Goal: Information Seeking & Learning: Learn about a topic

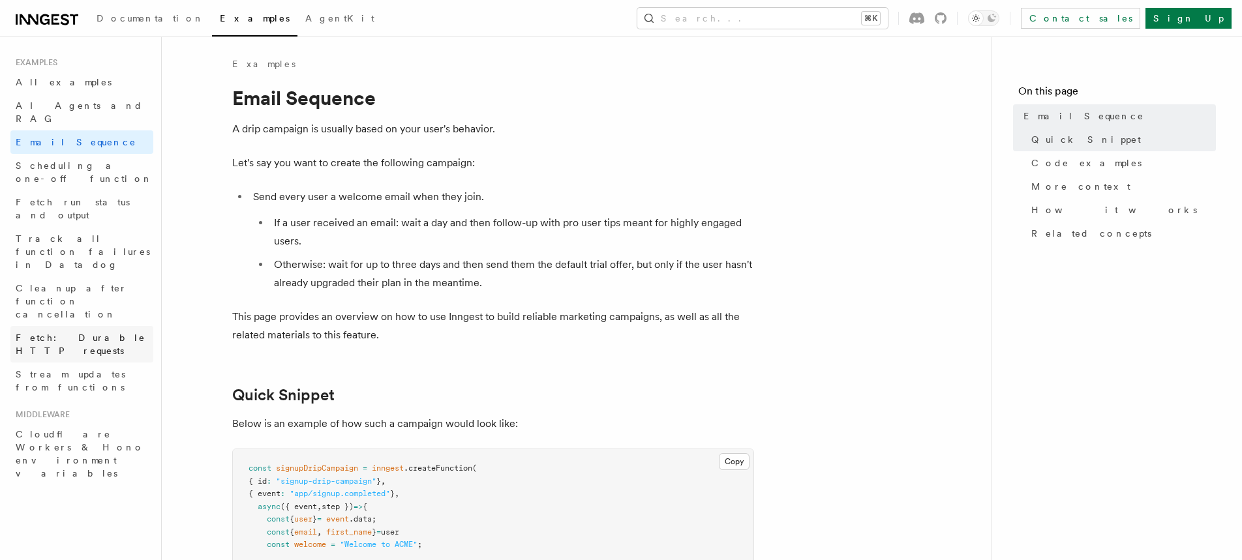
click at [121, 333] on span "Fetch: Durable HTTP requests" at bounding box center [81, 344] width 130 height 23
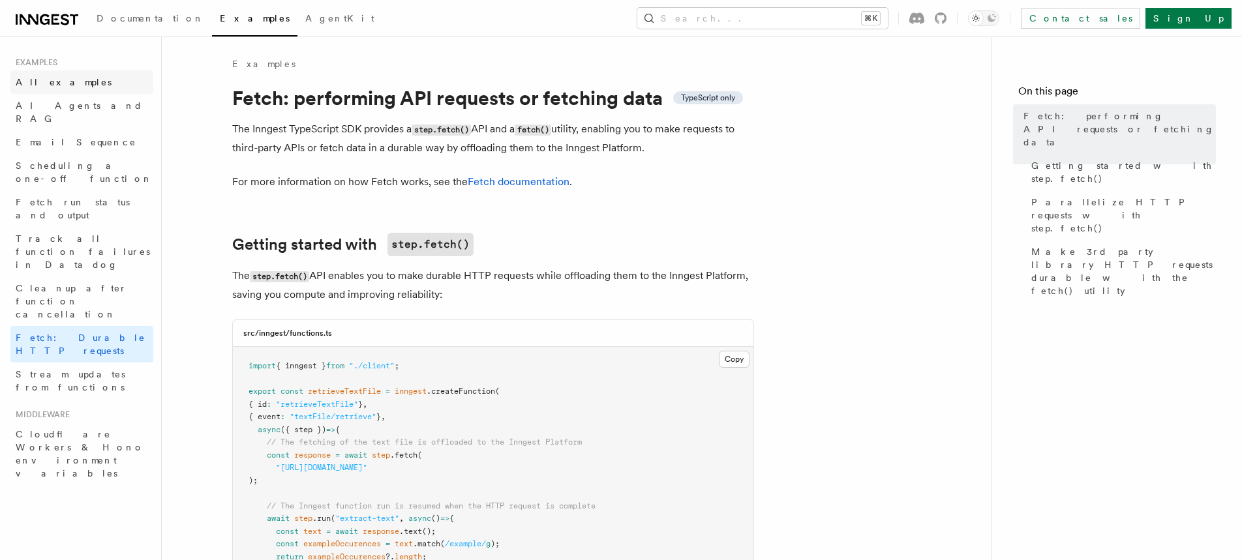
click at [71, 82] on link "All examples" at bounding box center [81, 81] width 143 height 23
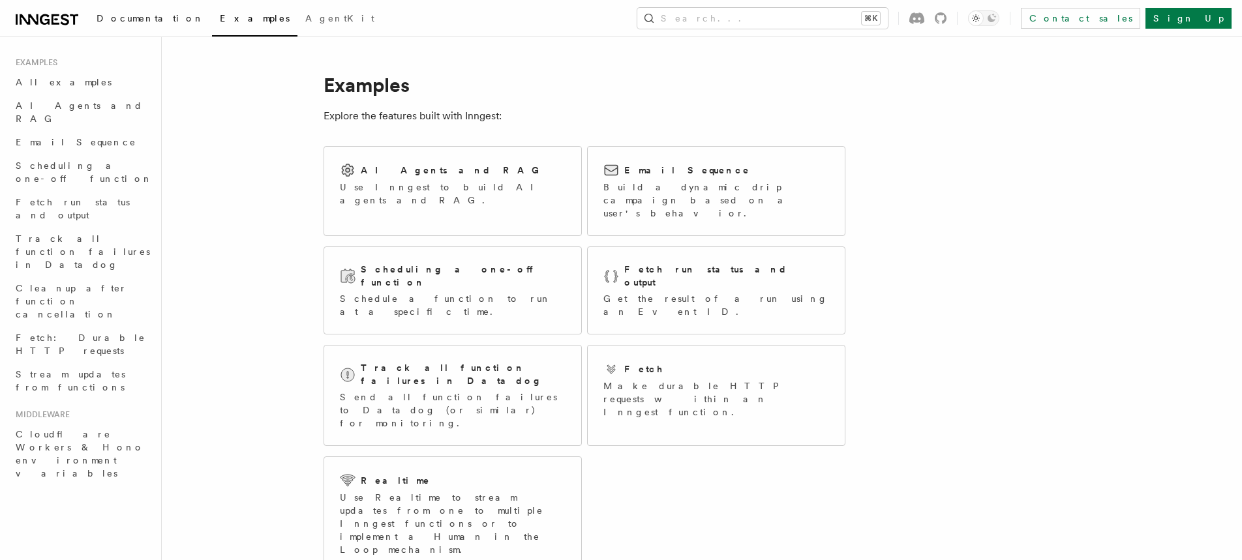
click at [117, 4] on link "Documentation" at bounding box center [150, 19] width 123 height 31
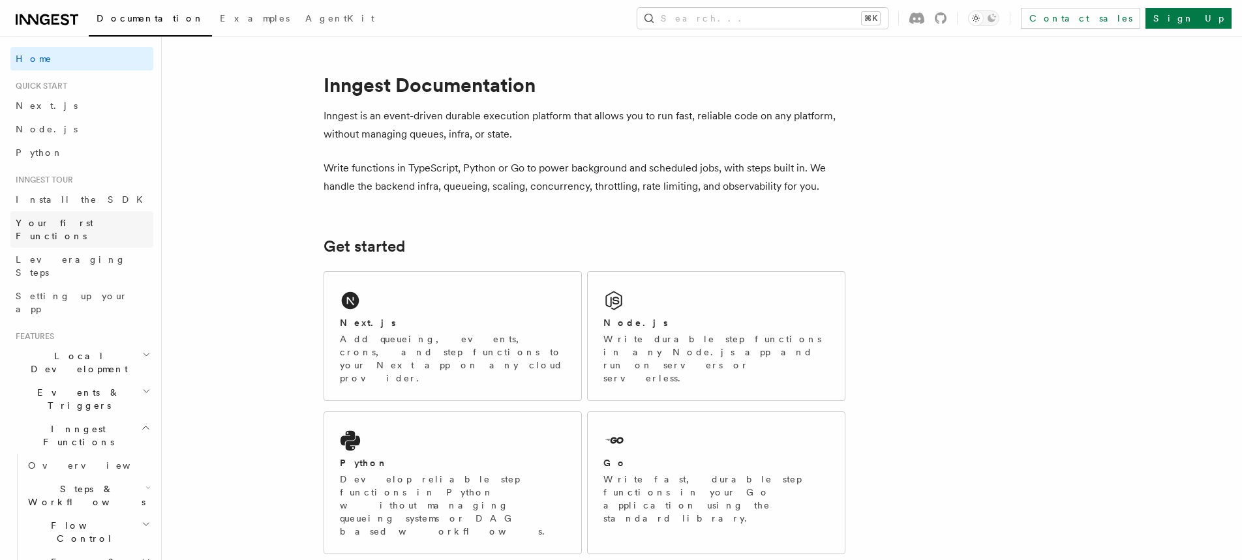
click at [85, 218] on span "Your first Functions" at bounding box center [55, 229] width 78 height 23
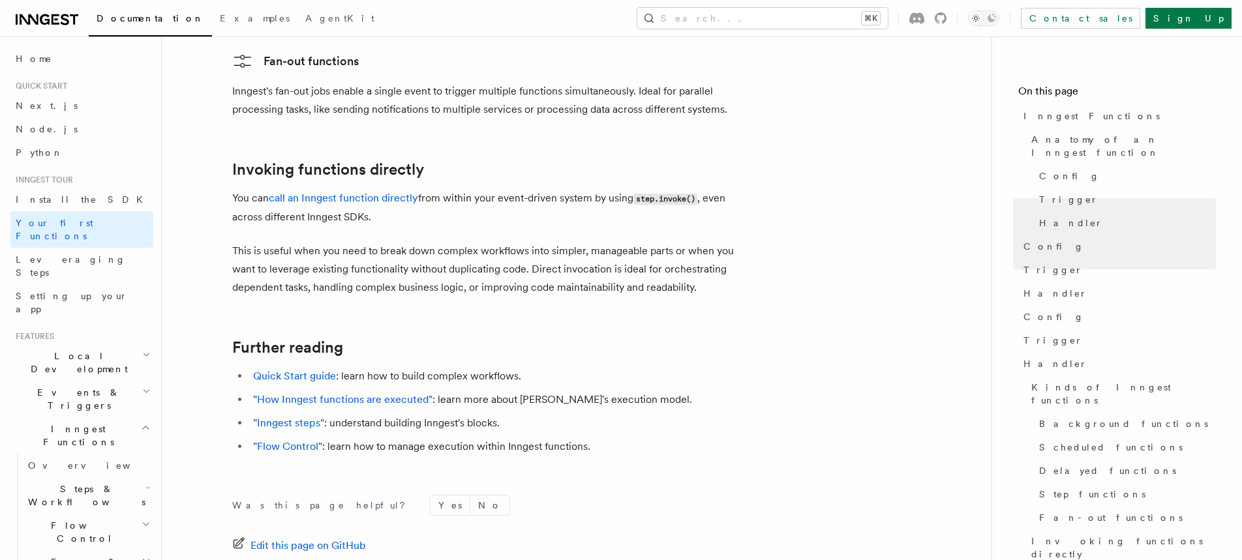
scroll to position [2413, 0]
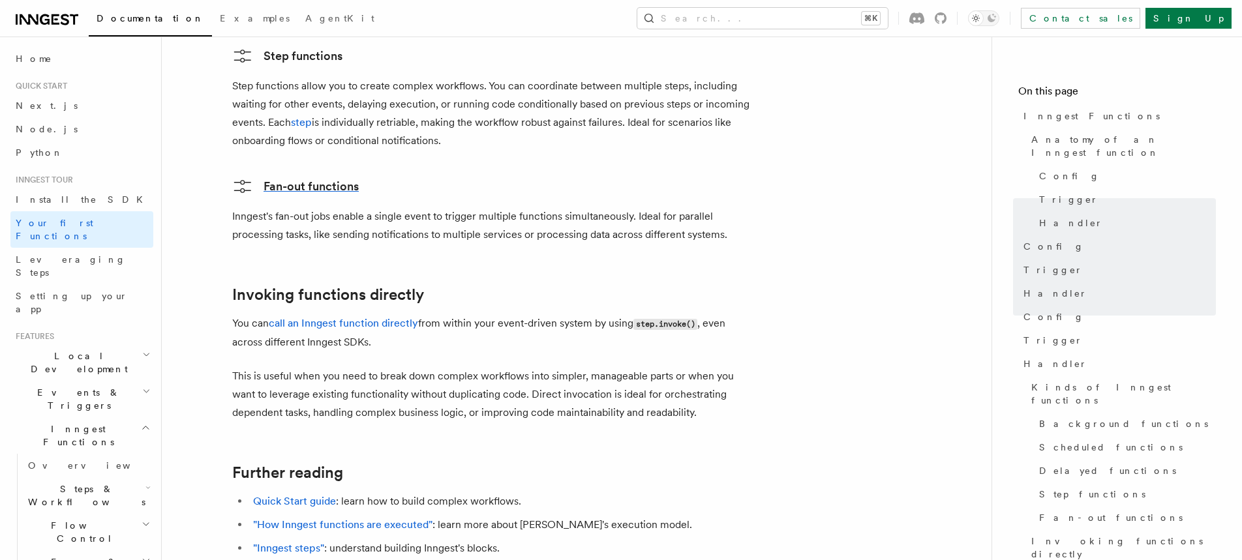
click at [299, 176] on link "Fan-out functions" at bounding box center [295, 186] width 127 height 21
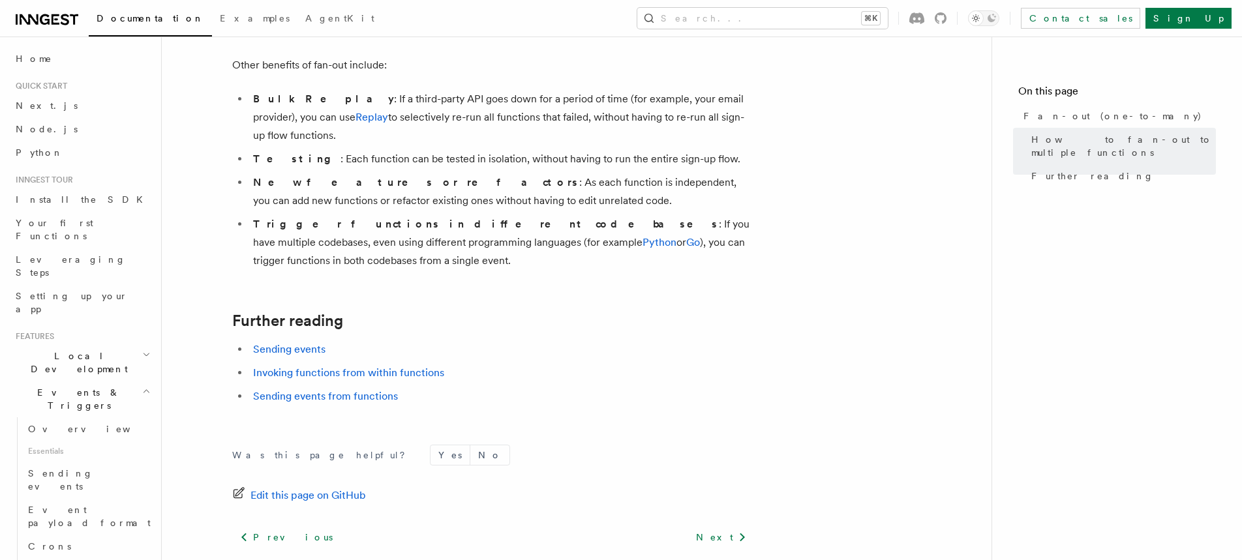
scroll to position [1748, 0]
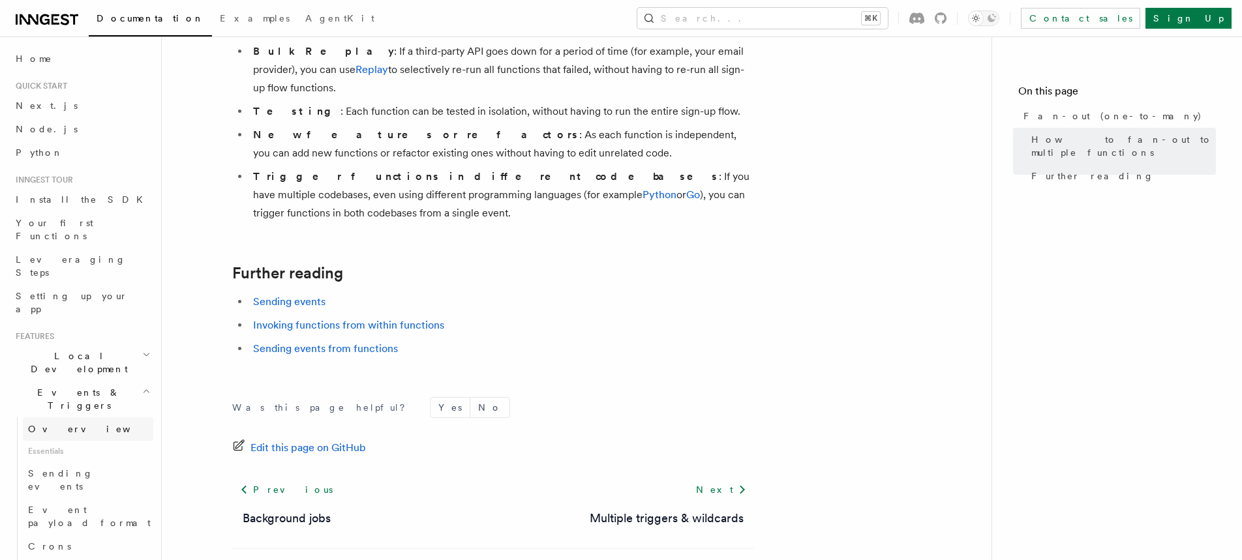
click at [72, 417] on link "Overview" at bounding box center [88, 428] width 130 height 23
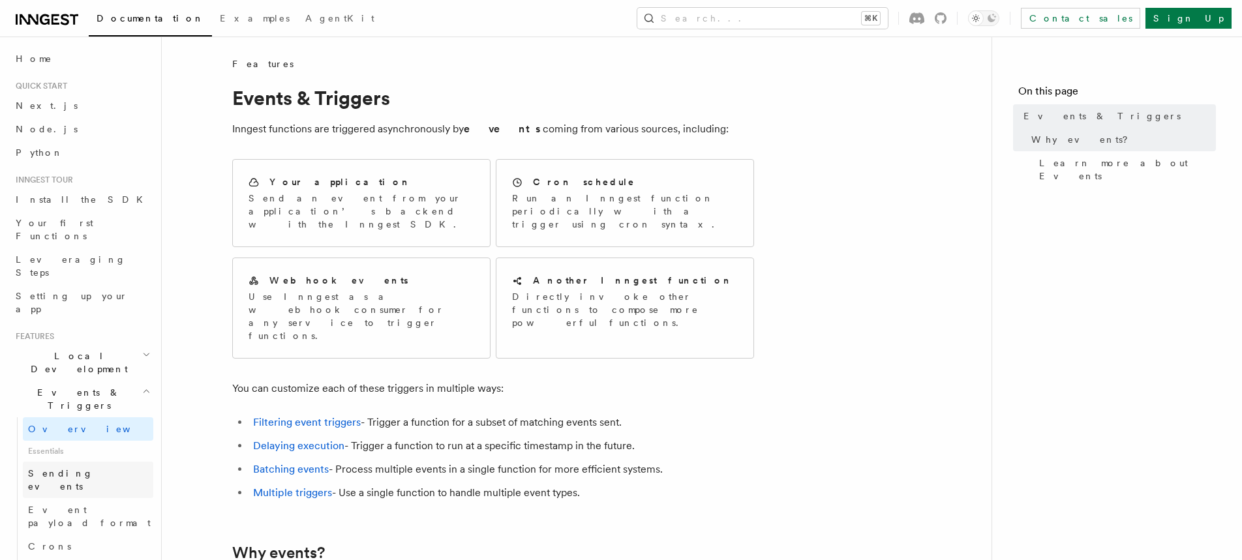
click at [80, 468] on span "Sending events" at bounding box center [60, 479] width 65 height 23
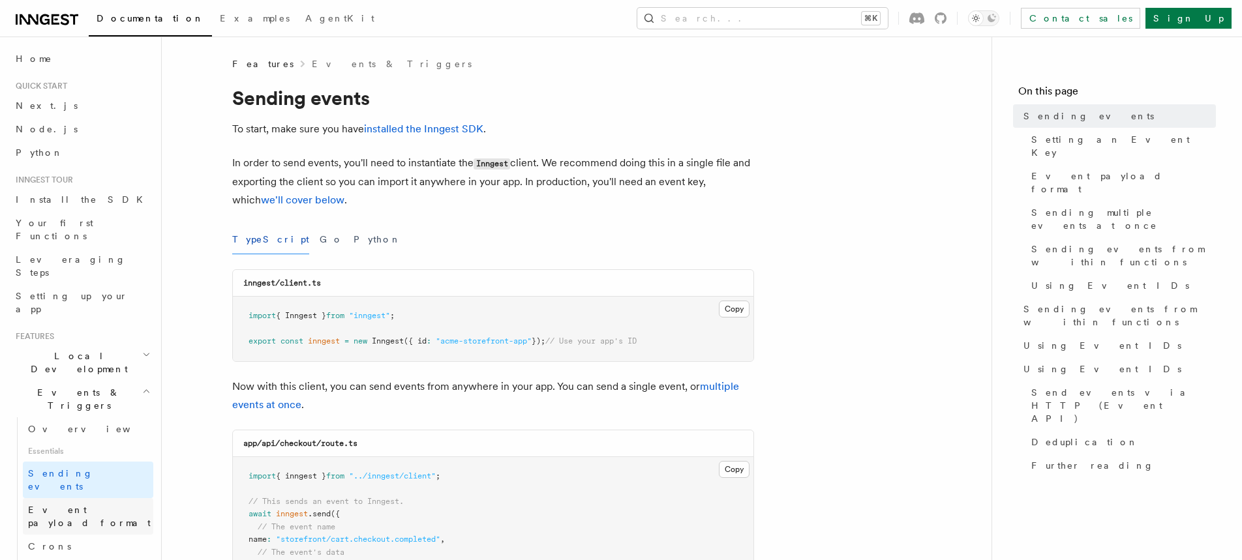
click at [80, 505] on span "Event payload format" at bounding box center [89, 516] width 123 height 23
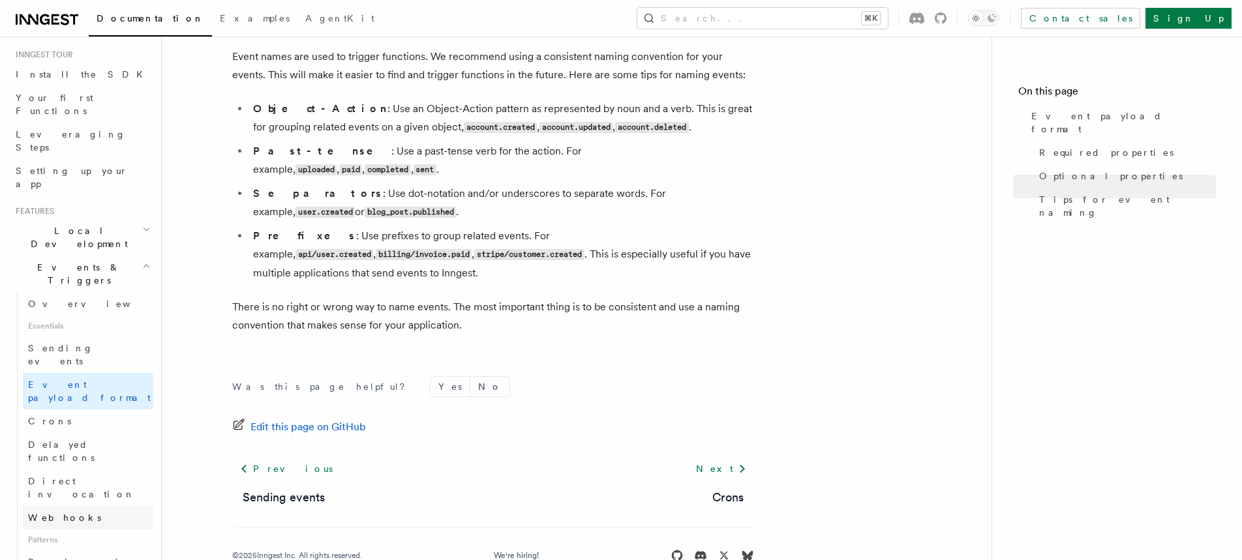
scroll to position [205, 0]
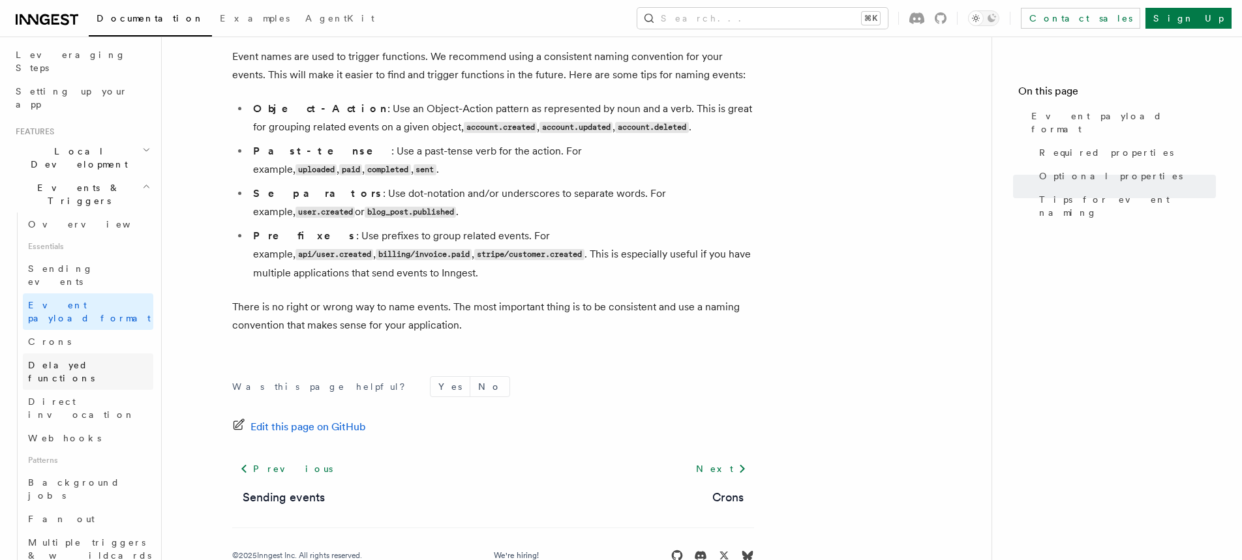
click at [78, 353] on link "Delayed functions" at bounding box center [88, 371] width 130 height 37
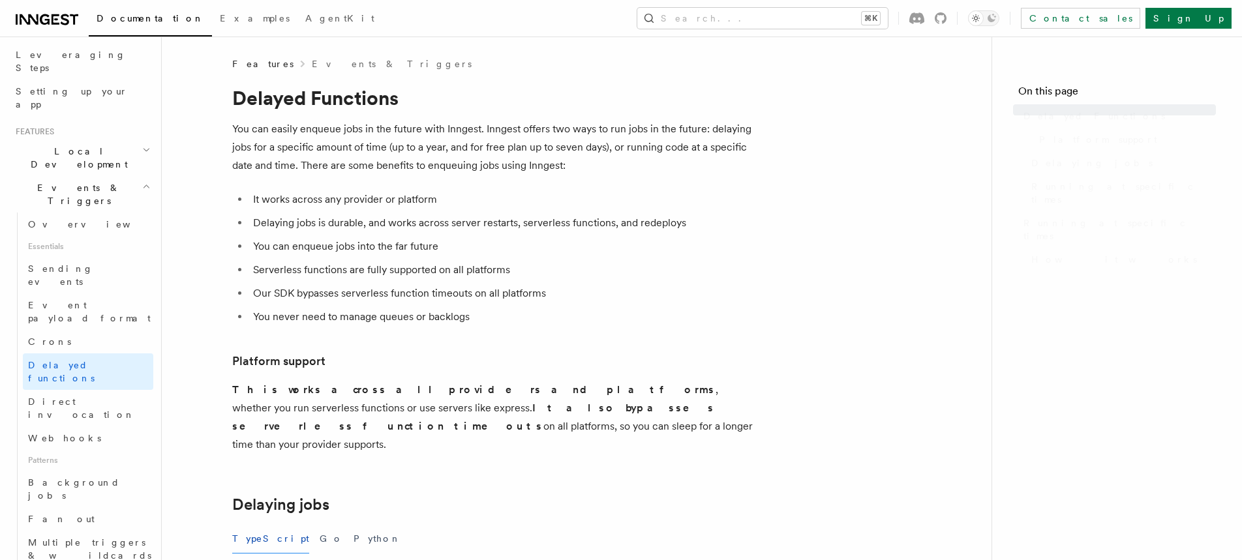
scroll to position [203, 0]
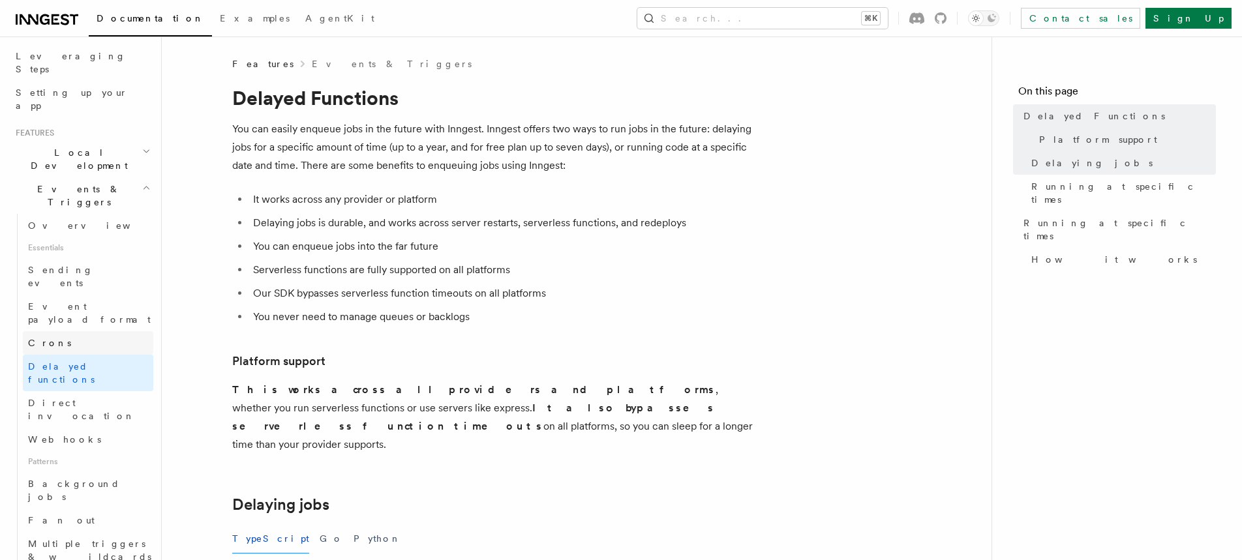
click at [70, 331] on link "Crons" at bounding box center [88, 342] width 130 height 23
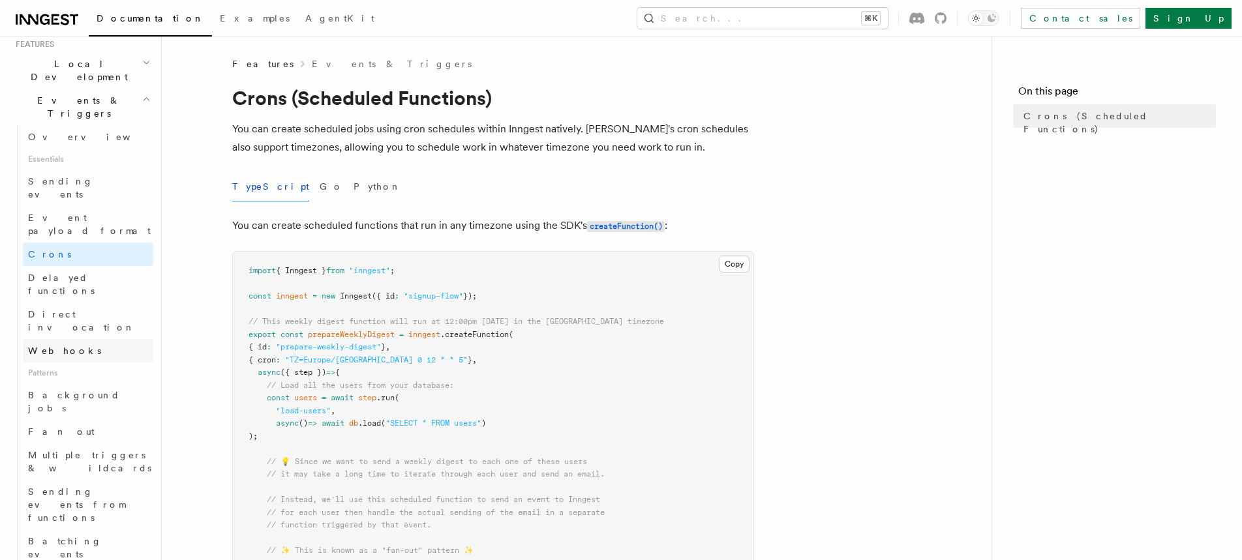
scroll to position [297, 0]
click at [76, 439] on link "Multiple triggers & wildcards" at bounding box center [88, 457] width 130 height 37
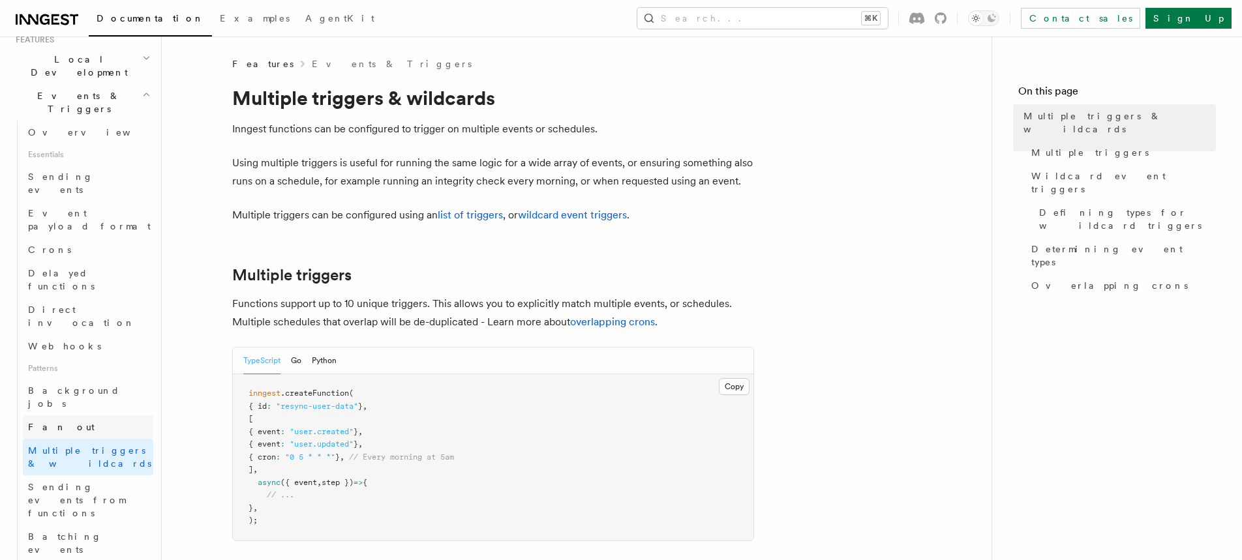
click at [79, 415] on link "Fan out" at bounding box center [88, 426] width 130 height 23
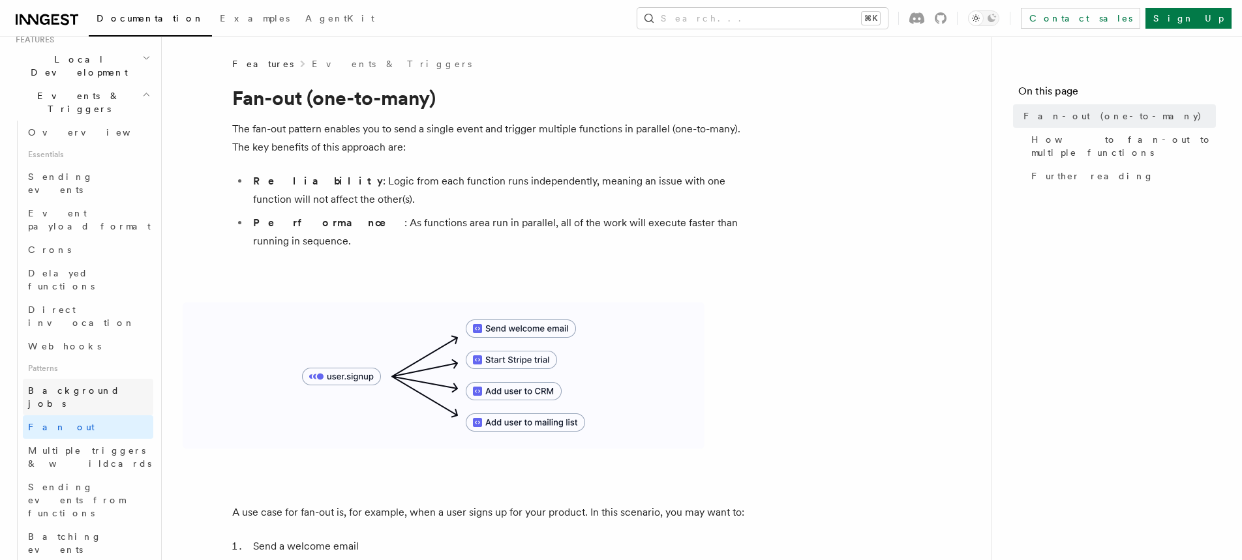
click at [83, 385] on span "Background jobs" at bounding box center [74, 396] width 92 height 23
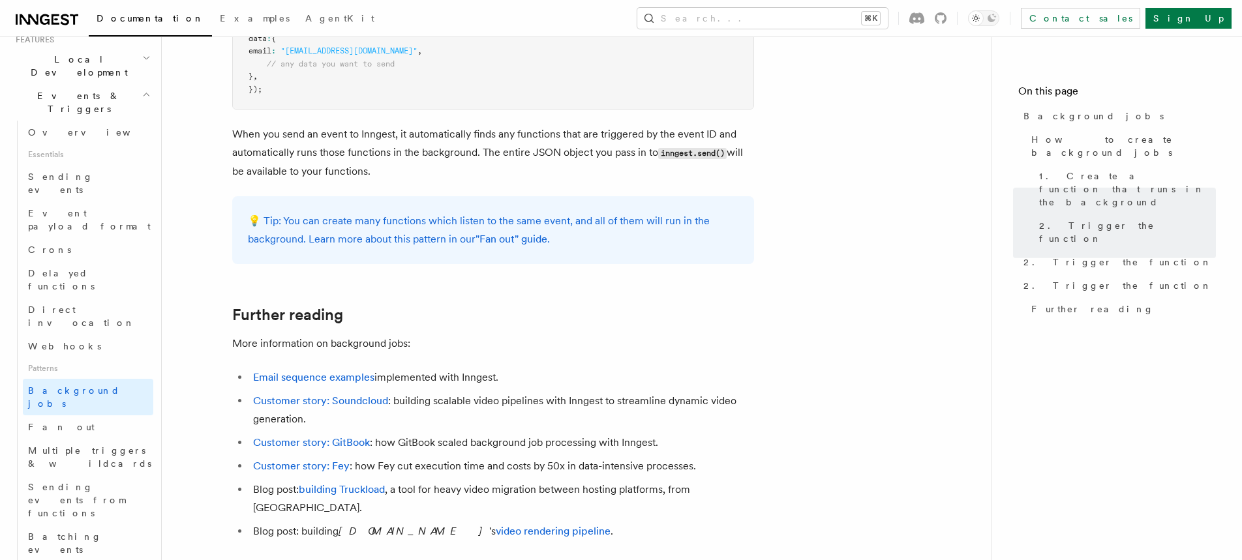
scroll to position [979, 0]
click at [78, 482] on span "Sending events from functions" at bounding box center [76, 500] width 97 height 37
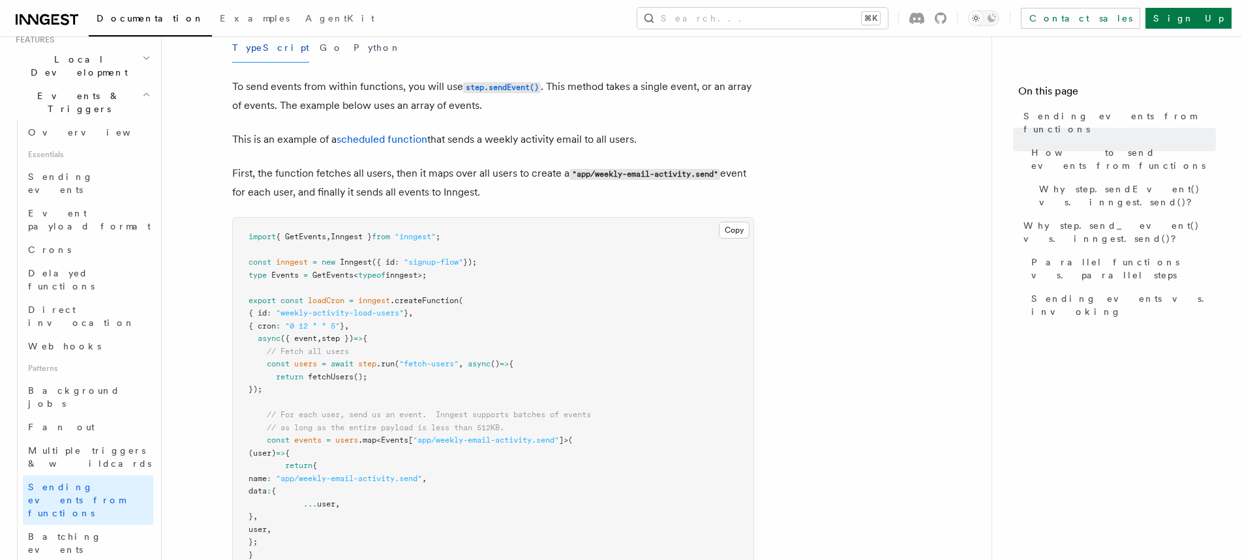
scroll to position [391, 0]
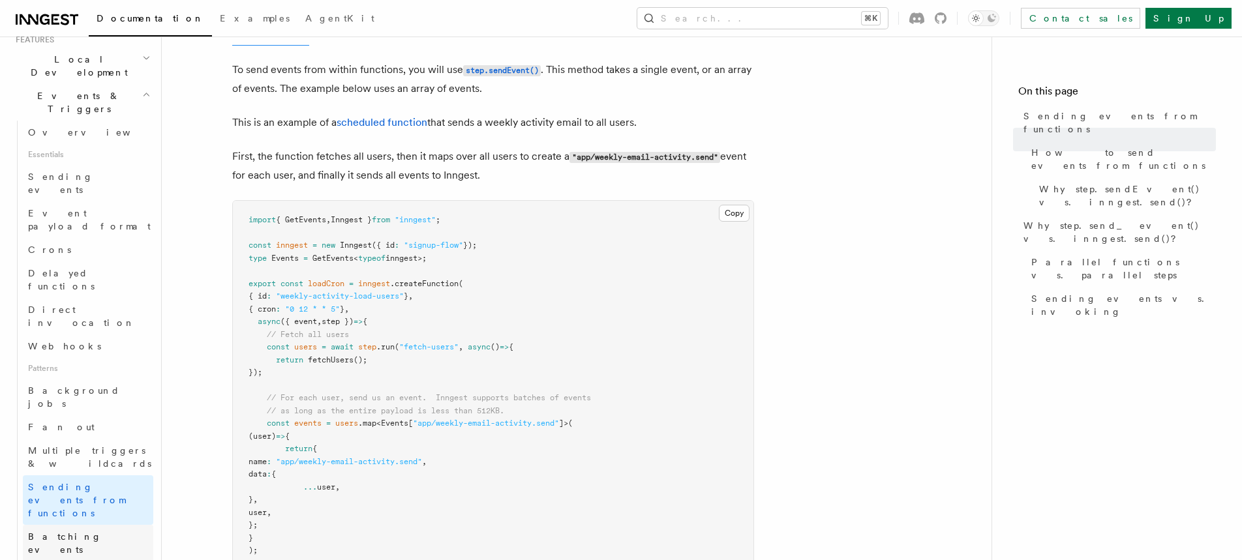
click at [91, 531] on span "Batching events" at bounding box center [65, 542] width 74 height 23
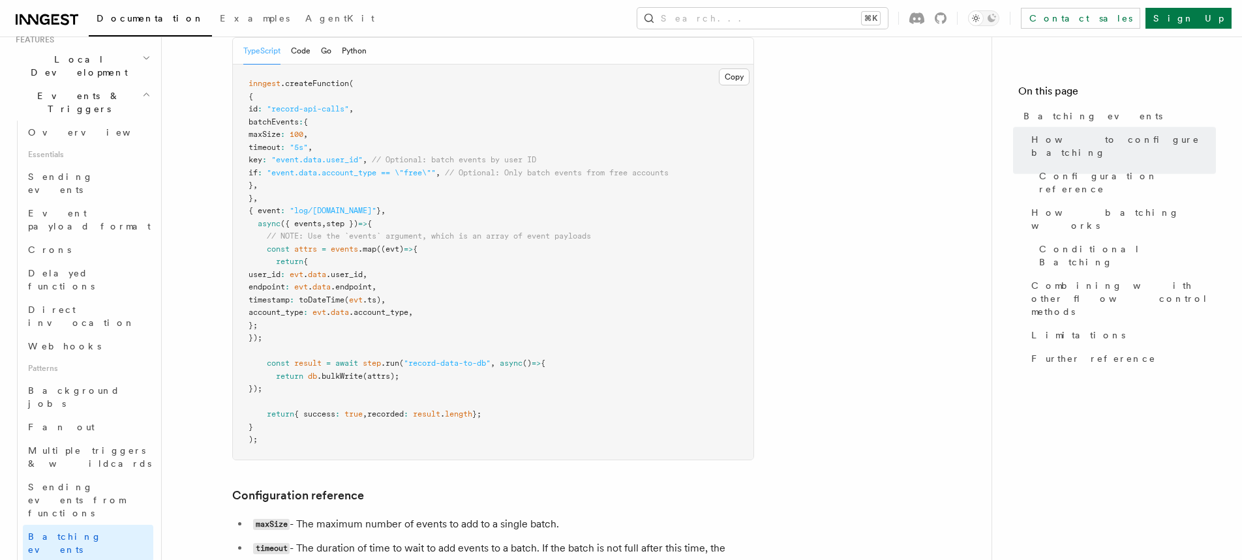
scroll to position [297, 0]
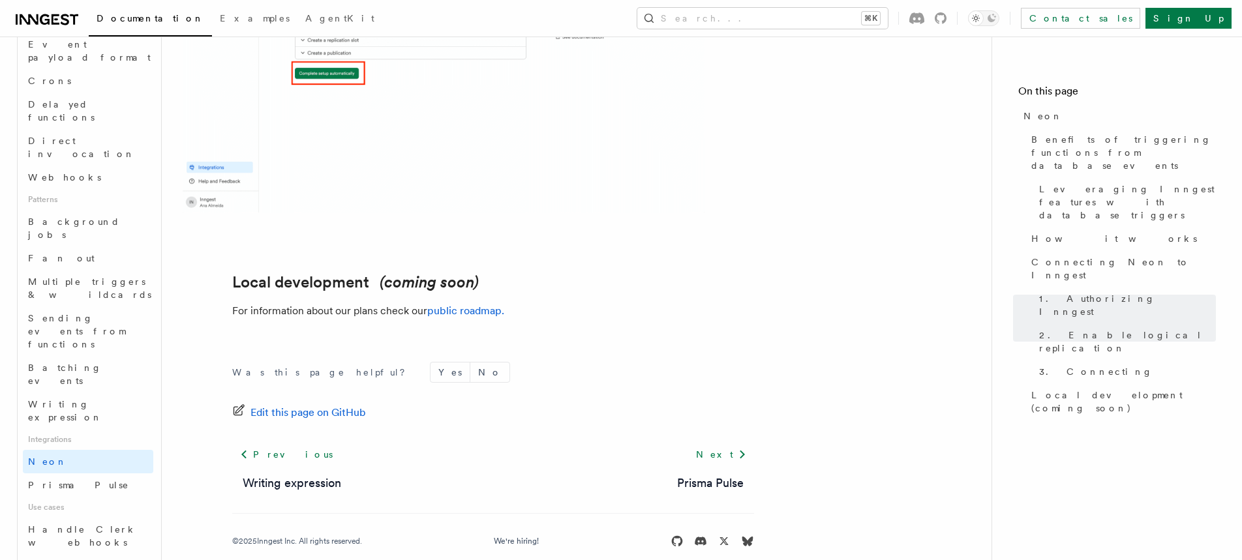
scroll to position [500, 0]
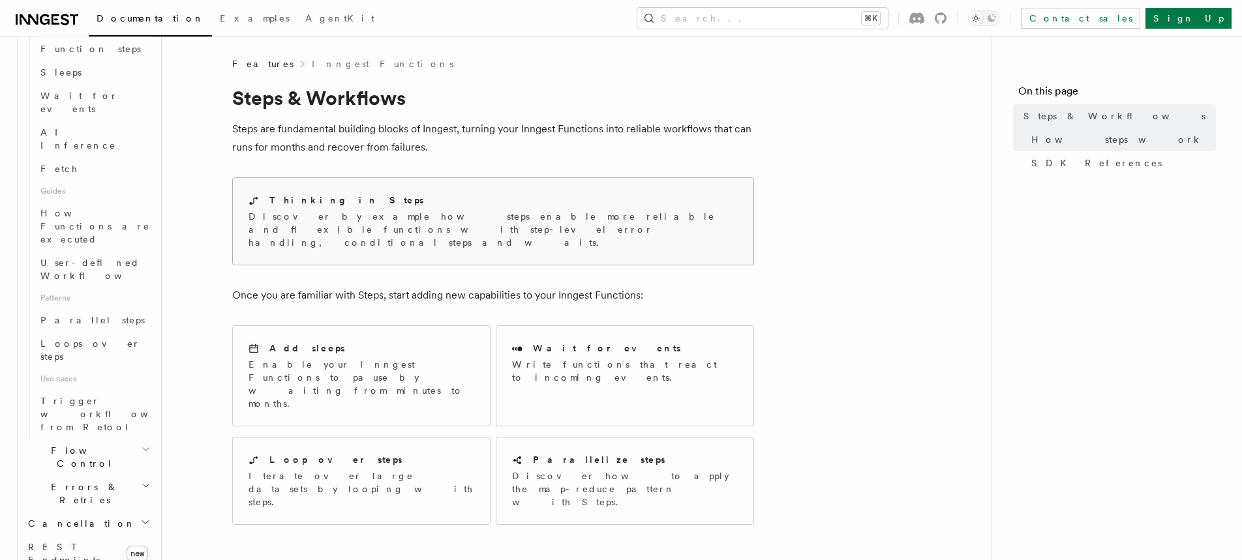
click at [360, 227] on p "Discover by example how steps enable more reliable and flexible functions with …" at bounding box center [492, 229] width 489 height 39
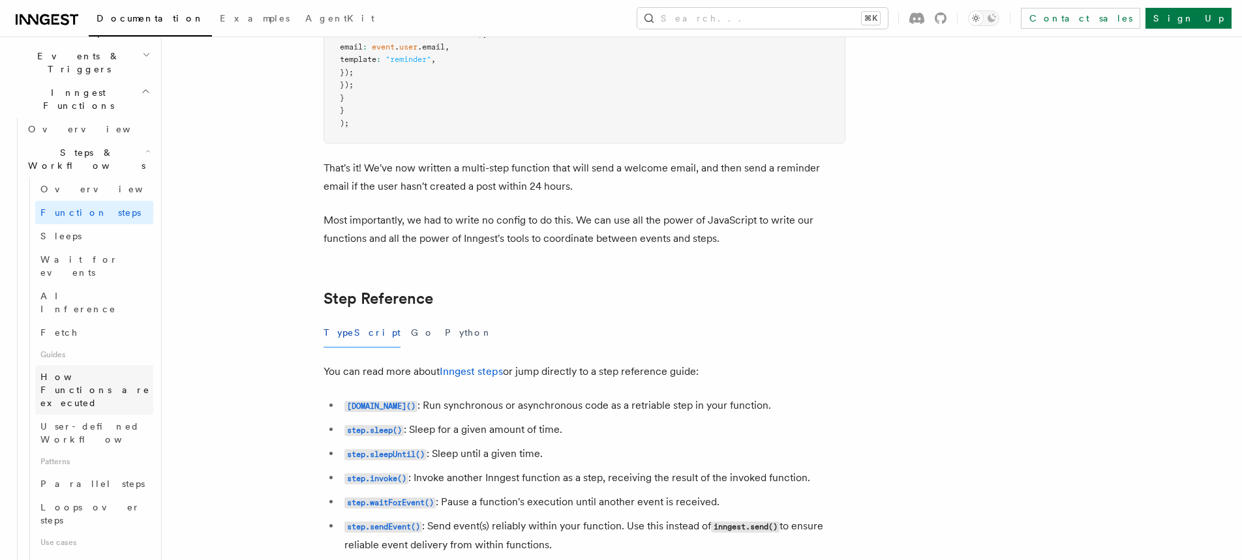
scroll to position [344, 0]
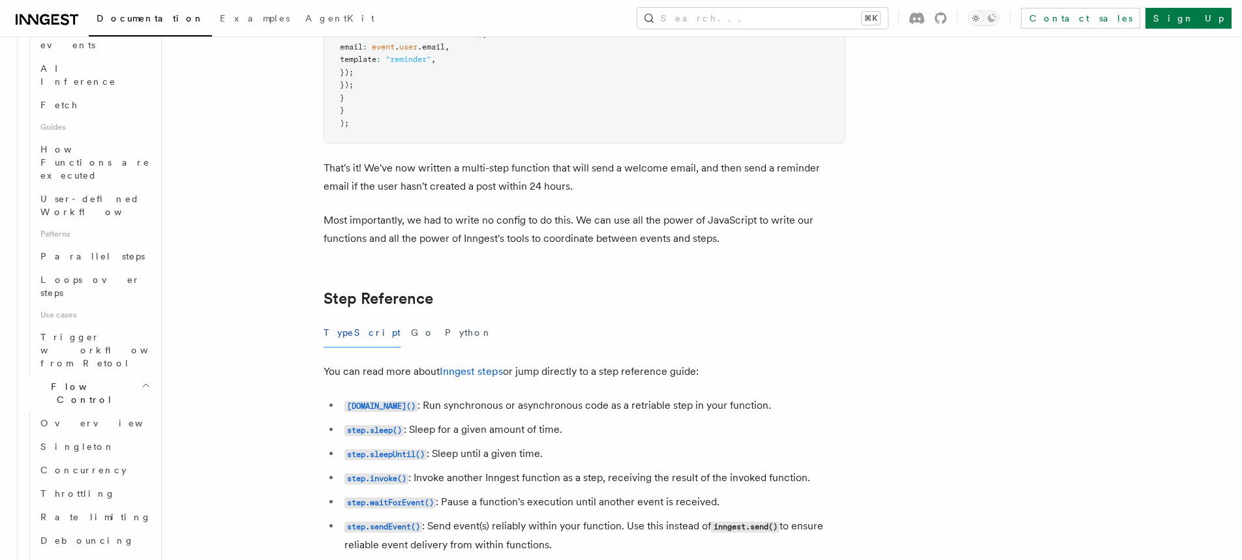
scroll to position [640, 0]
click at [114, 499] on h2 "Errors & Retries" at bounding box center [88, 517] width 130 height 37
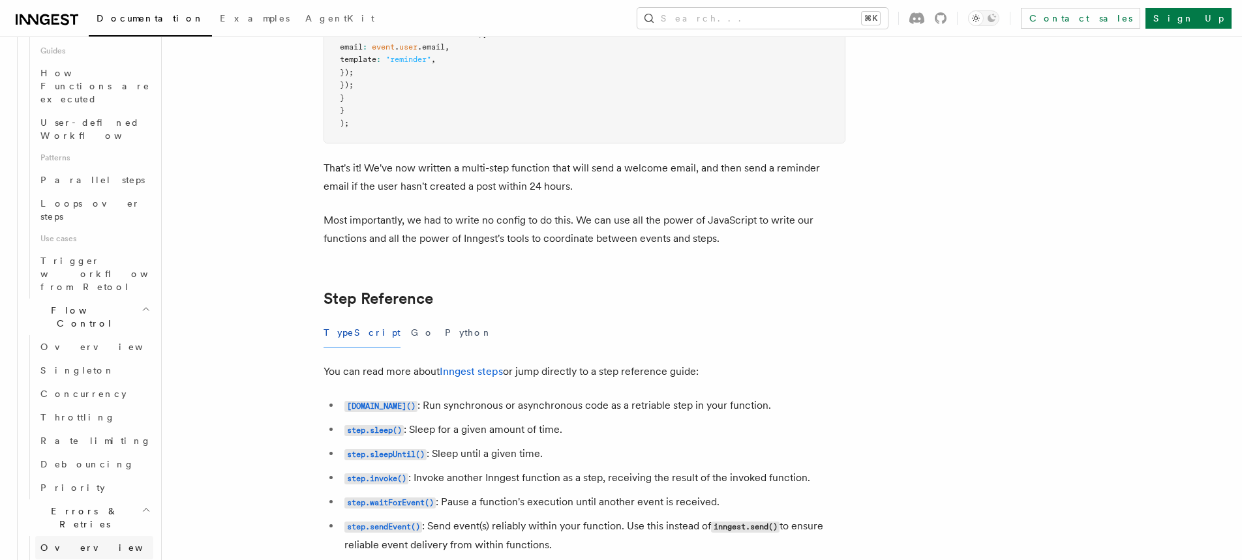
click at [100, 536] on link "Overview" at bounding box center [94, 547] width 118 height 23
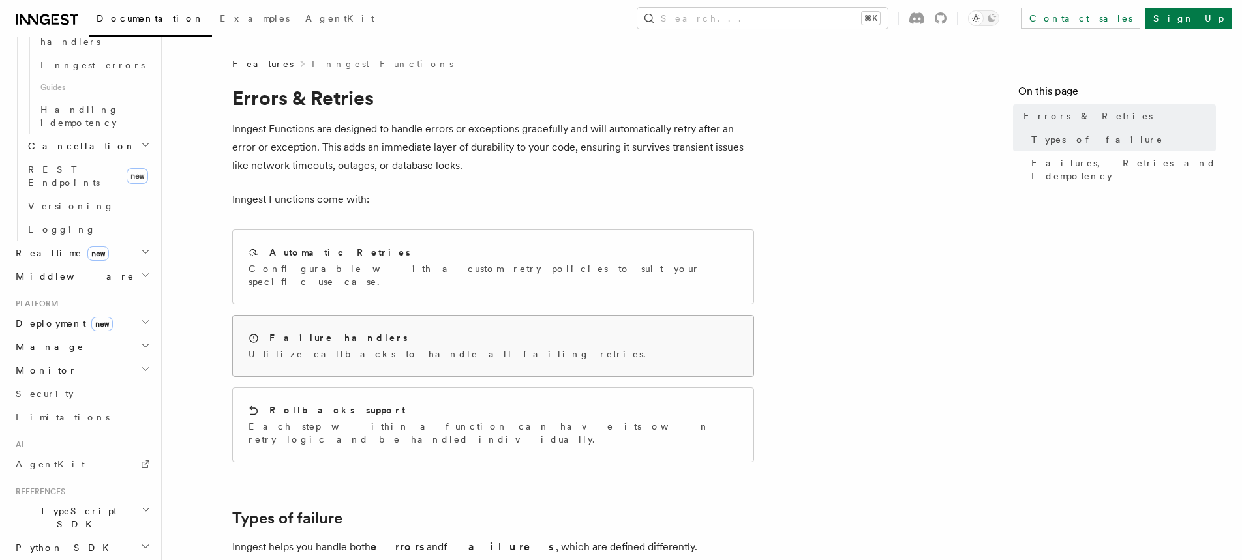
click at [357, 316] on div "Failure handlers Utilize callbacks to handle all failing retries." at bounding box center [493, 346] width 520 height 61
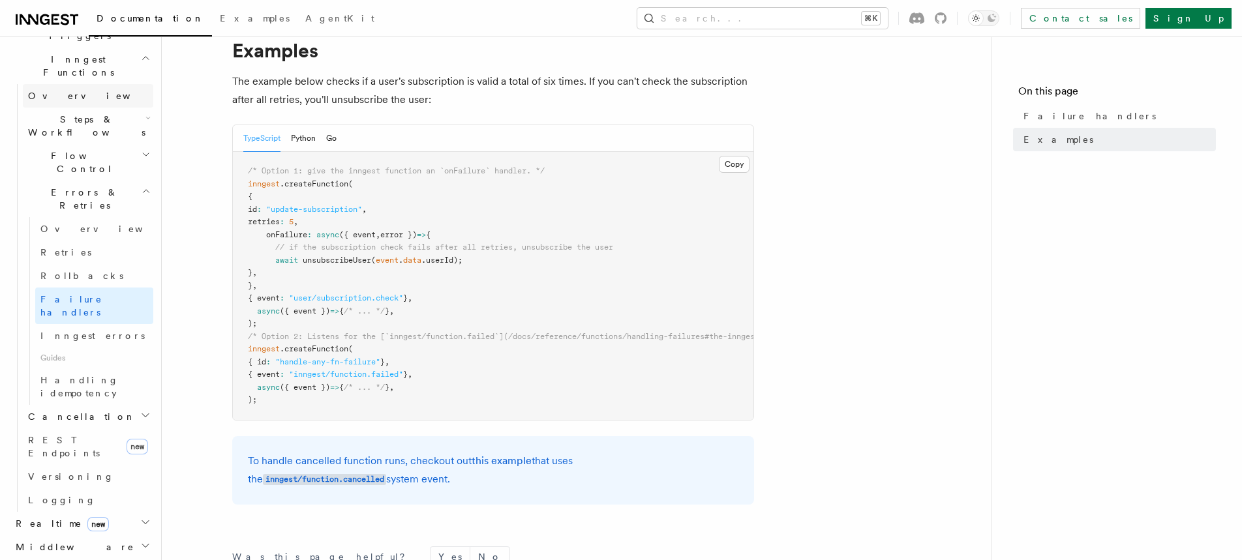
scroll to position [409, 0]
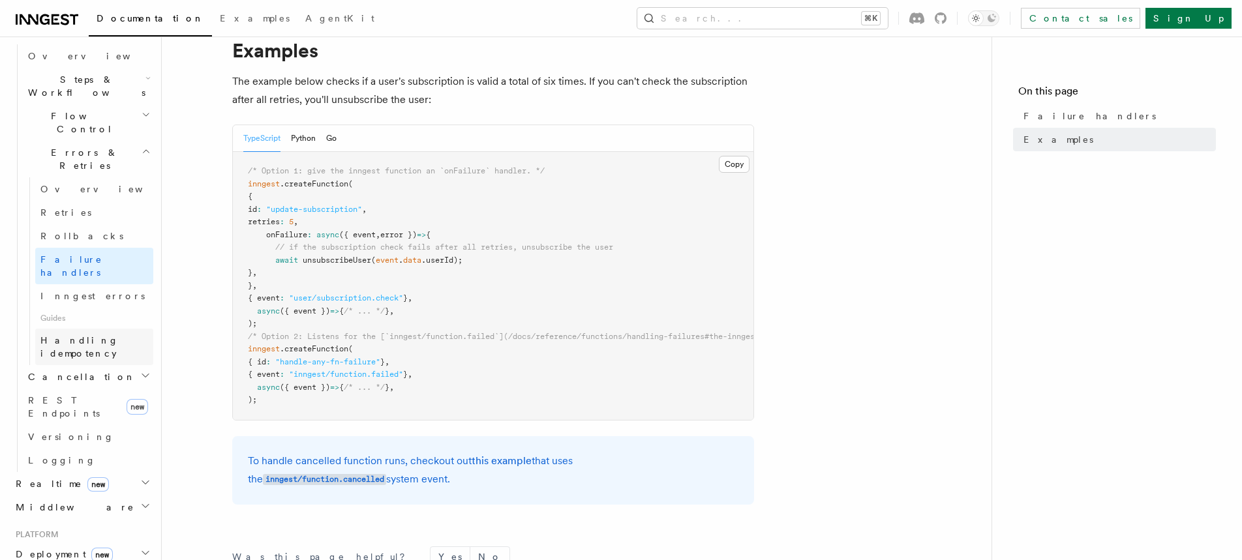
click at [89, 334] on span "Handling idempotency" at bounding box center [96, 347] width 113 height 26
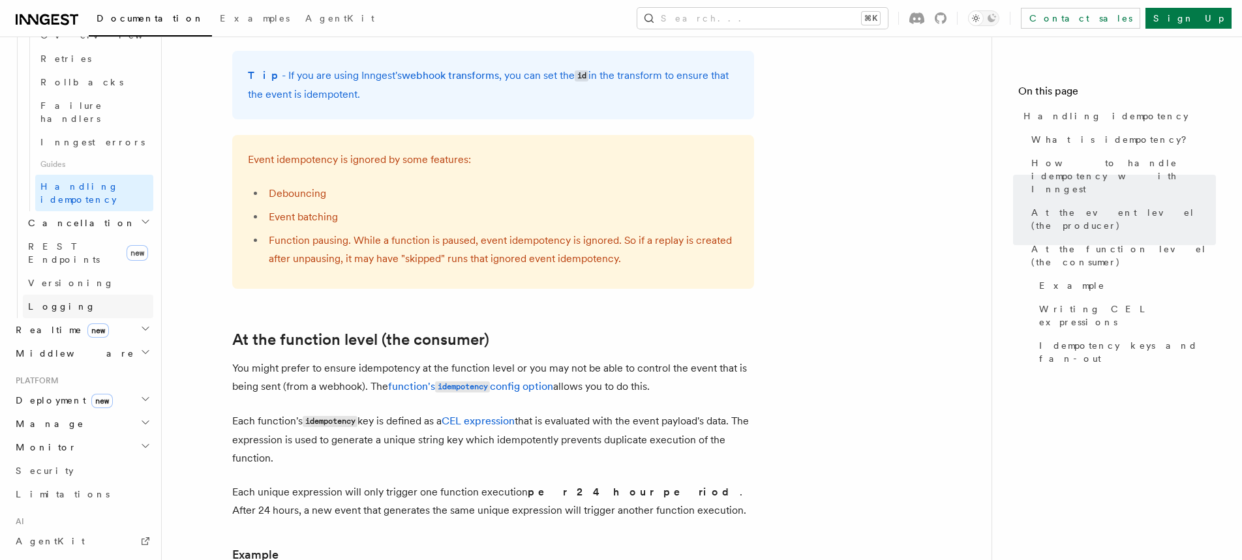
scroll to position [655, 0]
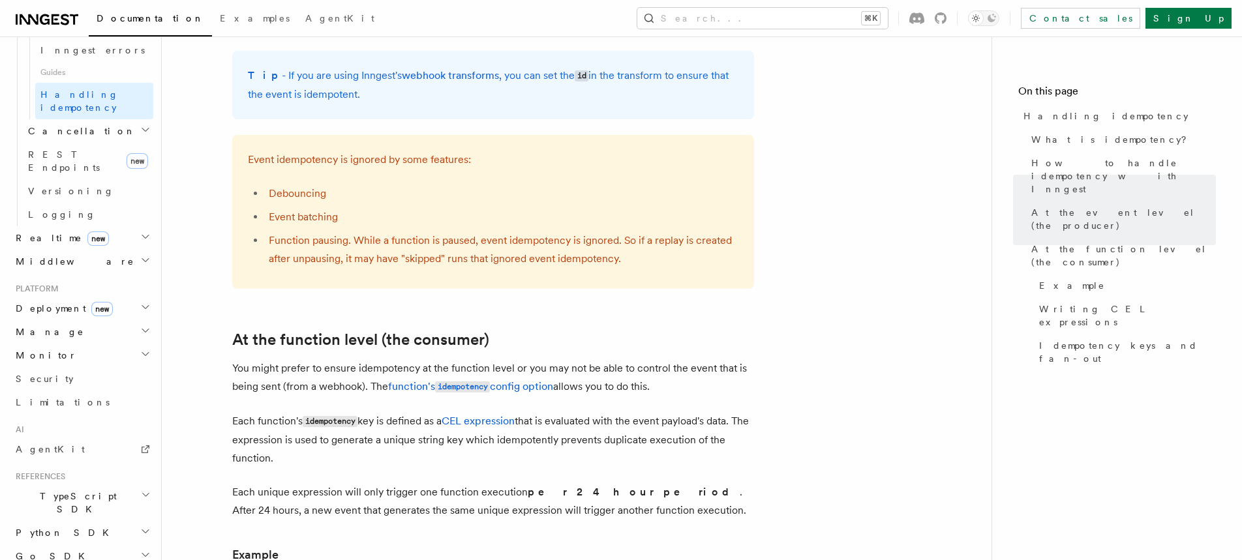
click at [92, 484] on h2 "TypeScript SDK" at bounding box center [81, 502] width 143 height 37
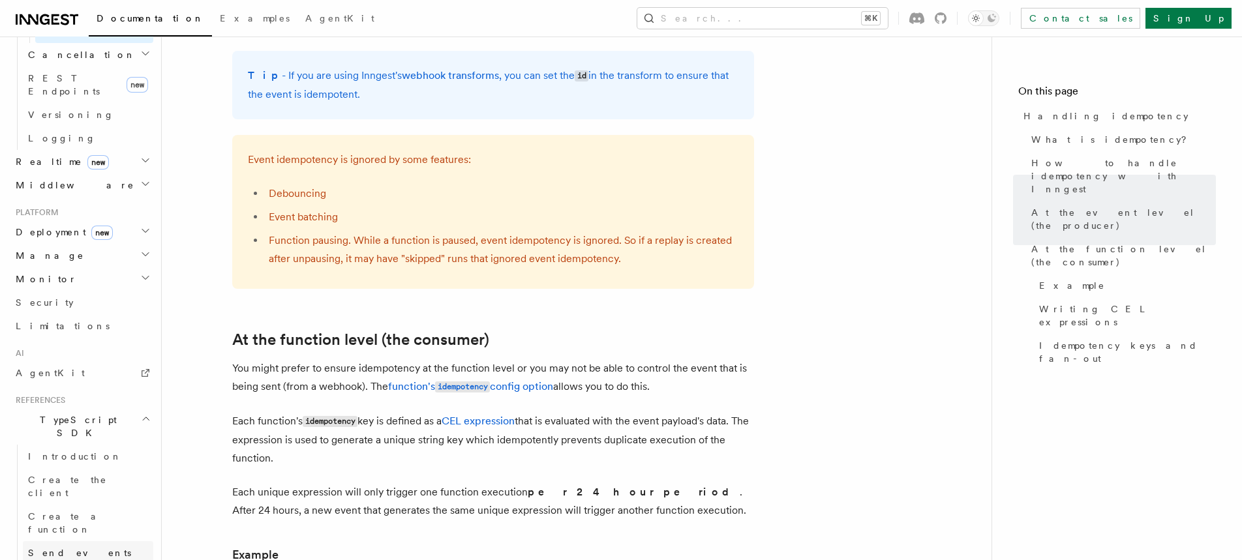
scroll to position [791, 0]
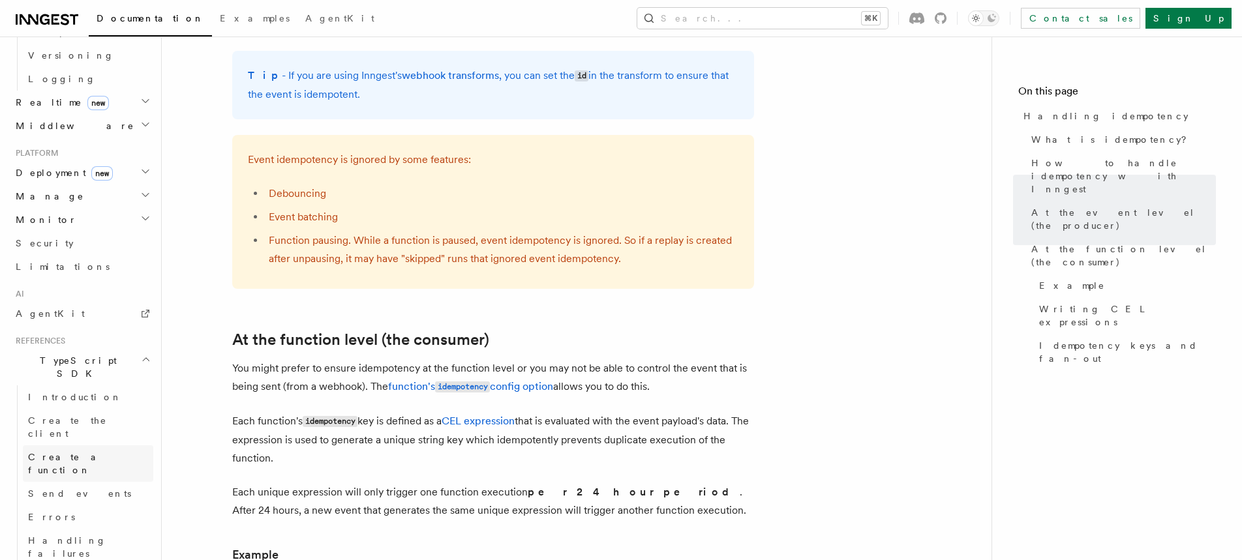
click at [89, 452] on span "Create a function" at bounding box center [67, 463] width 78 height 23
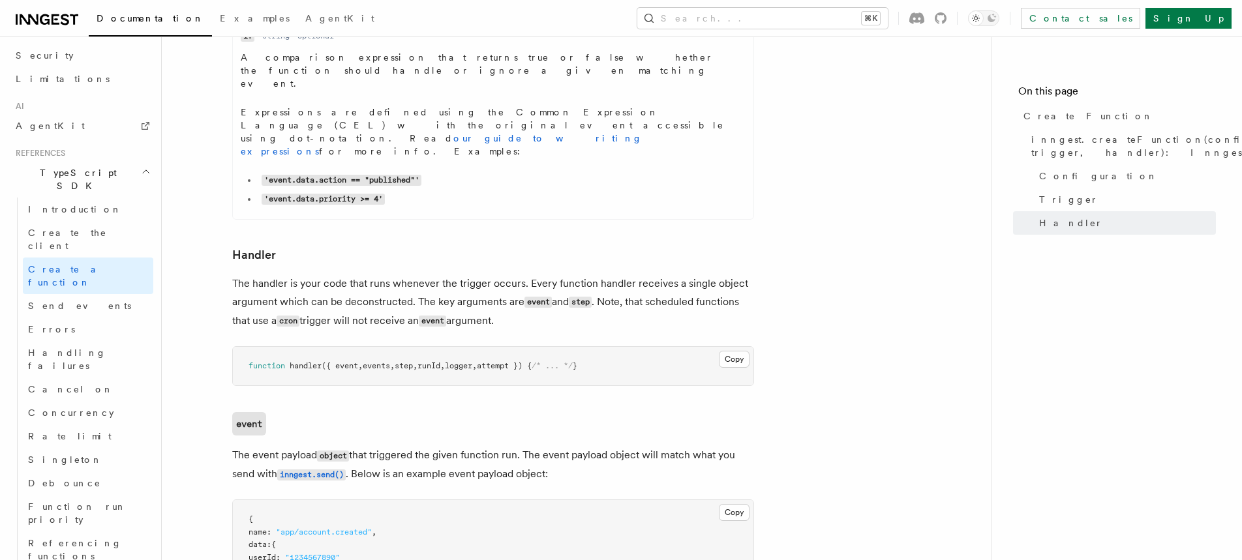
scroll to position [2101, 0]
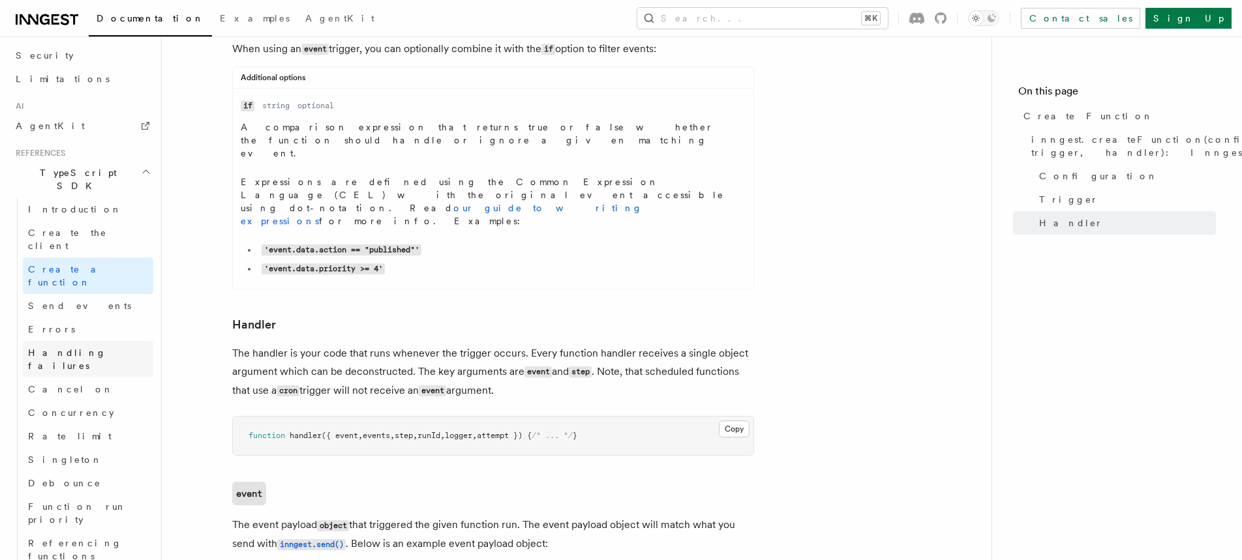
click at [87, 341] on link "Handling failures" at bounding box center [88, 359] width 130 height 37
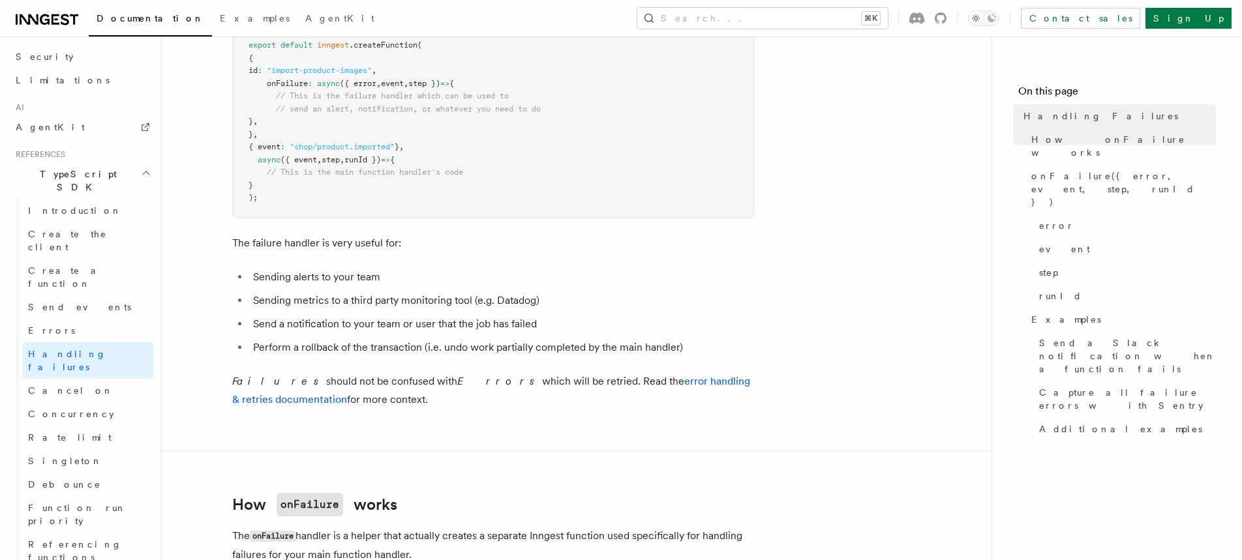
scroll to position [197, 0]
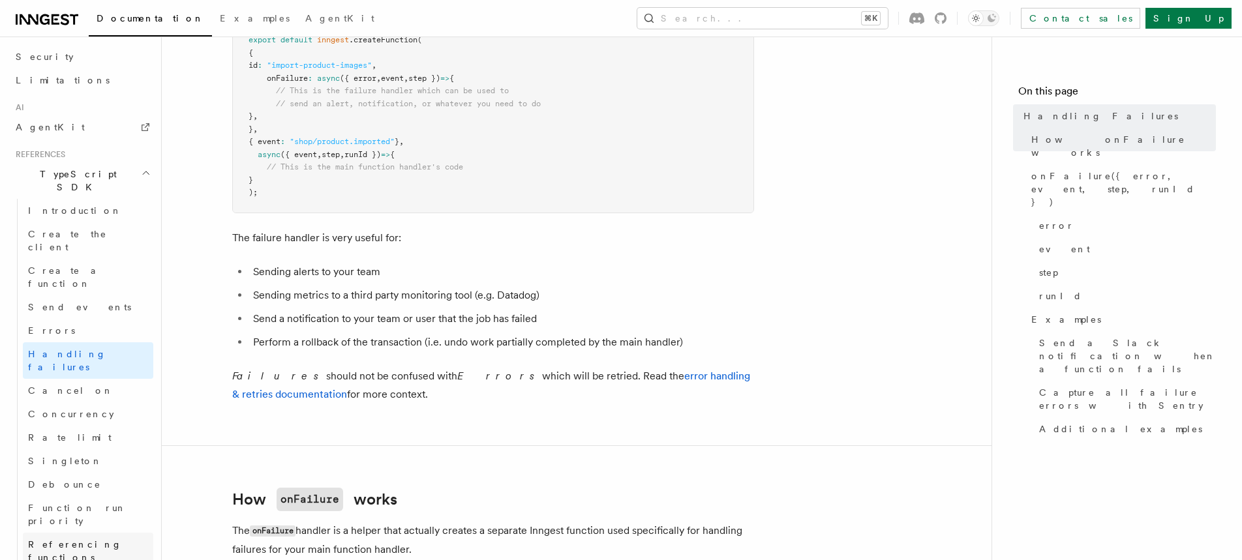
click at [54, 539] on span "Referencing functions" at bounding box center [75, 550] width 94 height 23
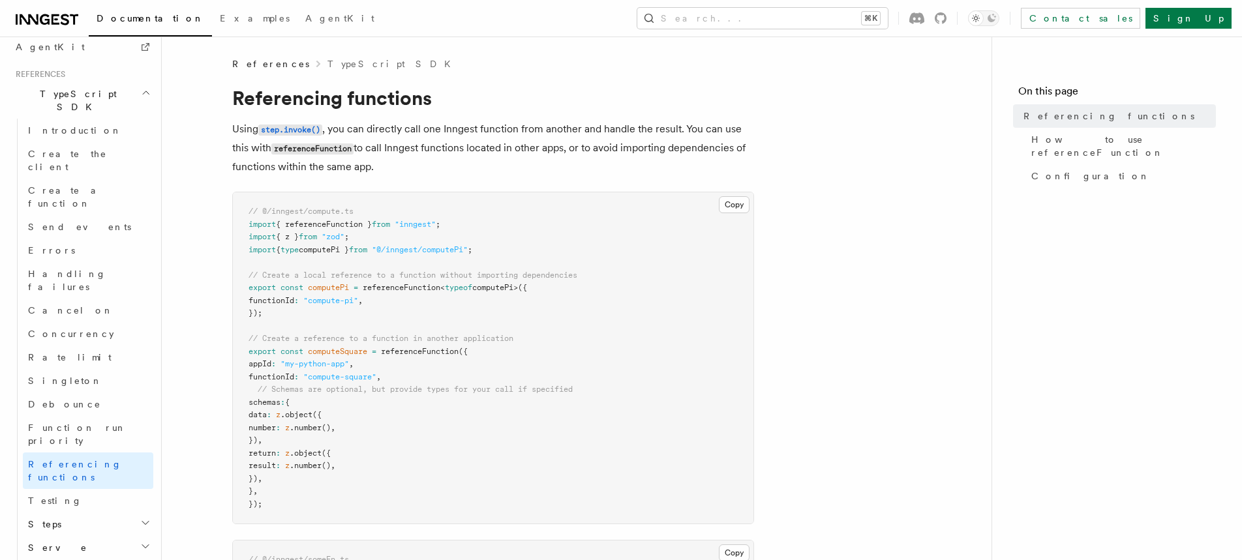
scroll to position [878, 0]
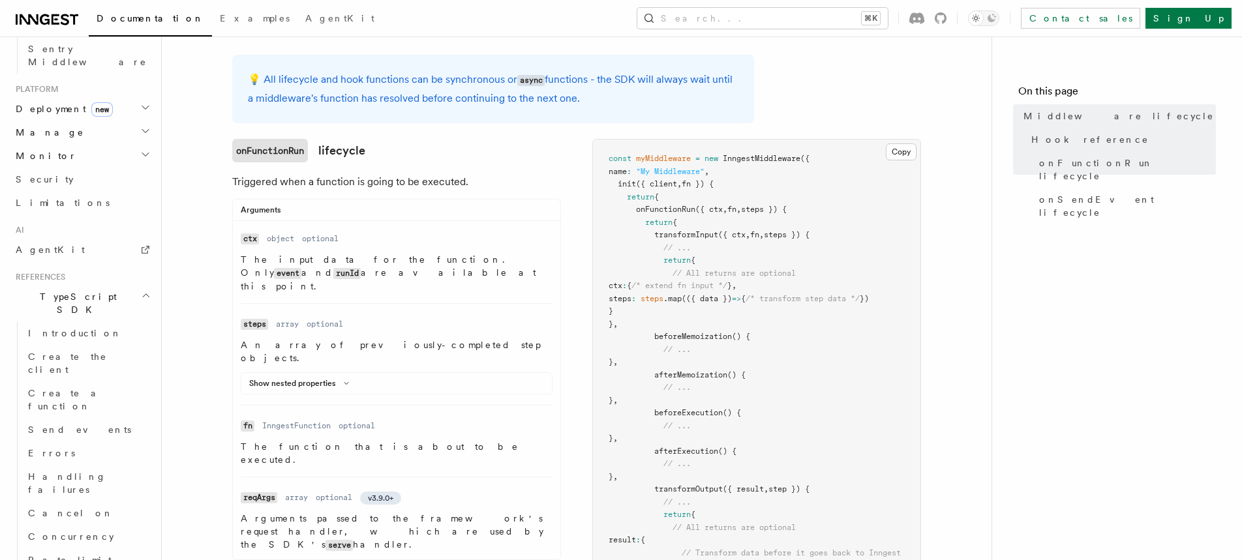
scroll to position [194, 0]
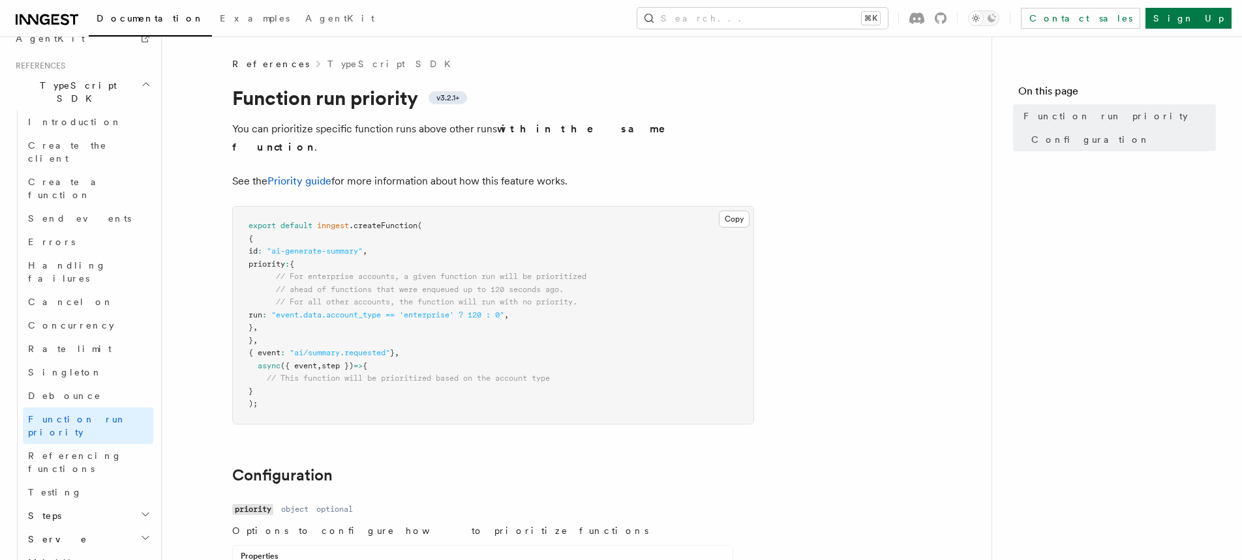
click at [73, 504] on h2 "Steps" at bounding box center [88, 515] width 130 height 23
click at [72, 481] on link "Testing" at bounding box center [88, 492] width 130 height 23
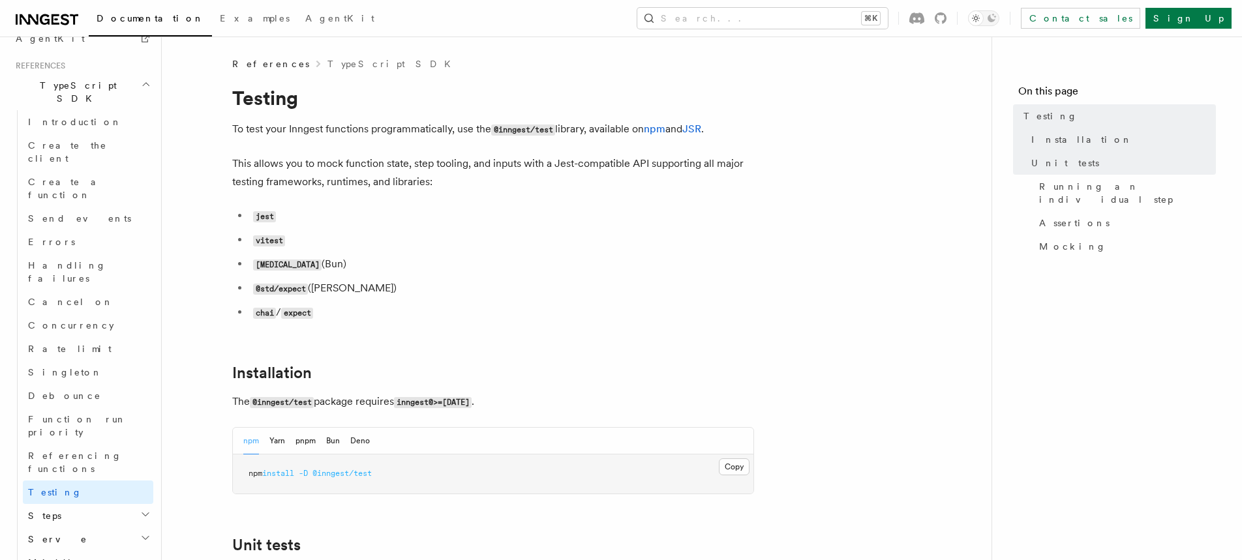
click at [68, 504] on h2 "Steps" at bounding box center [88, 515] width 130 height 23
click at [81, 534] on span "[DOMAIN_NAME]()" at bounding box center [79, 539] width 78 height 10
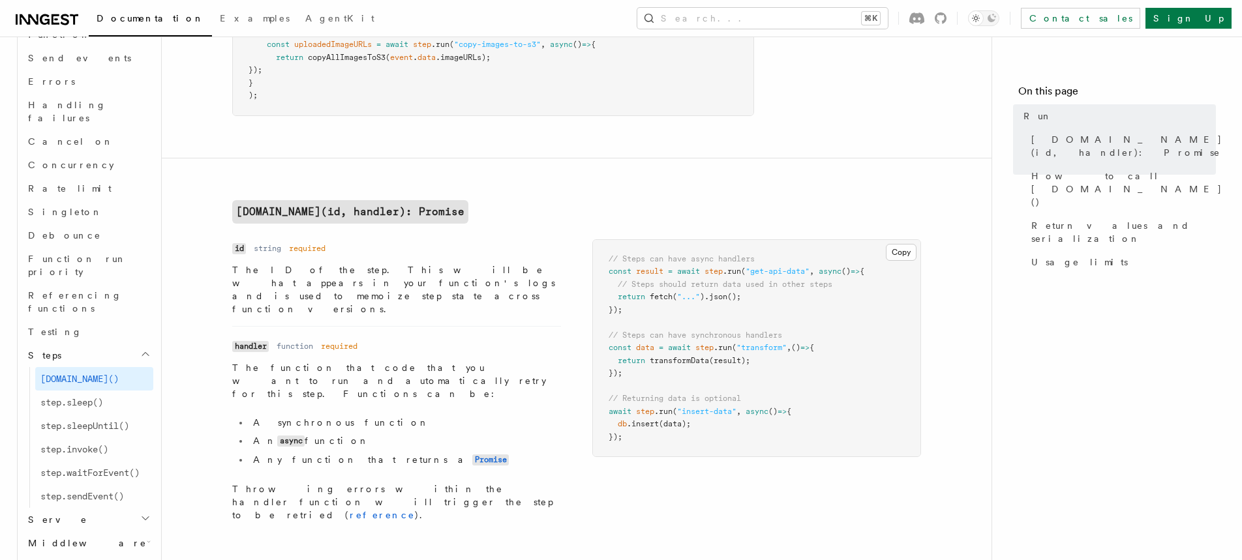
scroll to position [1059, 0]
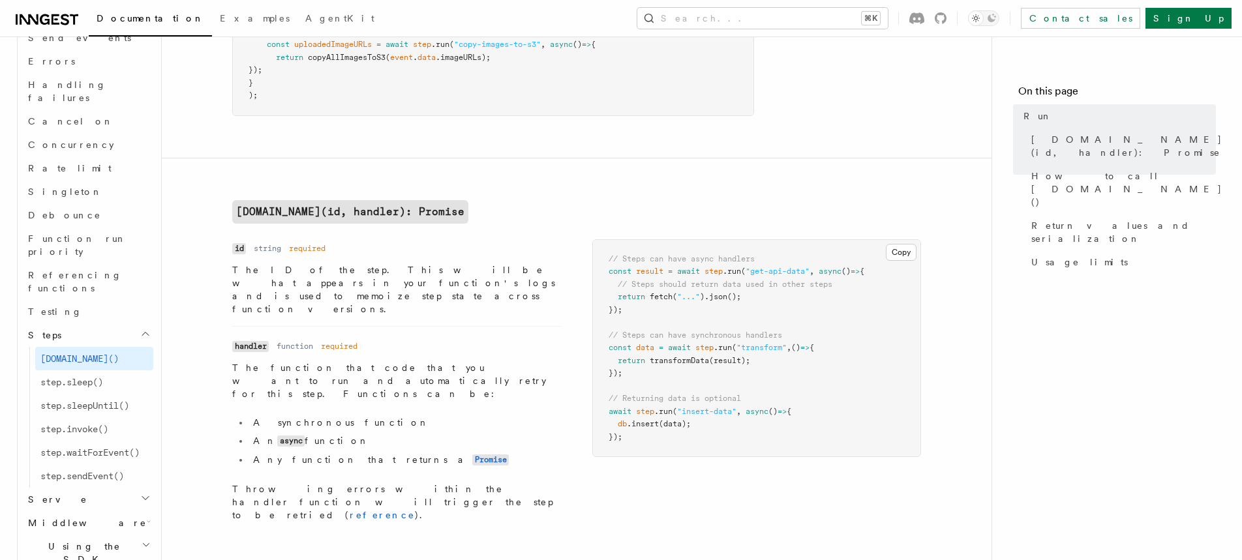
click at [120, 488] on h2 "Serve" at bounding box center [88, 499] width 130 height 23
click at [110, 471] on span "step.sendEvent()" at bounding box center [81, 476] width 83 height 10
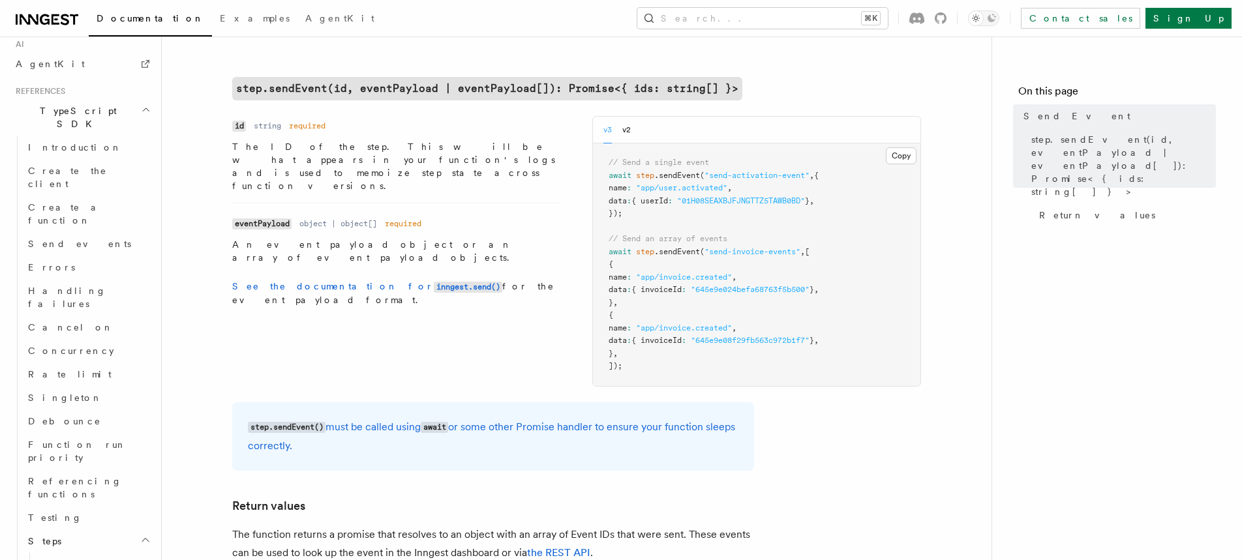
scroll to position [422, 0]
click at [78, 529] on h2 "Steps" at bounding box center [88, 540] width 130 height 23
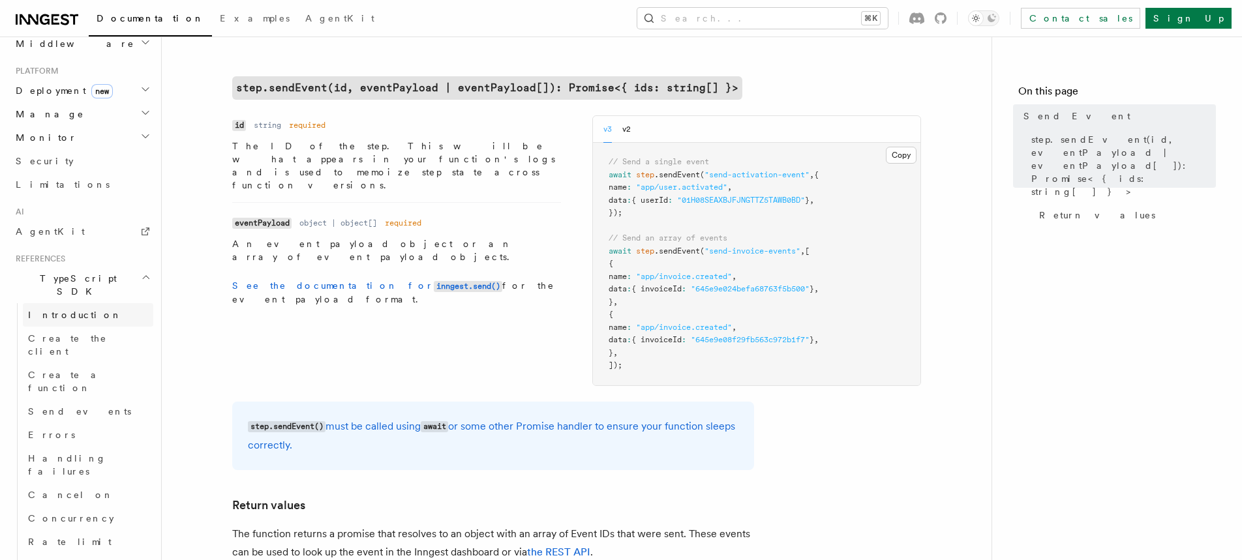
click at [79, 303] on link "Introduction" at bounding box center [88, 314] width 130 height 23
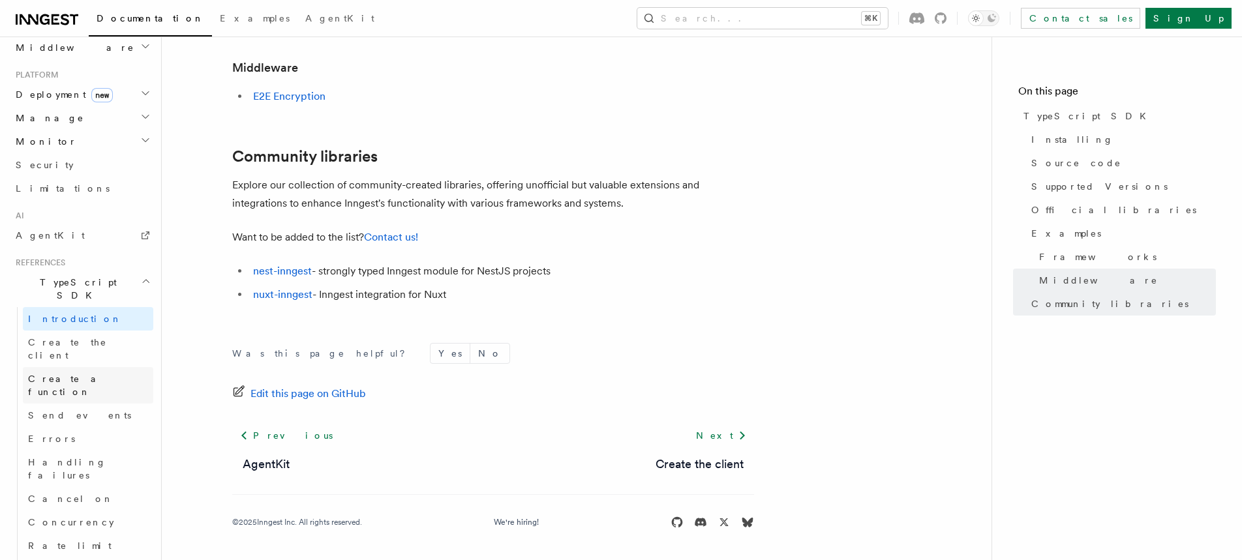
scroll to position [678, 0]
click at [72, 366] on link "Create a function" at bounding box center [88, 384] width 130 height 37
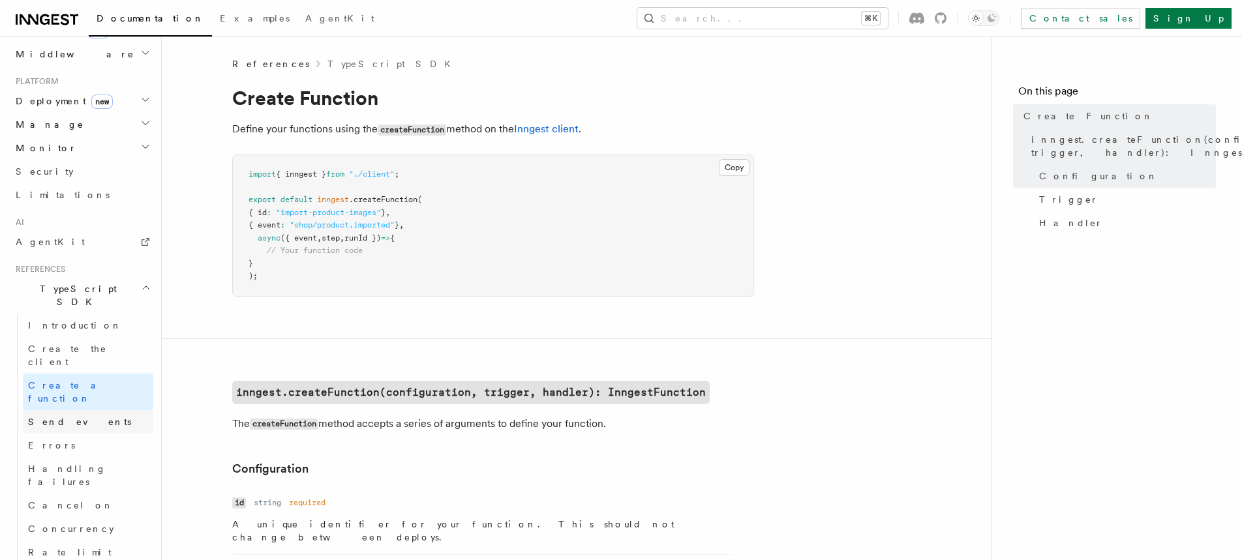
click at [87, 410] on link "Send events" at bounding box center [88, 421] width 130 height 23
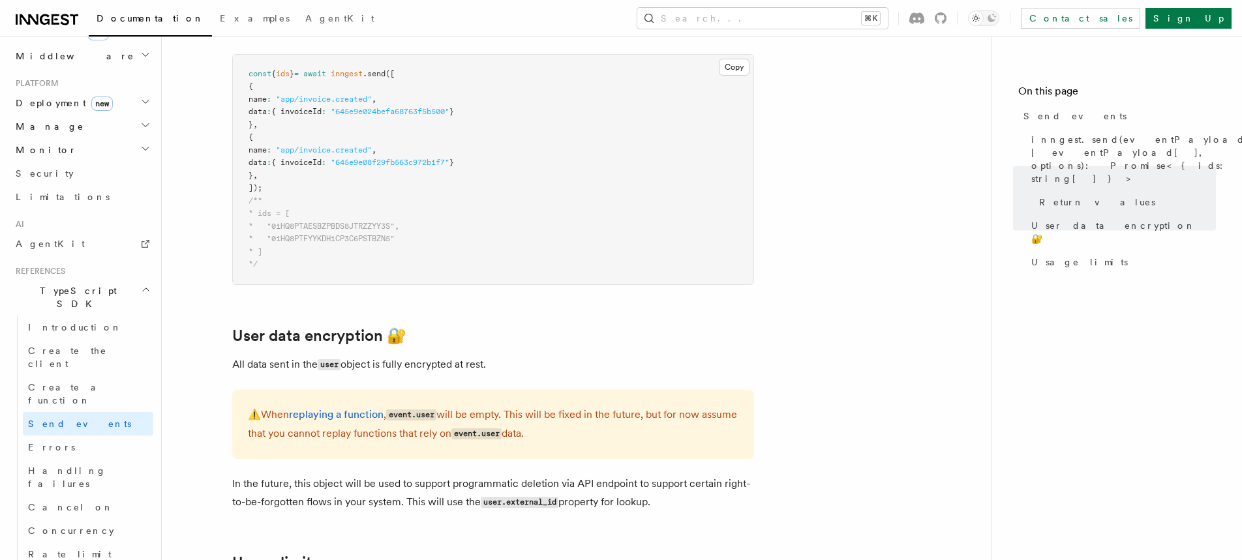
scroll to position [1620, 0]
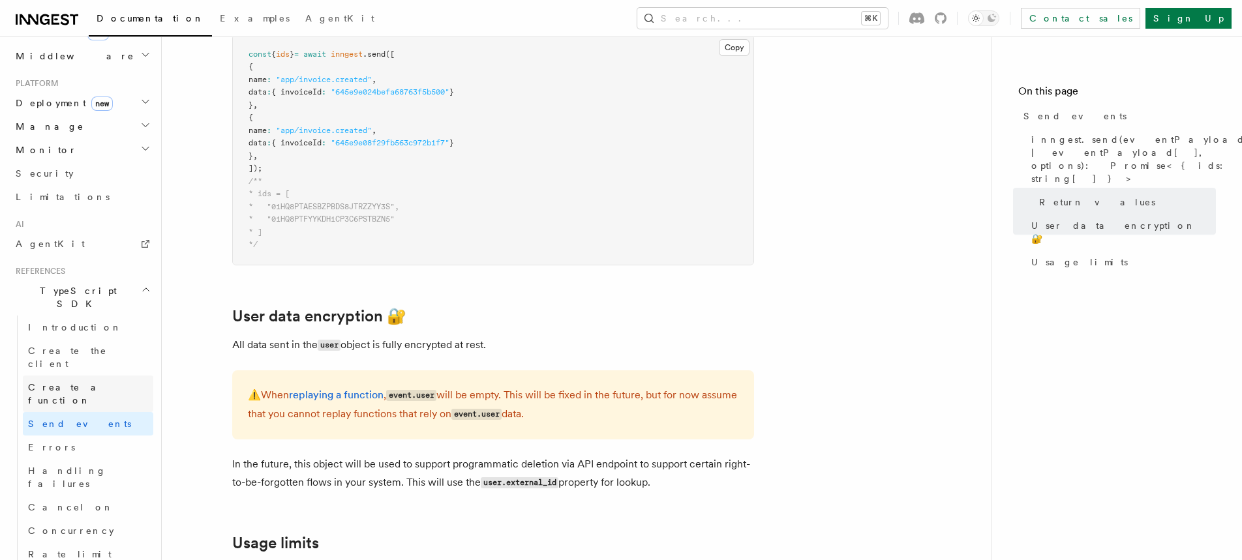
click at [61, 382] on span "Create a function" at bounding box center [67, 393] width 78 height 23
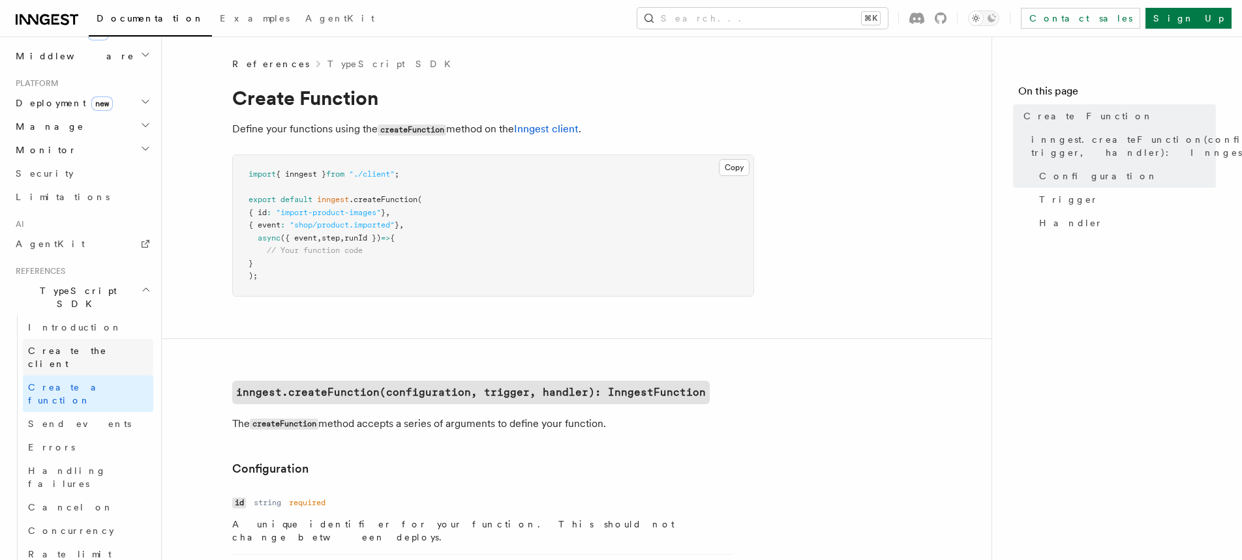
click at [82, 346] on span "Create the client" at bounding box center [67, 357] width 79 height 23
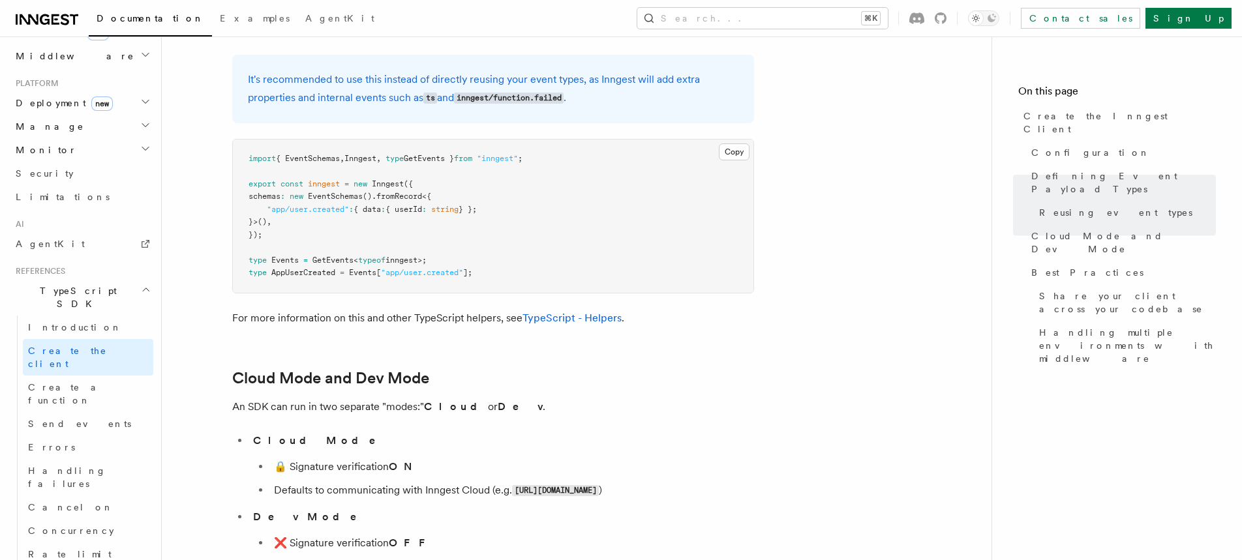
scroll to position [1707, 0]
click at [96, 412] on link "Send events" at bounding box center [88, 423] width 130 height 23
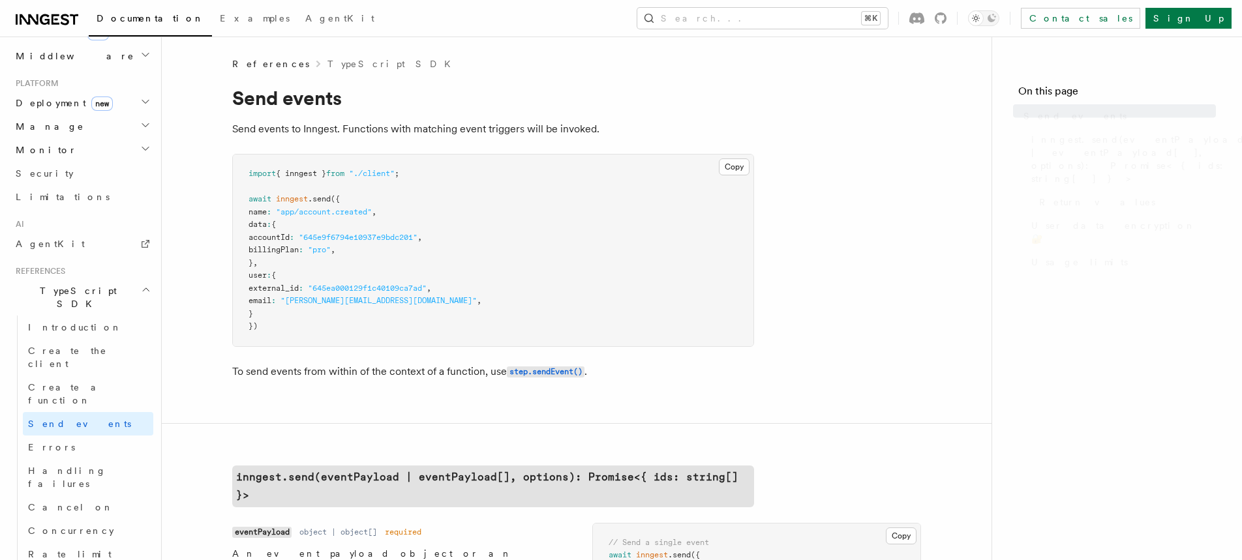
scroll to position [672, 0]
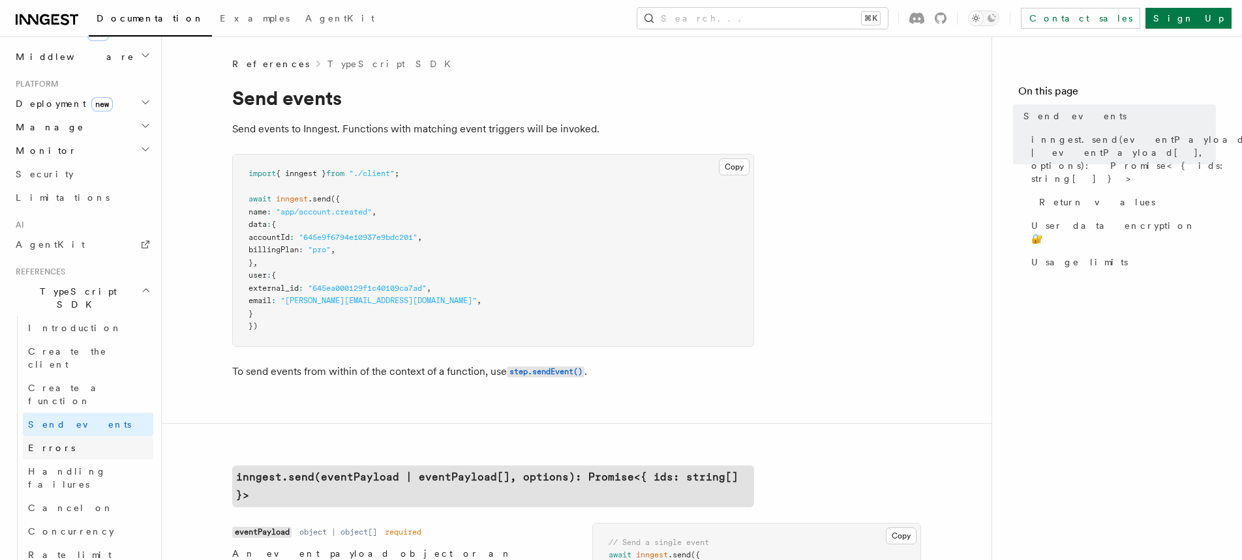
click at [80, 436] on link "Errors" at bounding box center [88, 447] width 130 height 23
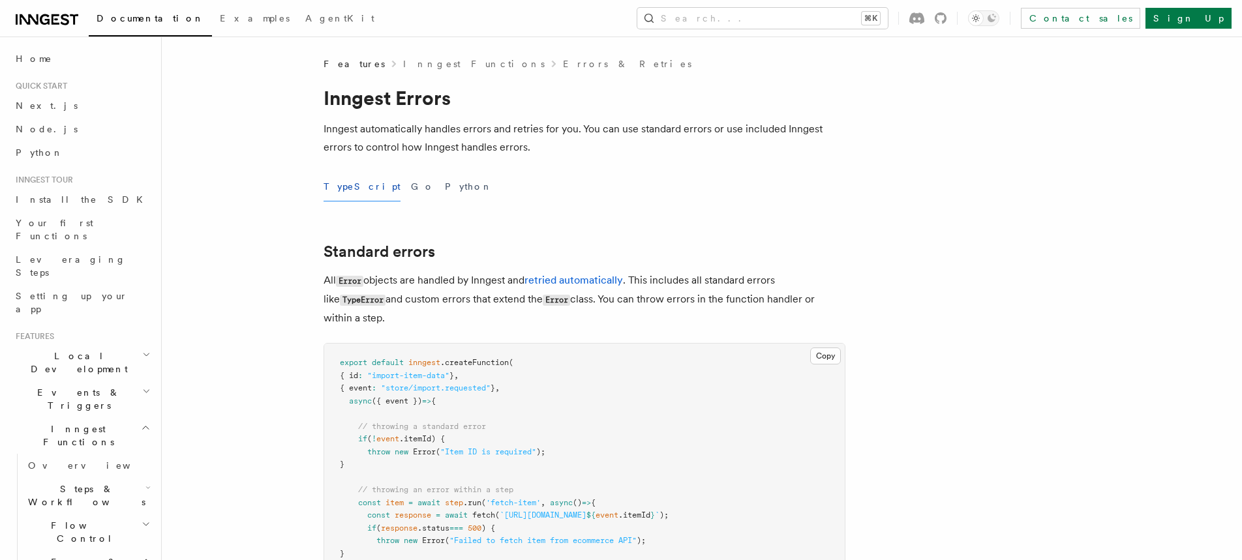
click at [80, 350] on span "Local Development" at bounding box center [76, 363] width 132 height 26
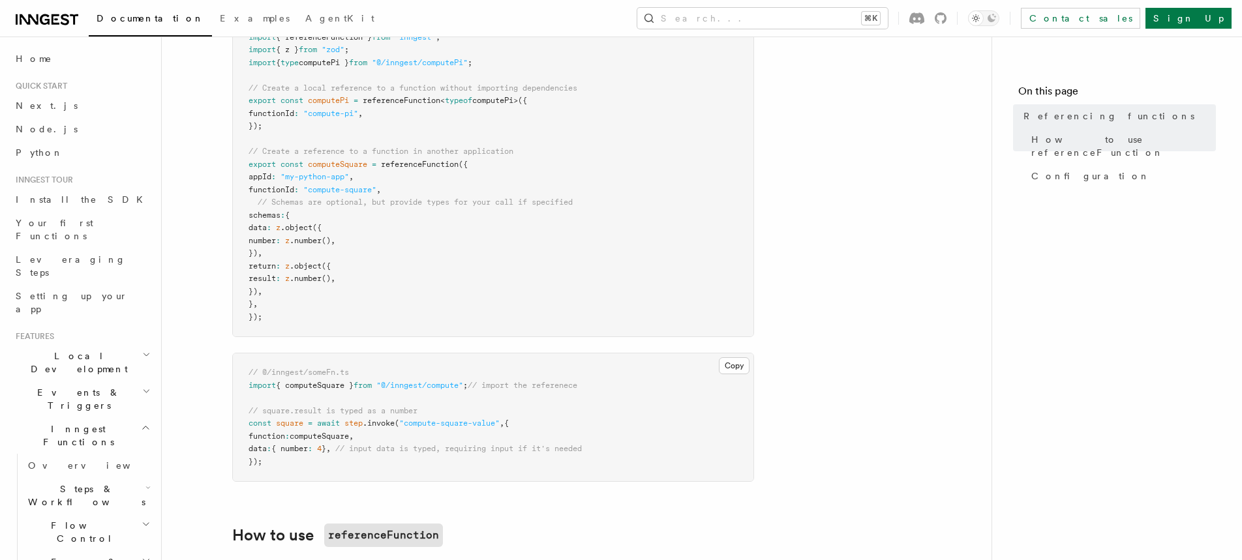
click at [63, 483] on span "Steps & Workflows" at bounding box center [84, 496] width 123 height 26
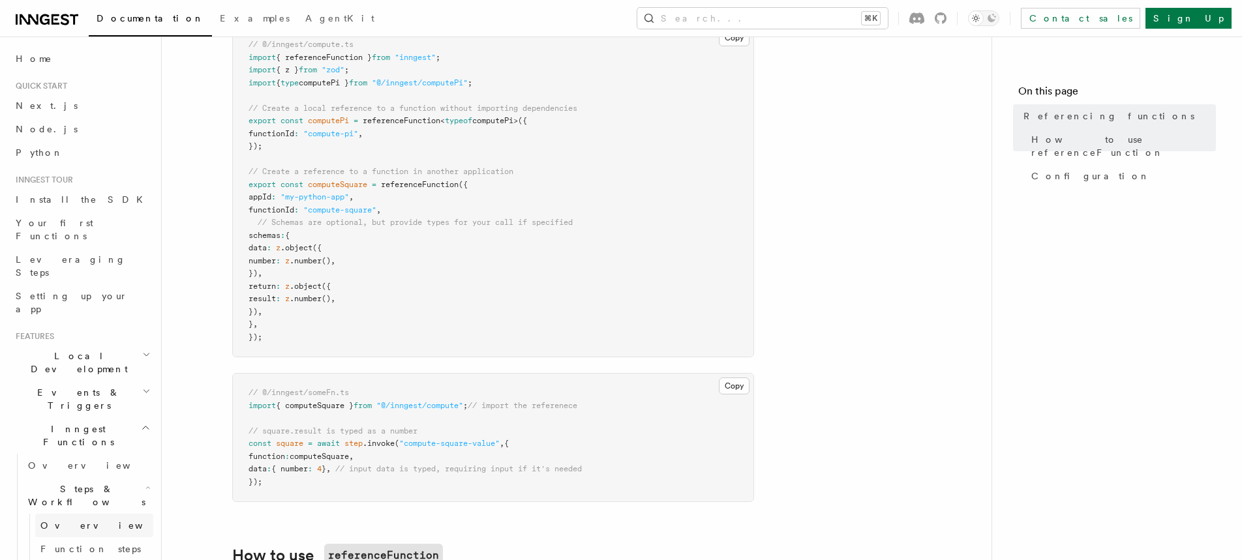
click at [55, 519] on span "Overview" at bounding box center [107, 525] width 134 height 13
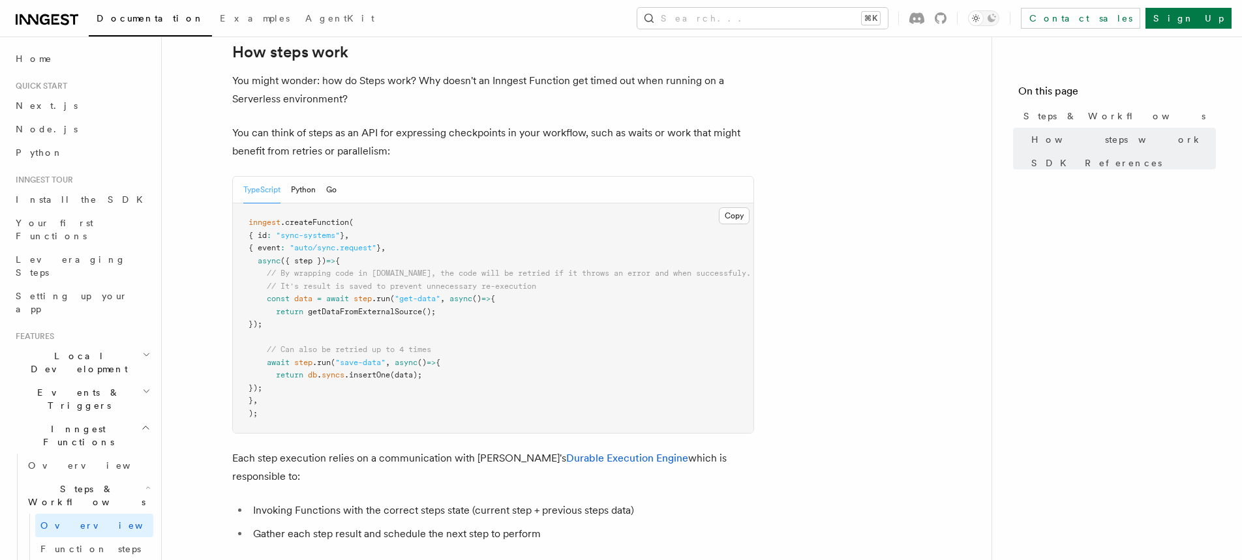
scroll to position [165, 0]
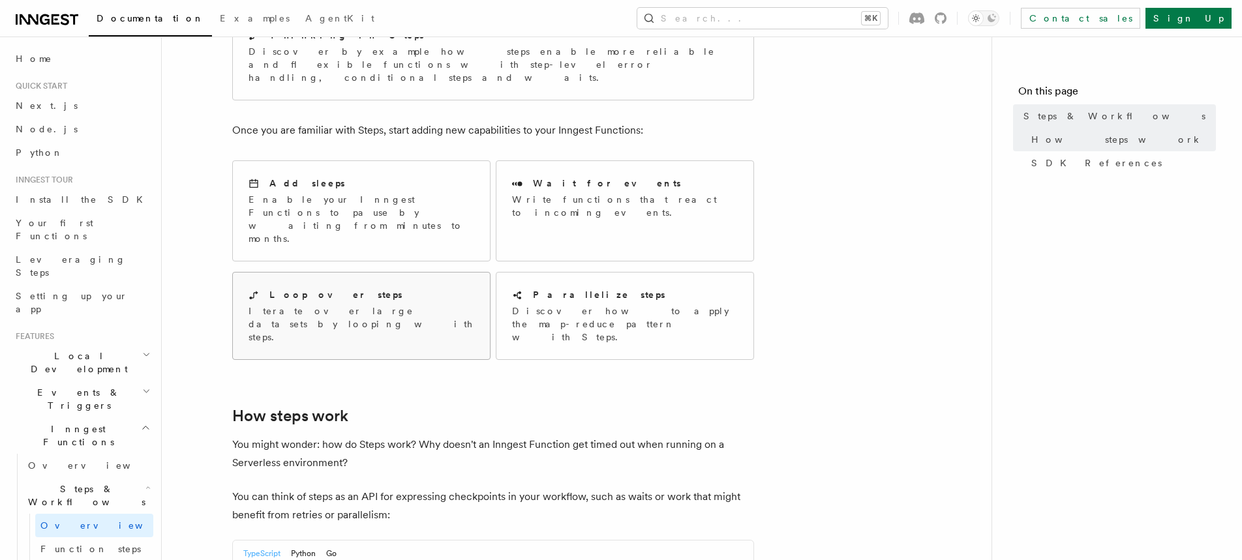
click at [340, 273] on div "Loop over steps Iterate over large datasets by looping with steps." at bounding box center [361, 316] width 257 height 87
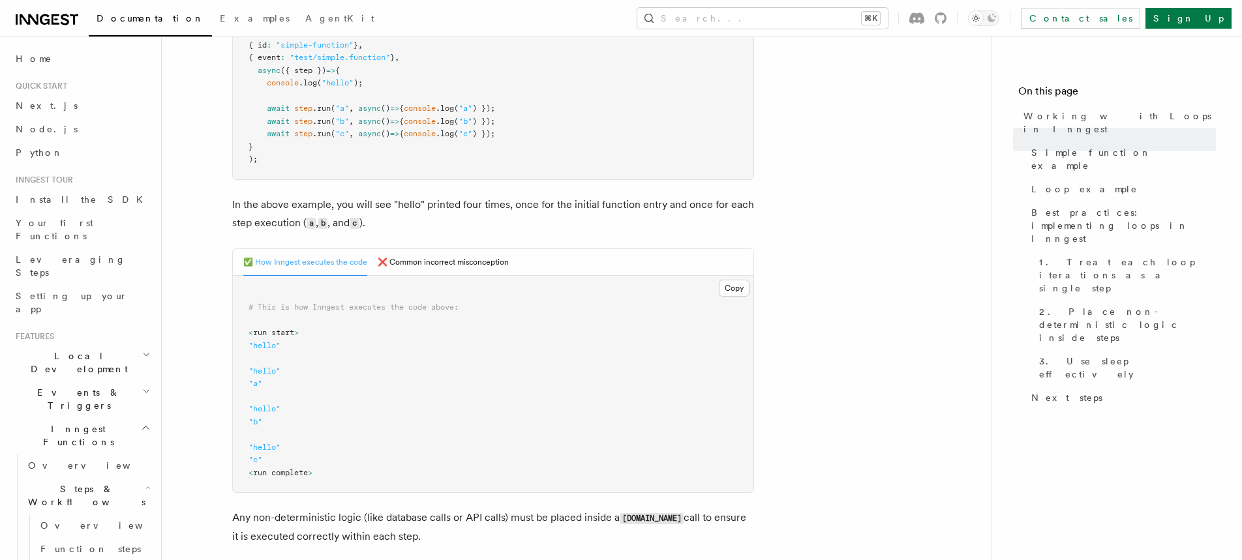
scroll to position [380, 0]
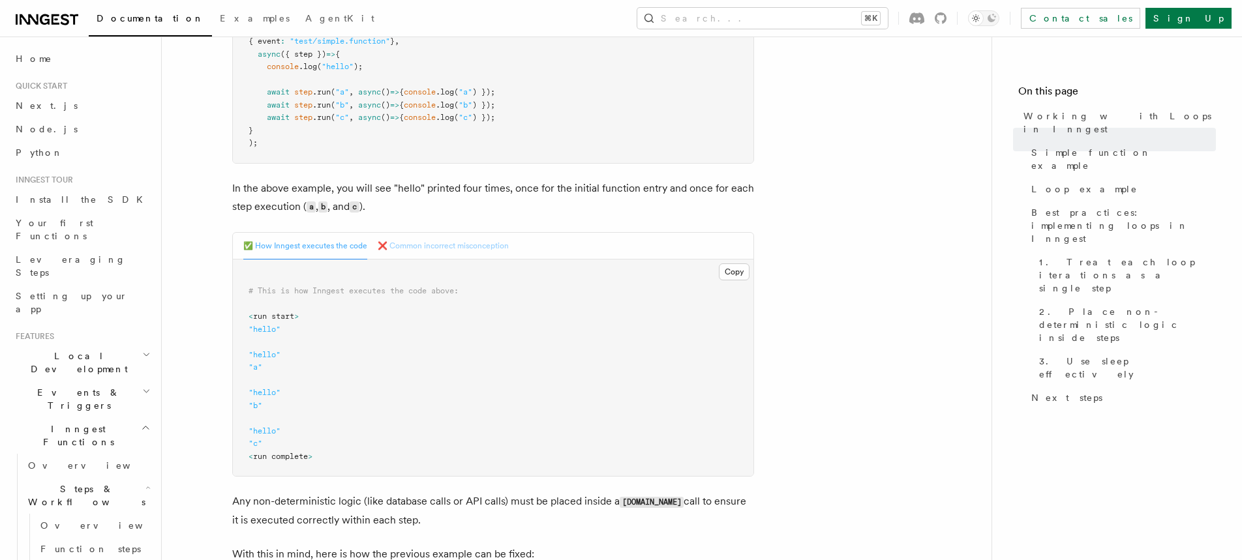
click at [397, 245] on button "❌ Common incorrect misconception" at bounding box center [443, 246] width 131 height 27
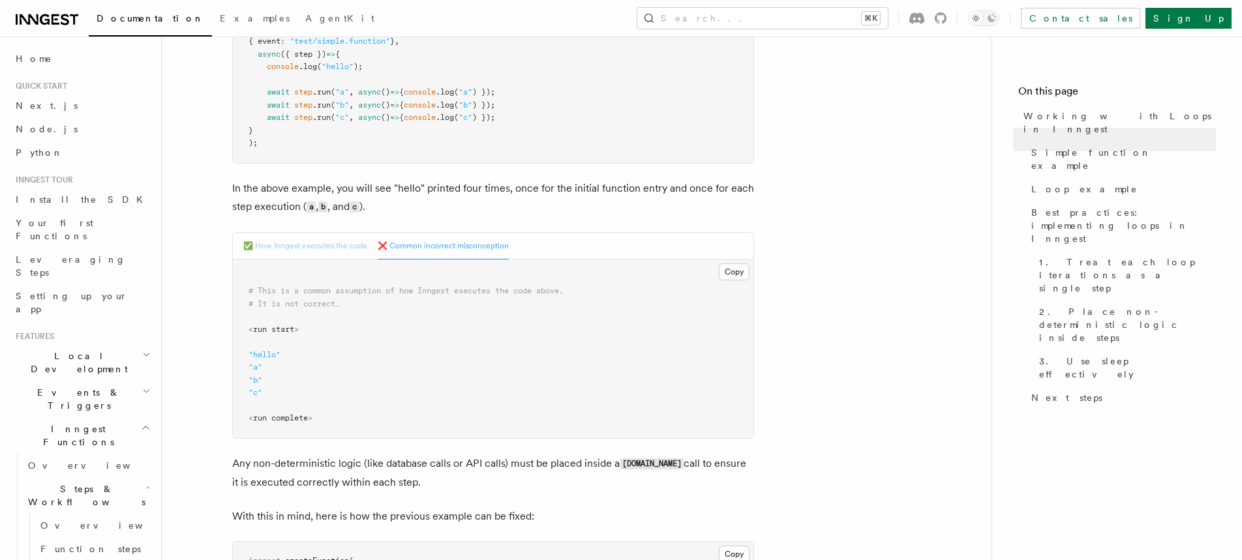
click at [351, 244] on button "✅ How Inngest executes the code" at bounding box center [305, 246] width 124 height 27
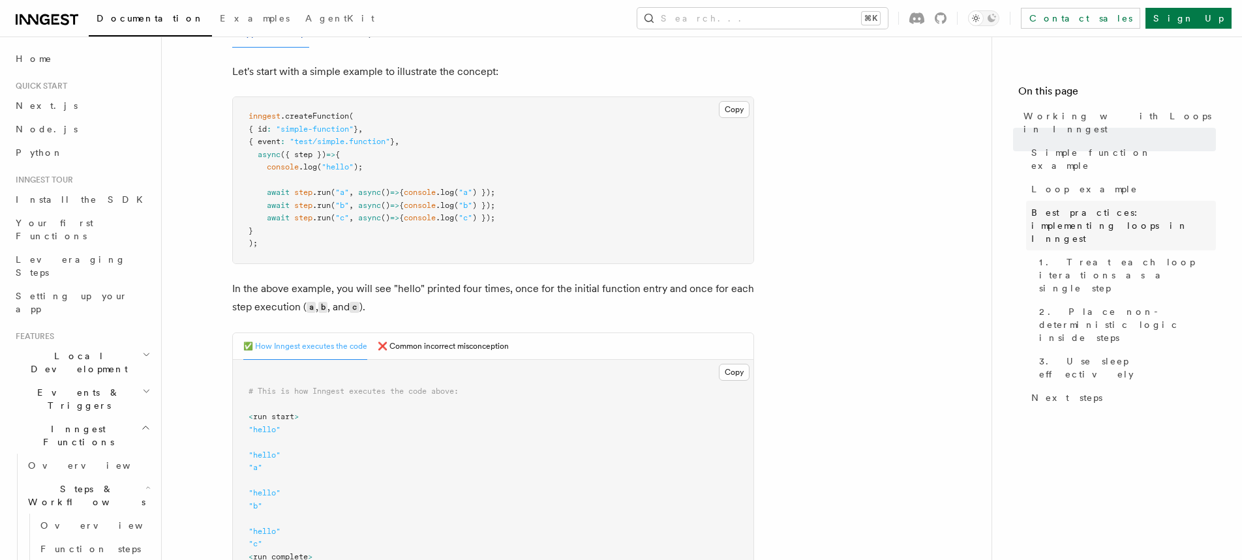
scroll to position [280, 0]
click at [89, 537] on link "Function steps" at bounding box center [94, 548] width 118 height 23
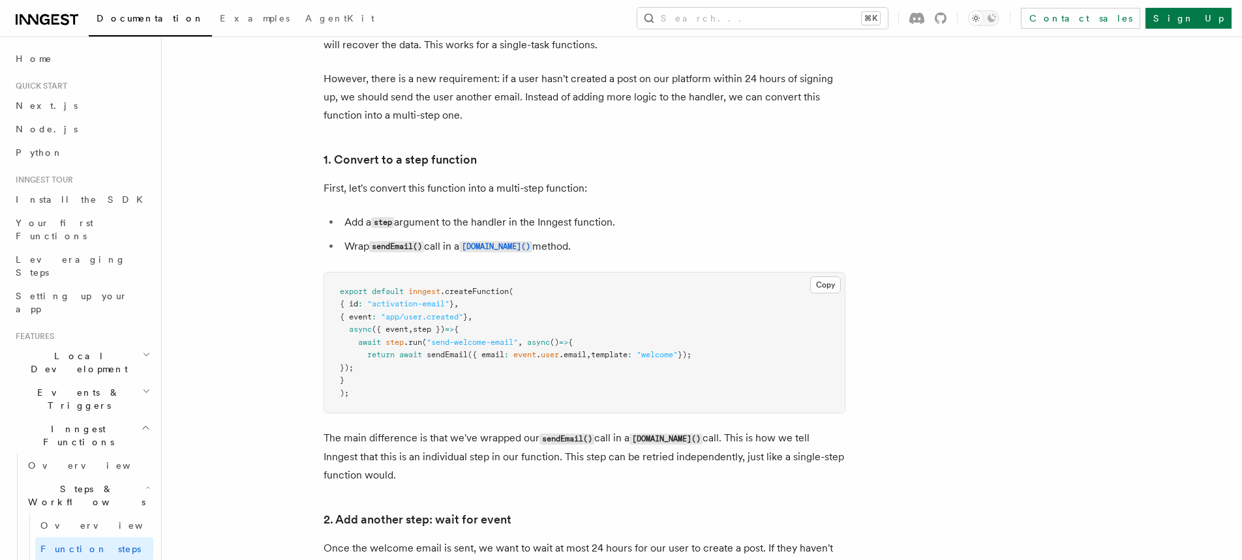
scroll to position [886, 0]
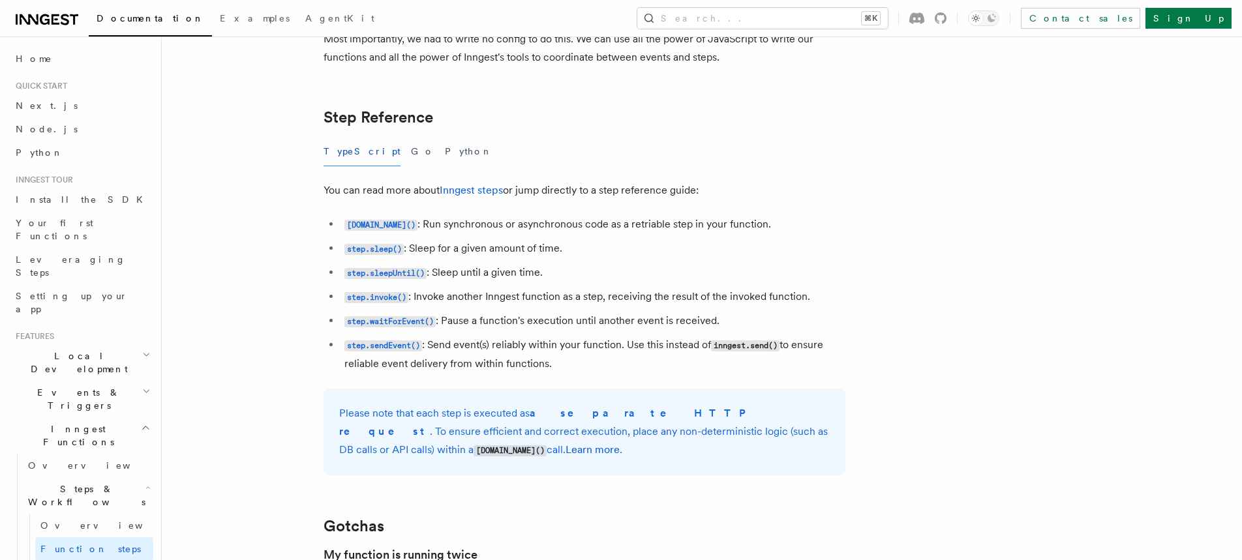
scroll to position [2273, 0]
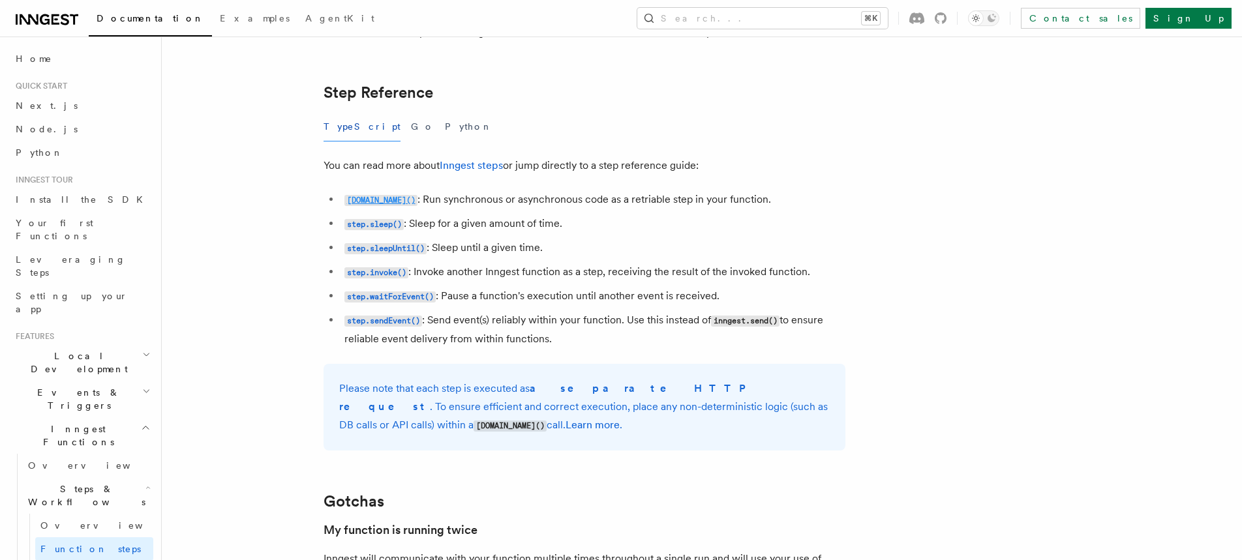
click at [385, 202] on code "[DOMAIN_NAME]()" at bounding box center [380, 200] width 73 height 11
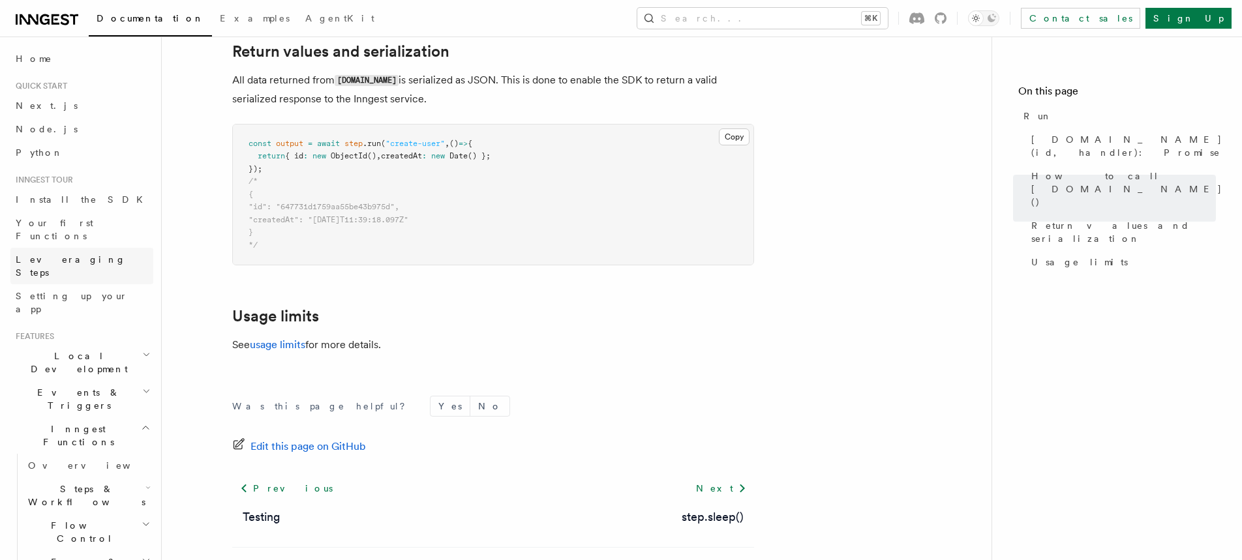
click at [86, 248] on link "Leveraging Steps" at bounding box center [81, 266] width 143 height 37
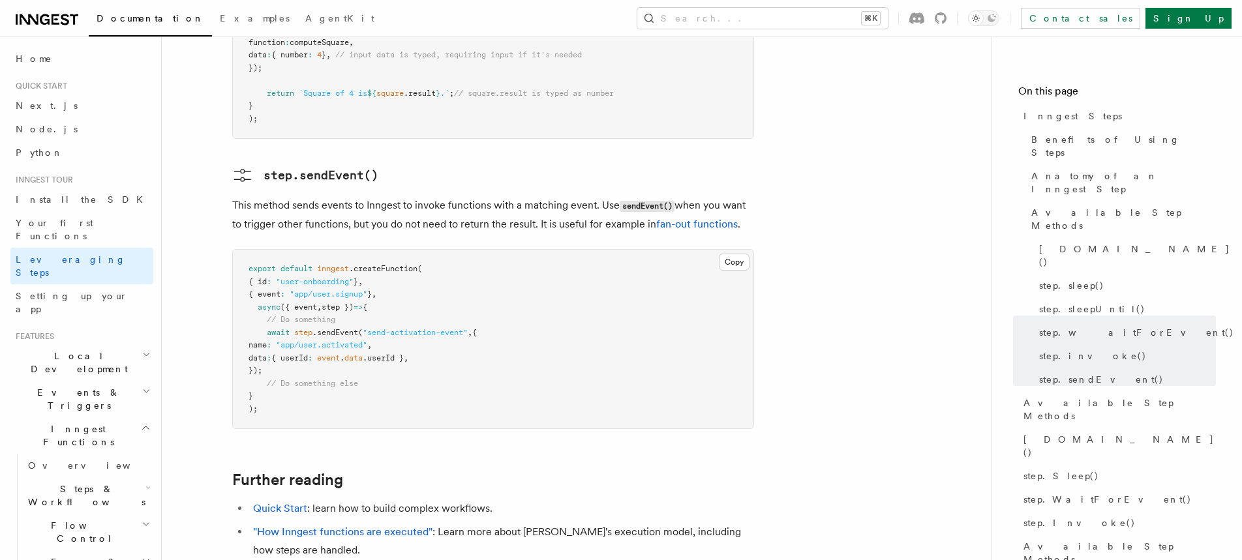
scroll to position [2629, 0]
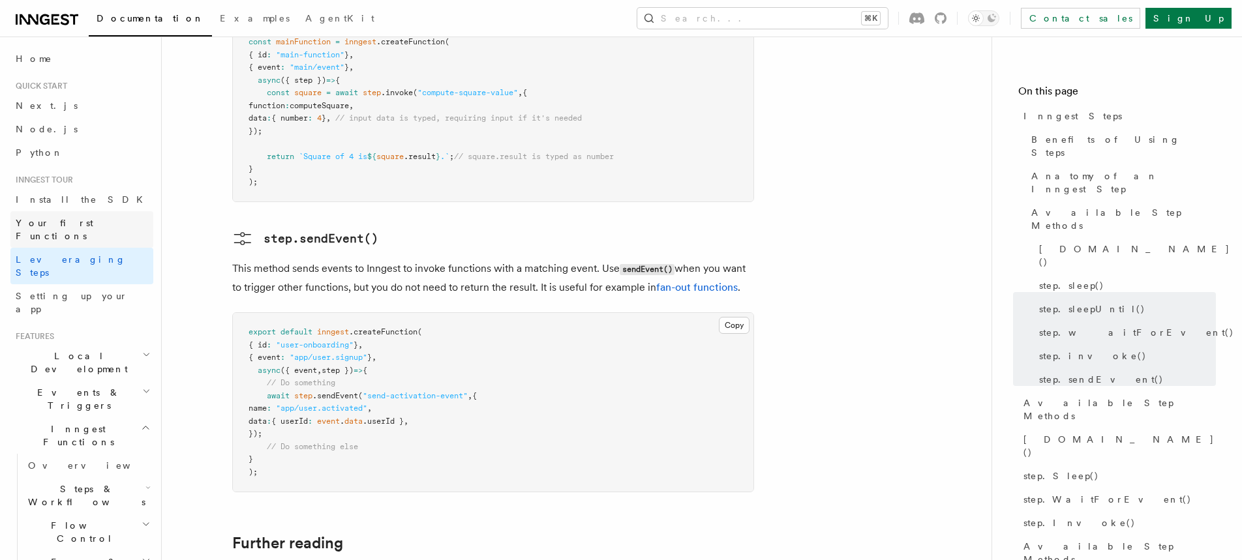
click at [28, 230] on link "Your first Functions" at bounding box center [81, 229] width 143 height 37
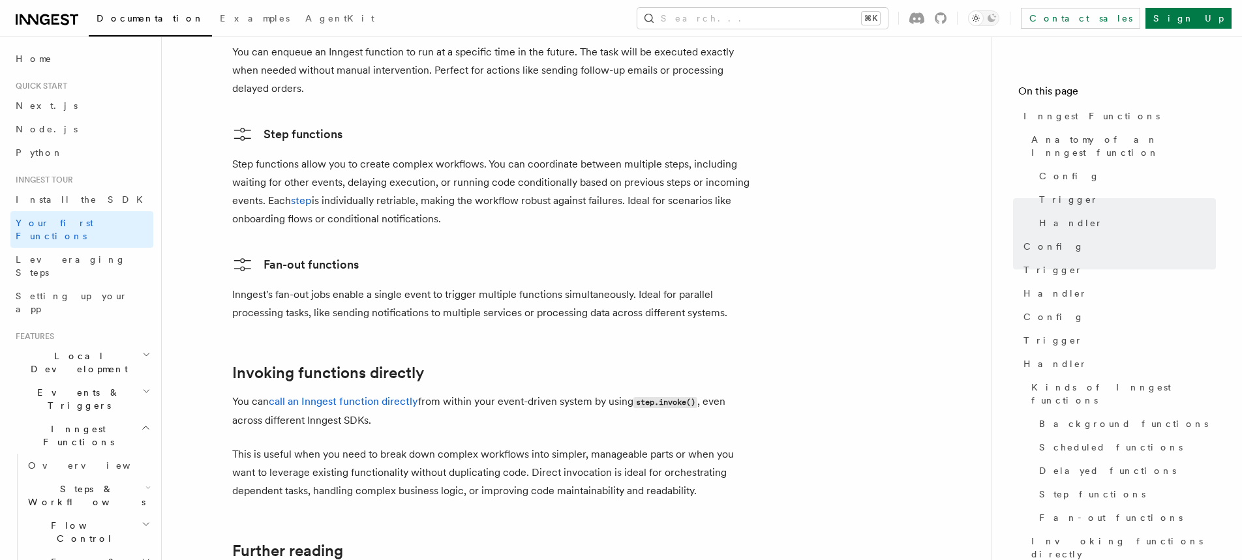
scroll to position [2290, 0]
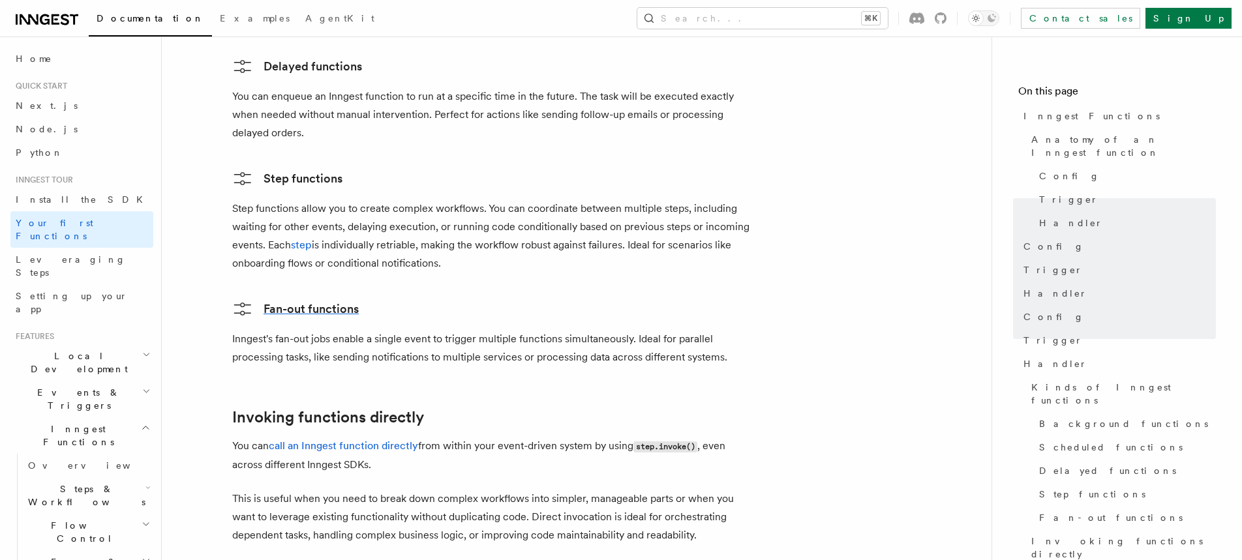
click at [306, 299] on link "Fan-out functions" at bounding box center [295, 309] width 127 height 21
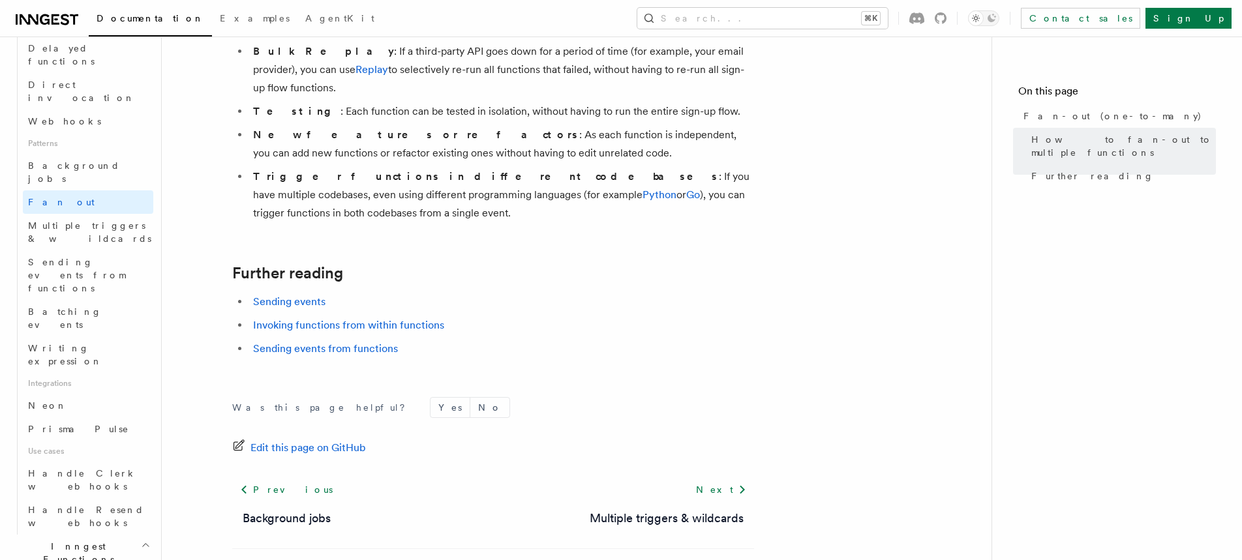
scroll to position [559, 0]
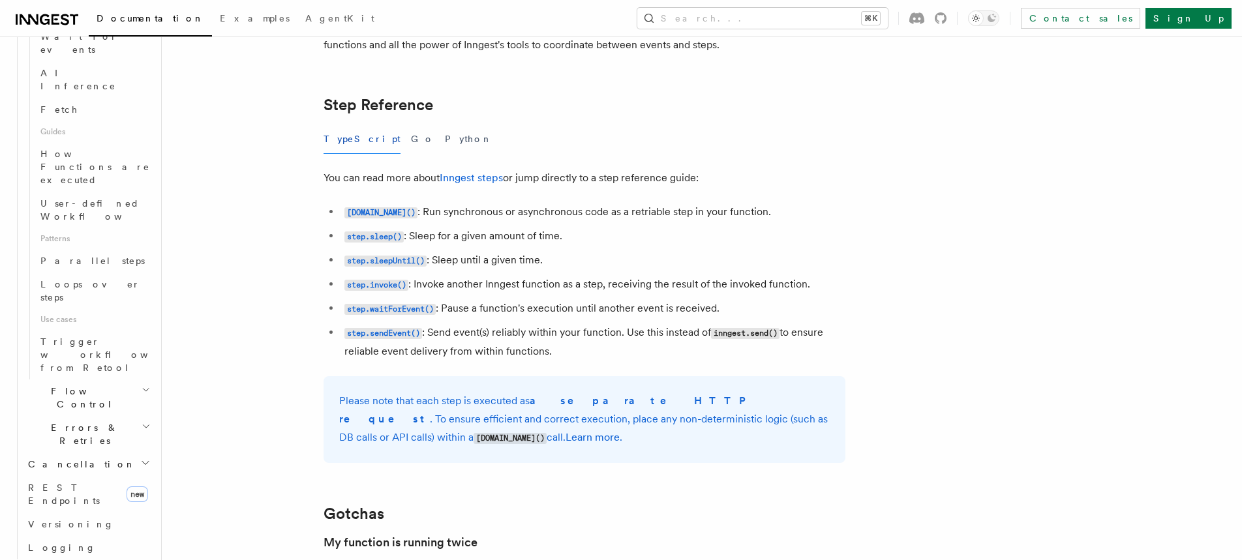
scroll to position [2261, 0]
click at [814, 14] on button "Search... ⌘K" at bounding box center [762, 18] width 250 height 21
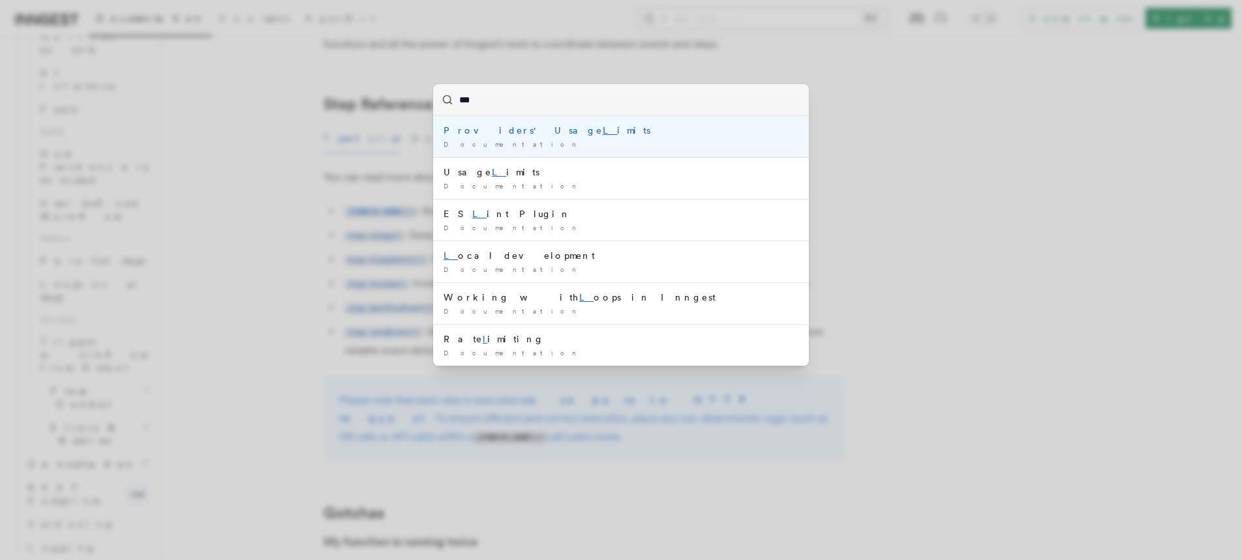
type input "****"
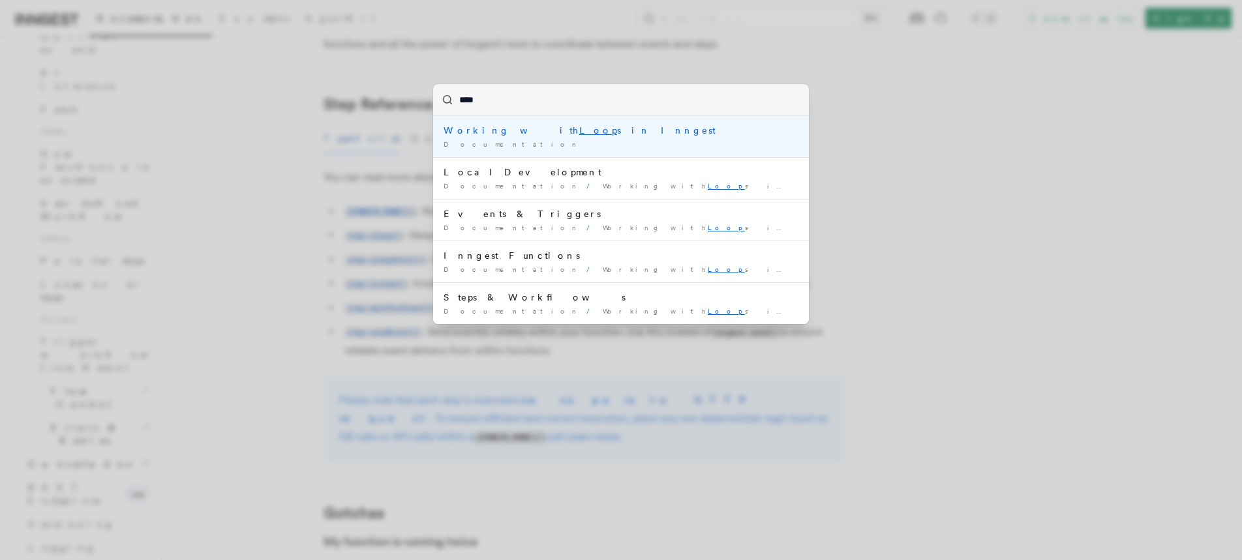
click at [579, 128] on mark "Loop" at bounding box center [598, 130] width 38 height 10
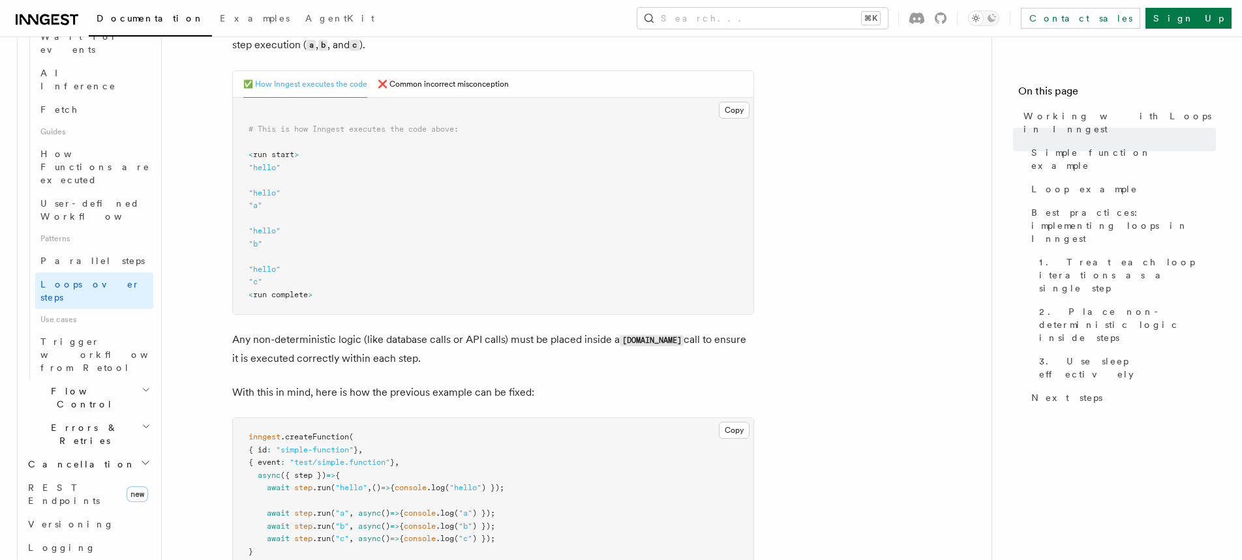
scroll to position [207, 0]
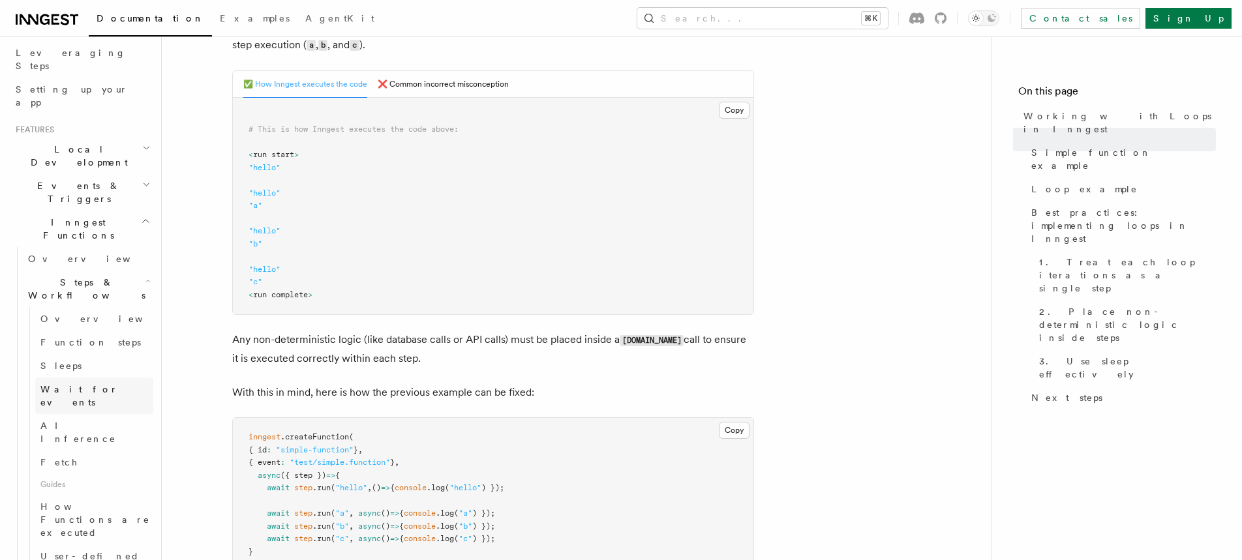
click at [101, 384] on span "Wait for events" at bounding box center [79, 395] width 78 height 23
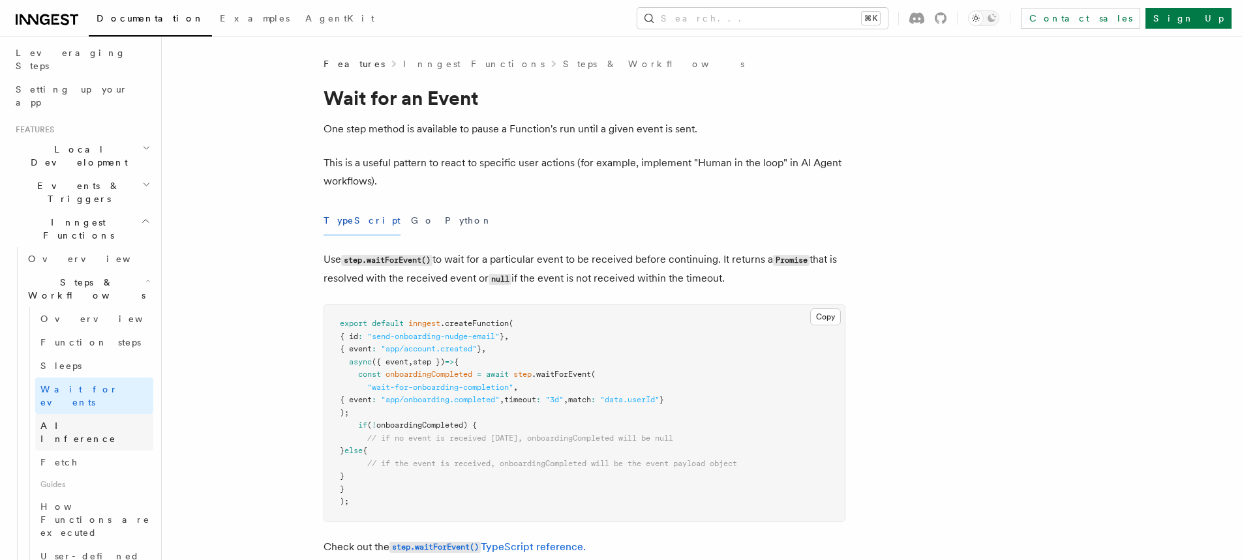
click at [97, 414] on link "AI Inference" at bounding box center [94, 432] width 118 height 37
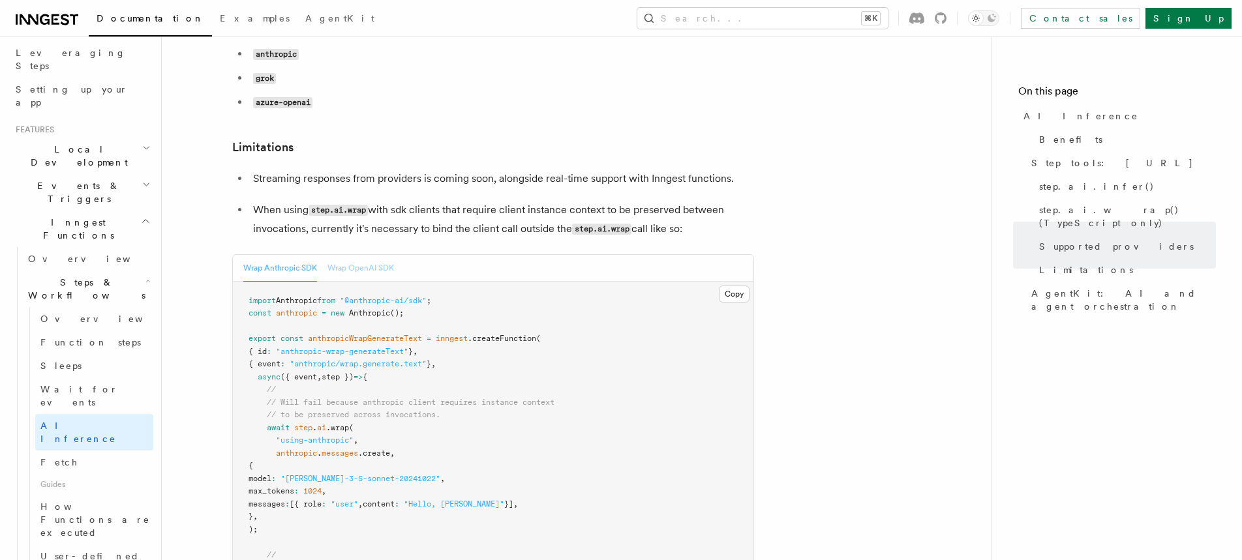
scroll to position [1847, 0]
click at [365, 254] on button "Wrap OpenAI SDK" at bounding box center [360, 267] width 67 height 27
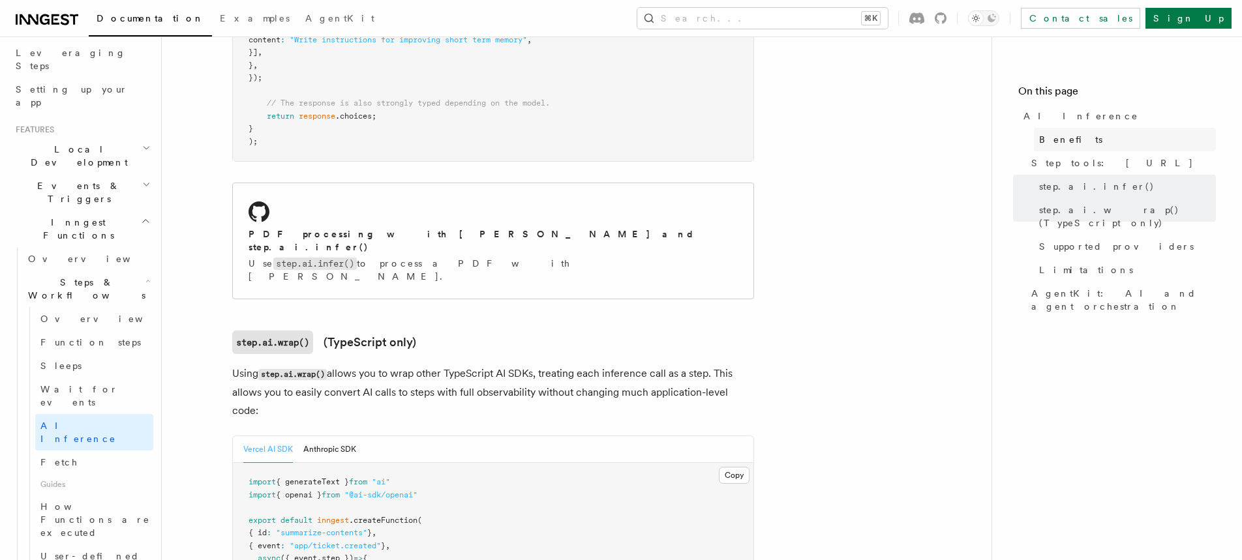
scroll to position [1062, 0]
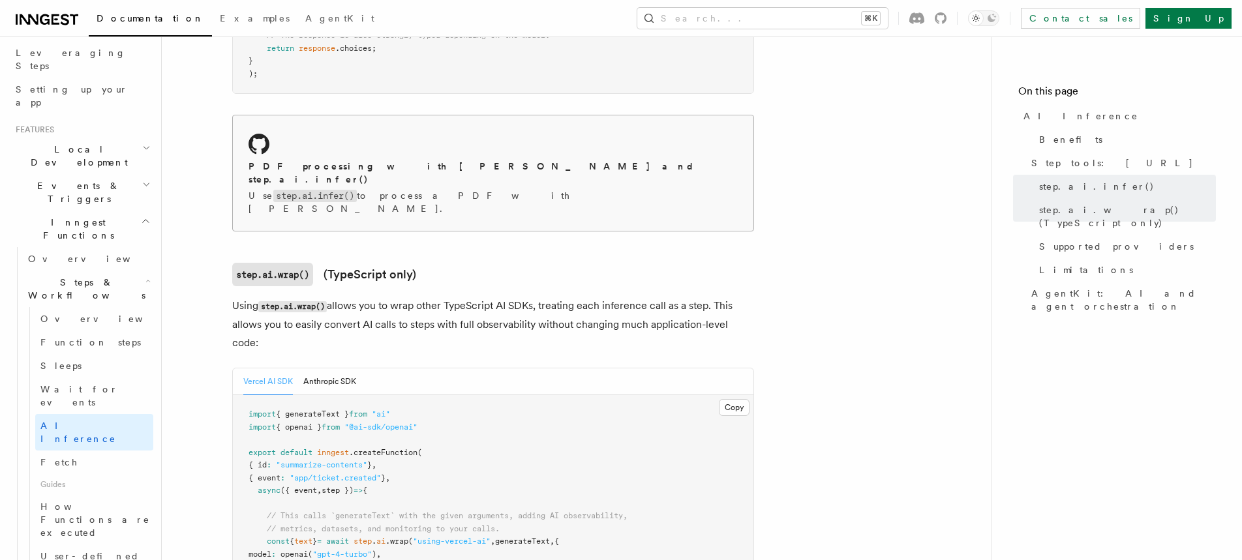
click at [370, 160] on h2 "PDF processing with Claude Sonnet and step.ai.infer()" at bounding box center [492, 173] width 489 height 26
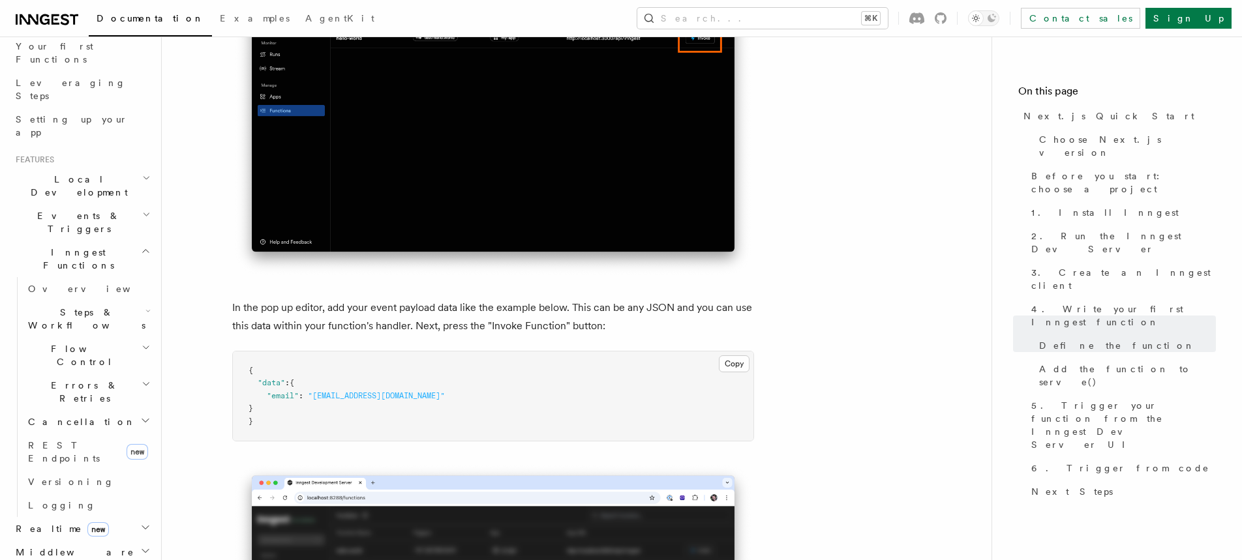
scroll to position [211, 0]
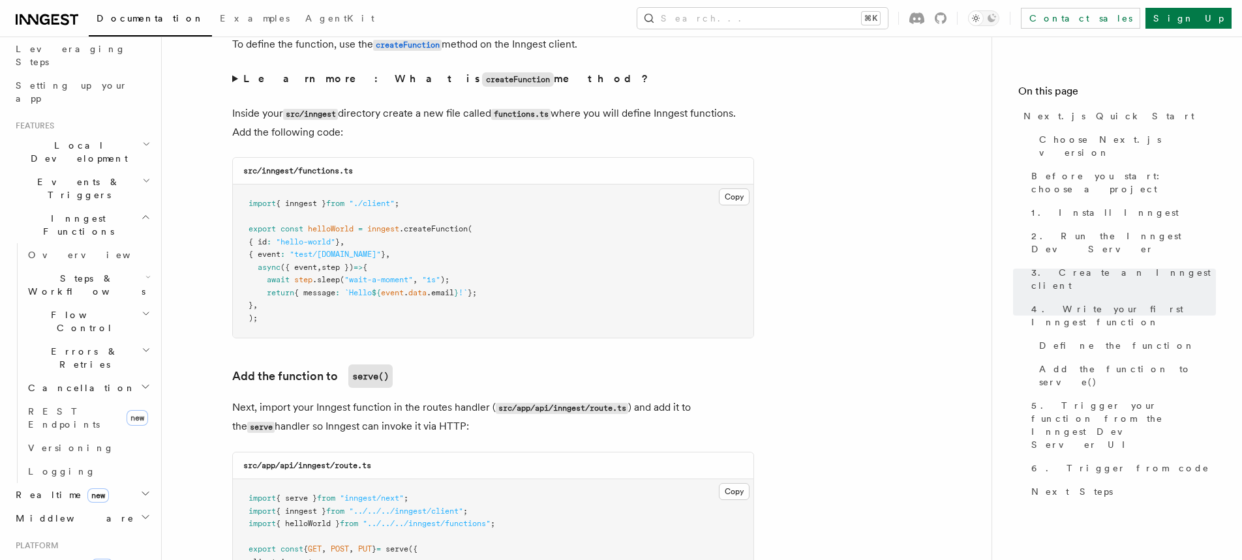
scroll to position [2263, 0]
click at [822, 24] on button "Search... ⌘K" at bounding box center [762, 18] width 250 height 21
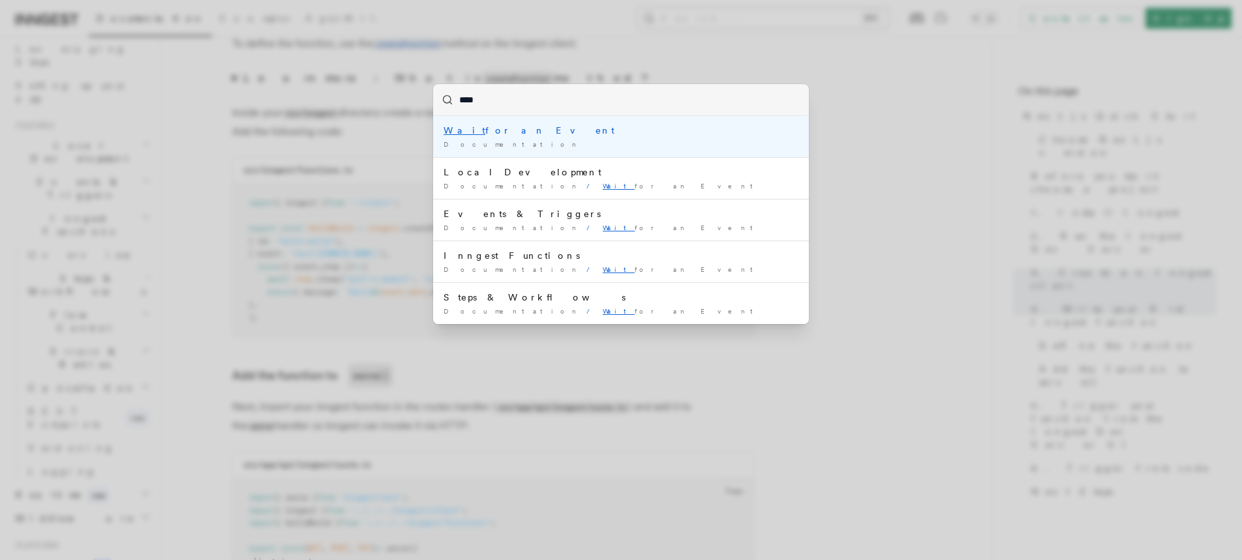
type input "****"
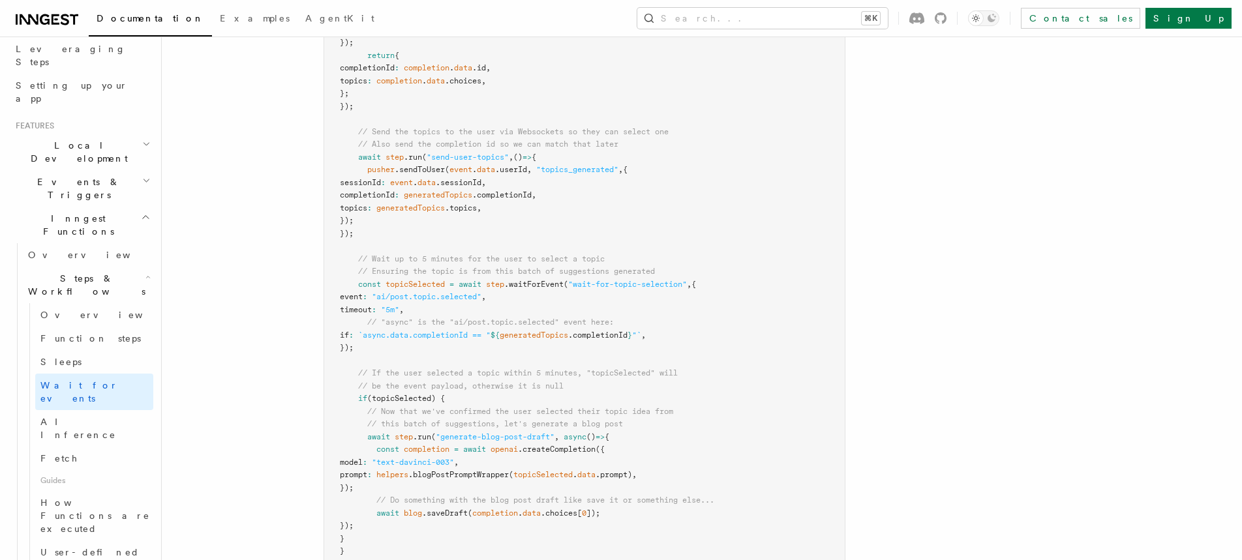
scroll to position [1478, 0]
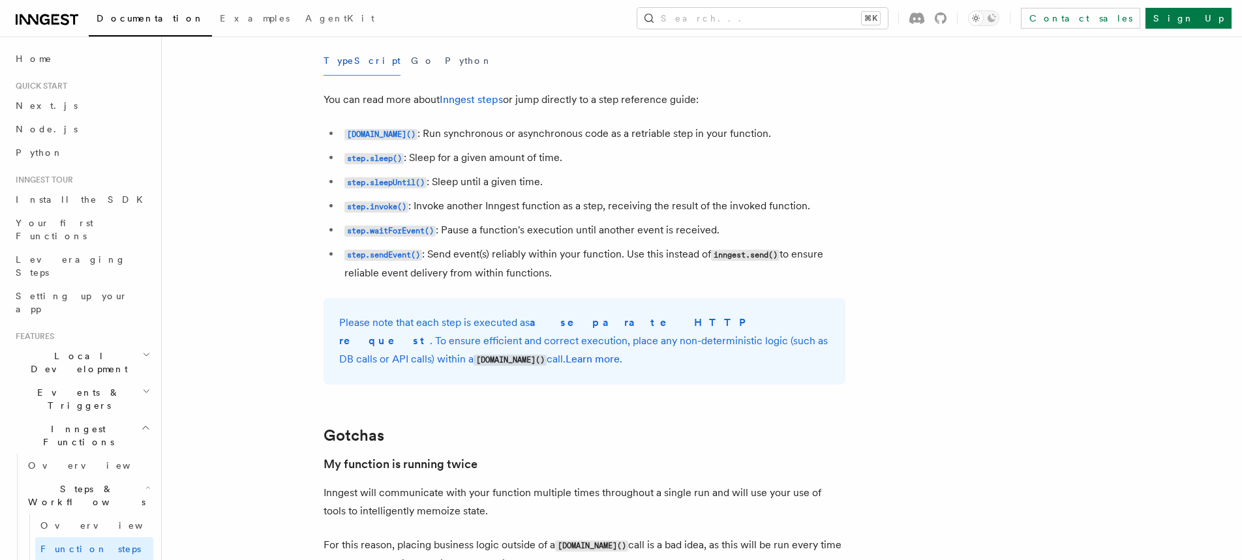
scroll to position [2374, 0]
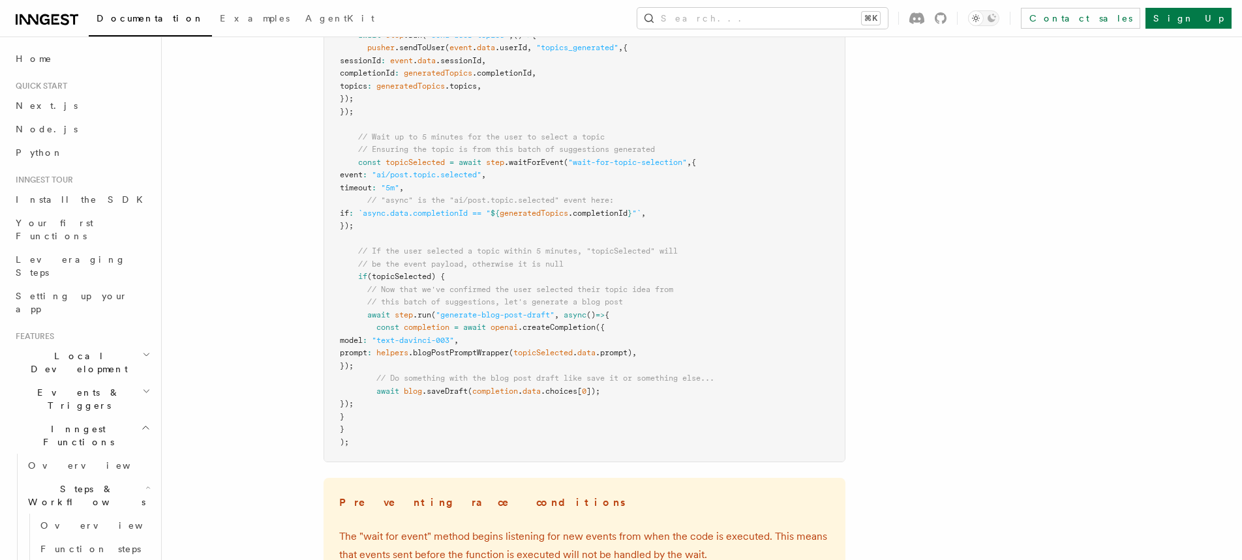
scroll to position [1600, 0]
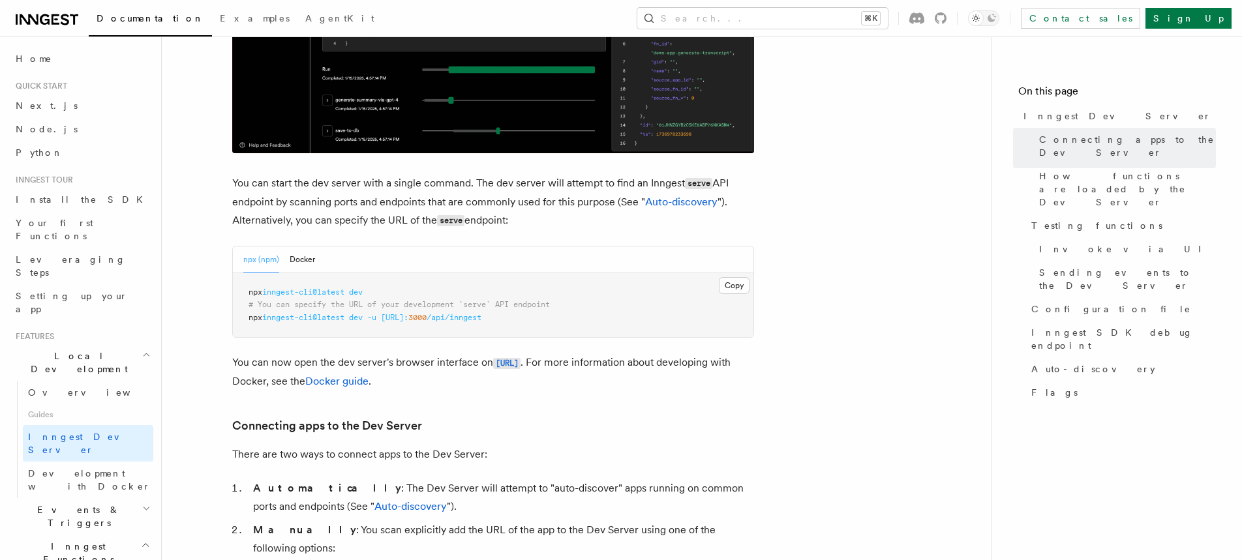
scroll to position [772, 0]
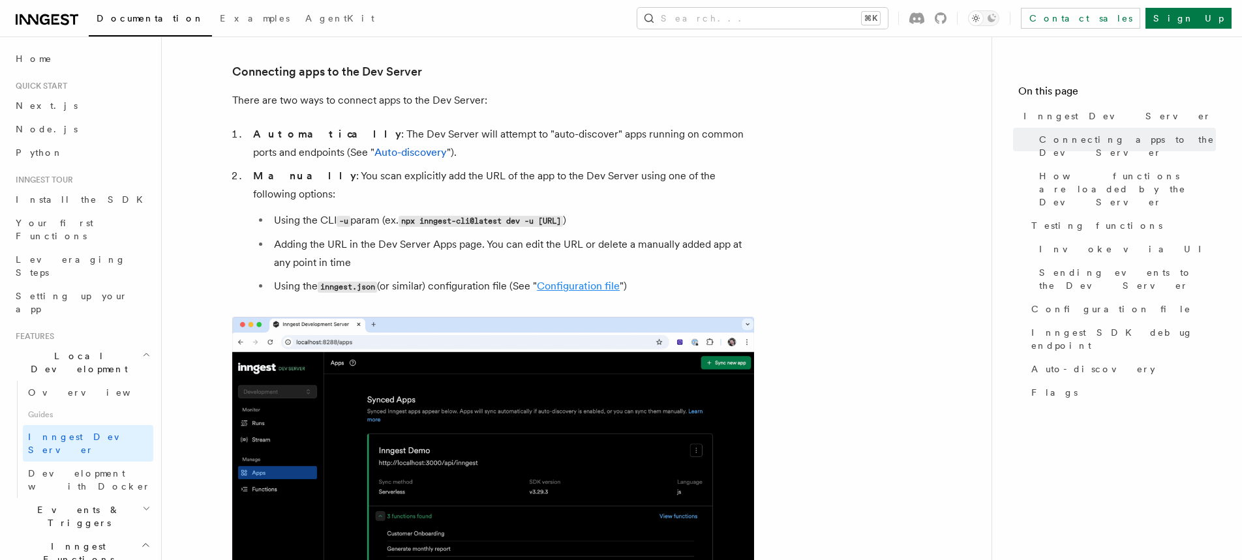
click at [582, 280] on link "Configuration file" at bounding box center [578, 286] width 83 height 12
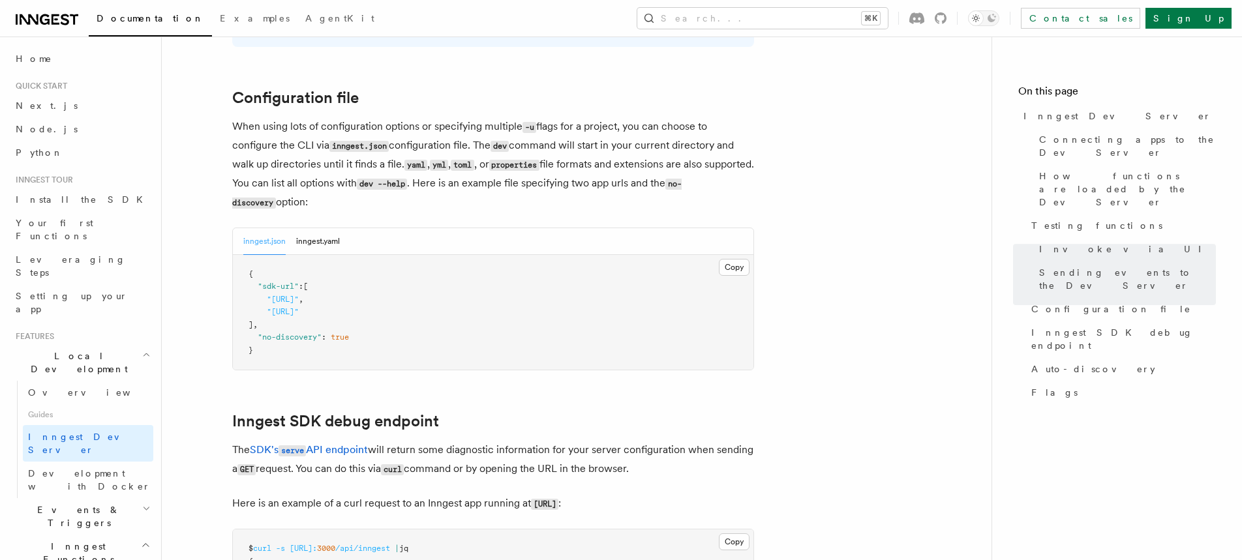
scroll to position [3398, 0]
drag, startPoint x: 270, startPoint y: 281, endPoint x: 431, endPoint y: 282, distance: 161.1
click at [303, 295] on span ""http://localhost:3000/api/inngest" ," at bounding box center [275, 299] width 55 height 9
copy span "http://localhost:3000/api/inngest""
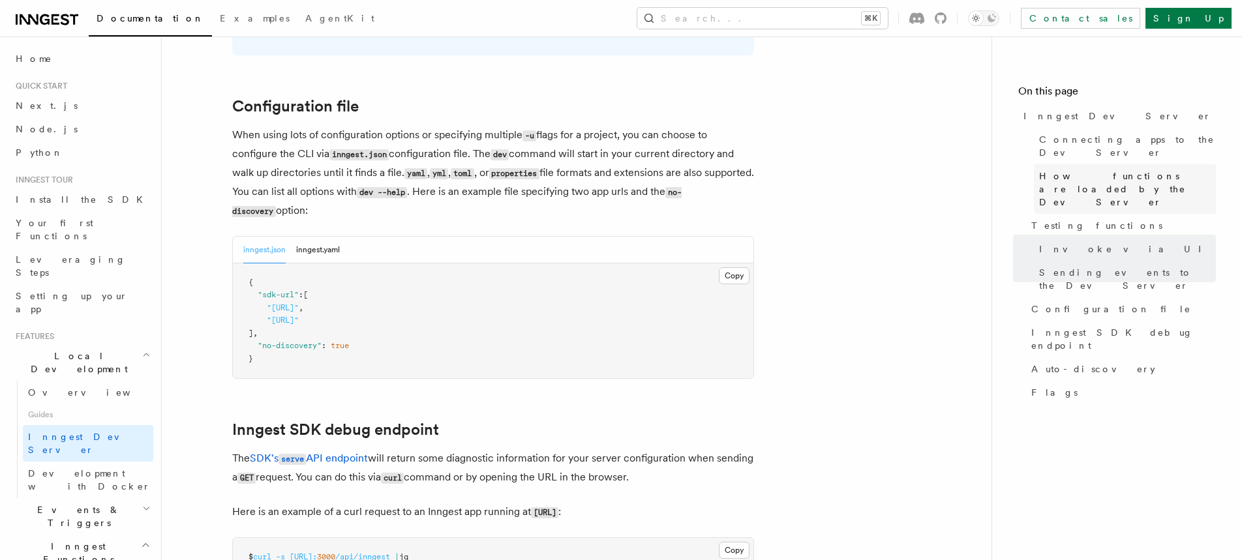
scroll to position [3416, 0]
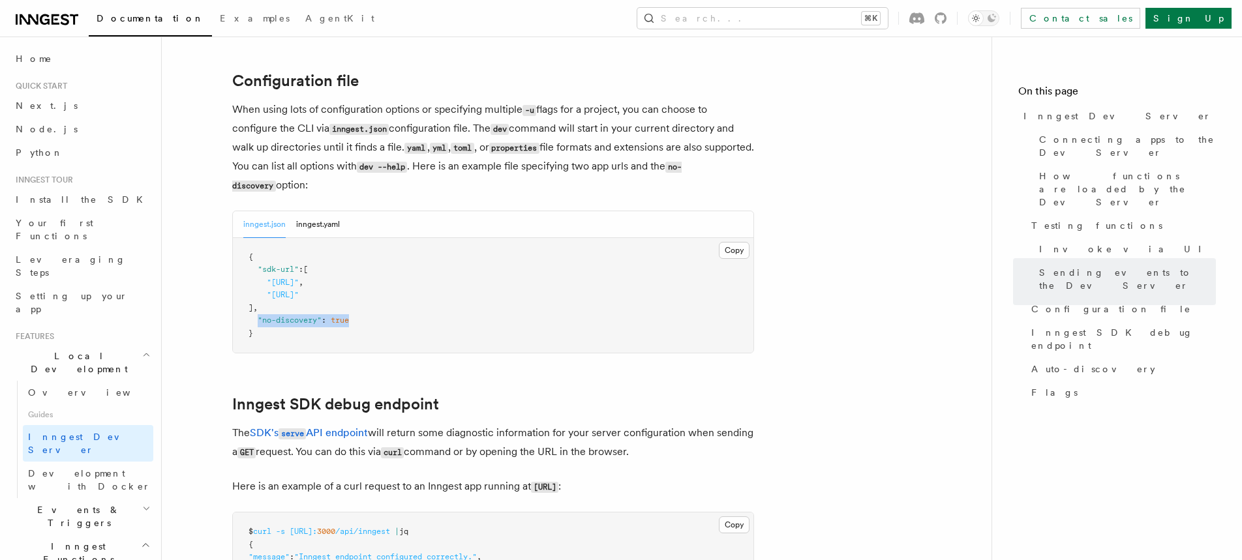
drag, startPoint x: 355, startPoint y: 299, endPoint x: 257, endPoint y: 303, distance: 97.9
click at [257, 303] on pre "{ "sdk-url" : [ "http://localhost:3000/api/inngest" , "http://localhost:3030/ap…" at bounding box center [493, 295] width 520 height 115
copy span ""no-discovery" : true"
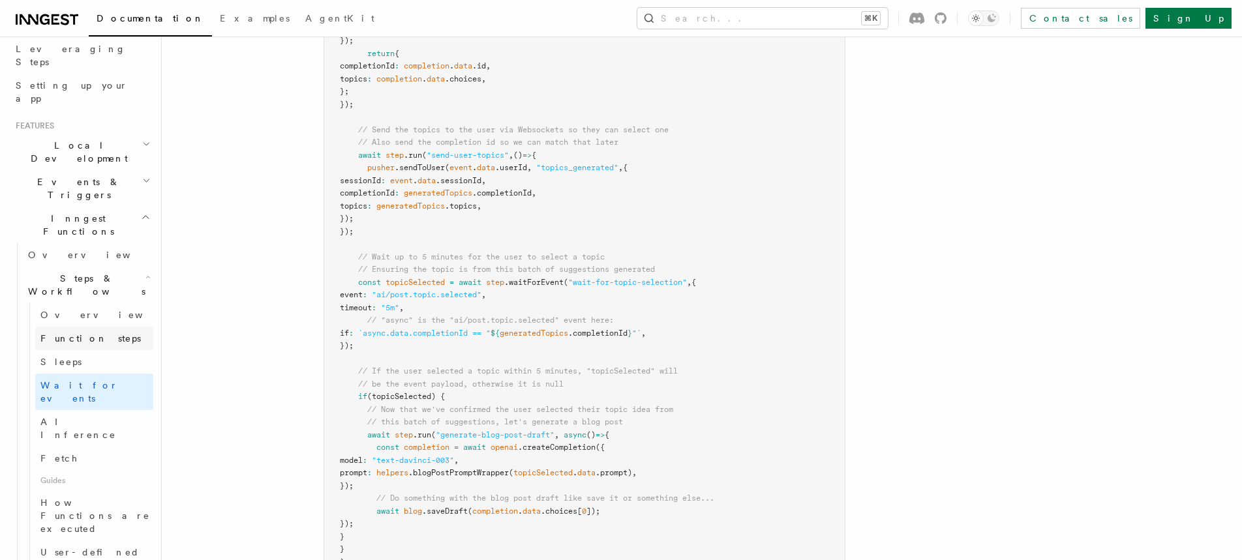
scroll to position [627, 0]
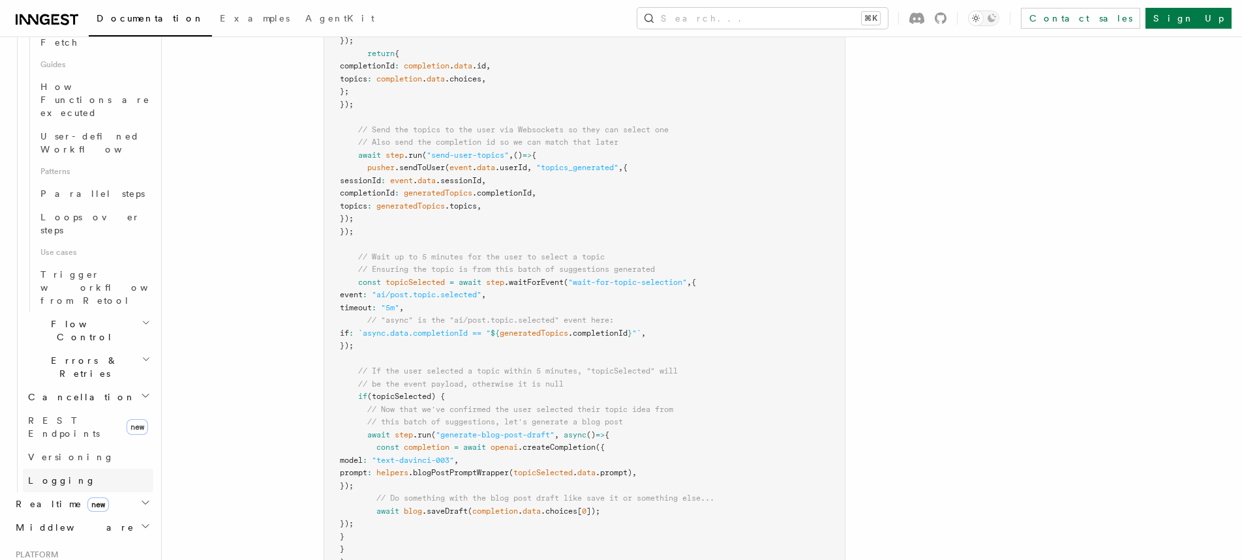
click at [46, 475] on span "Logging" at bounding box center [62, 480] width 68 height 10
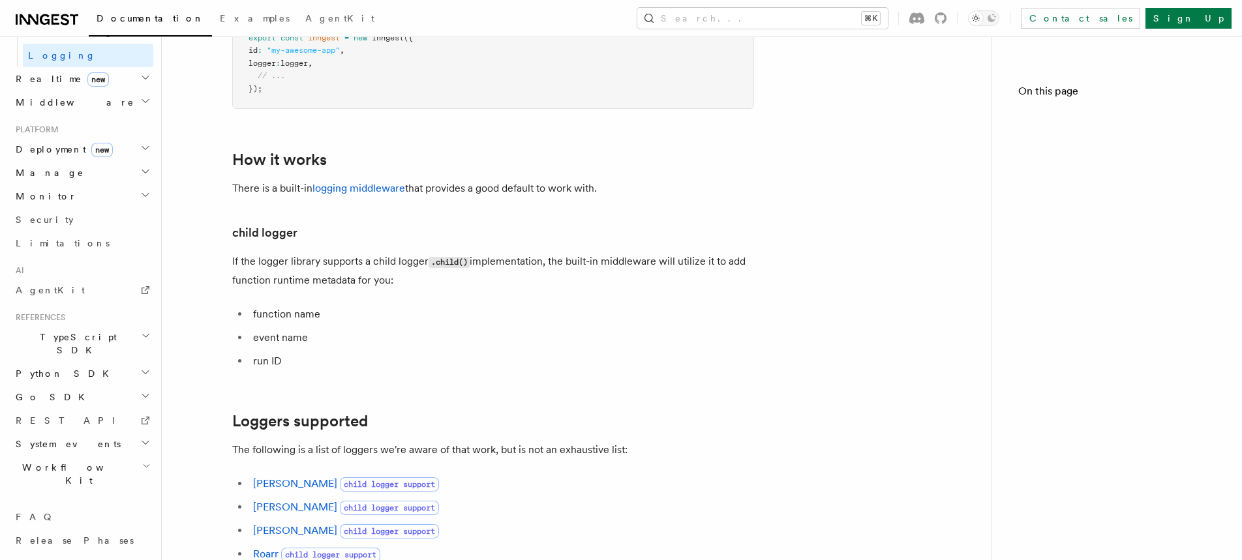
scroll to position [509, 0]
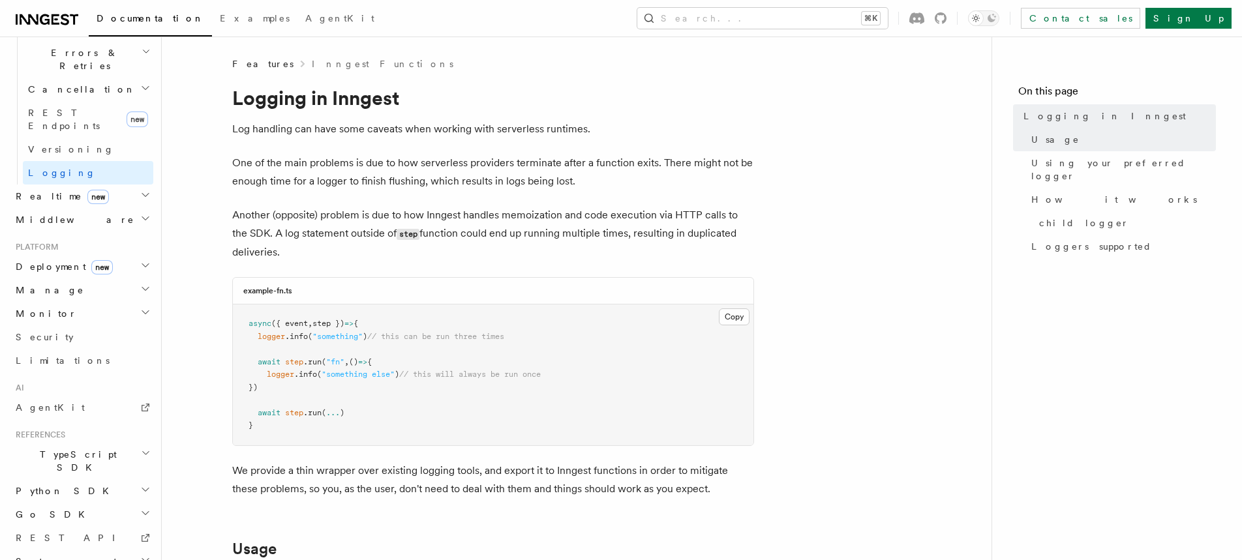
click at [109, 185] on h2 "Realtime new" at bounding box center [81, 196] width 143 height 23
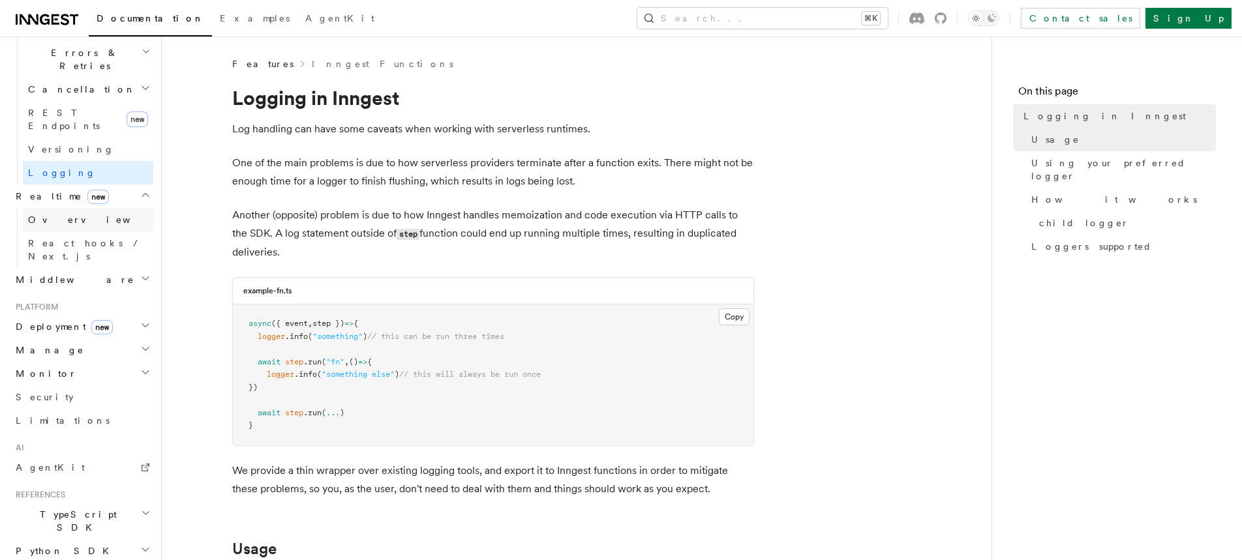
click at [78, 208] on link "Overview" at bounding box center [88, 219] width 130 height 23
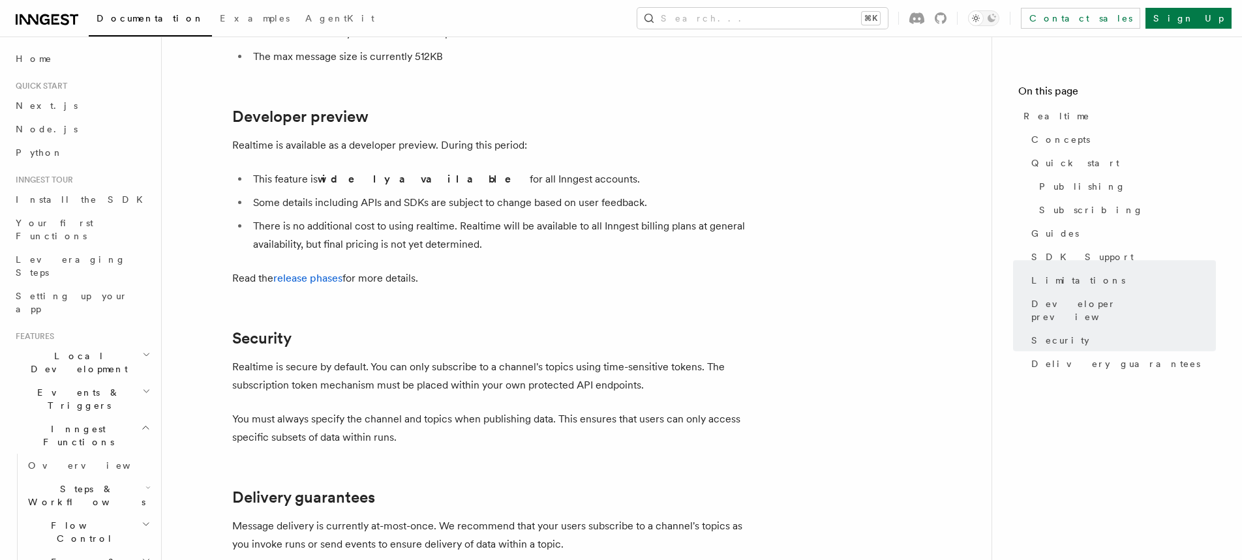
scroll to position [3378, 0]
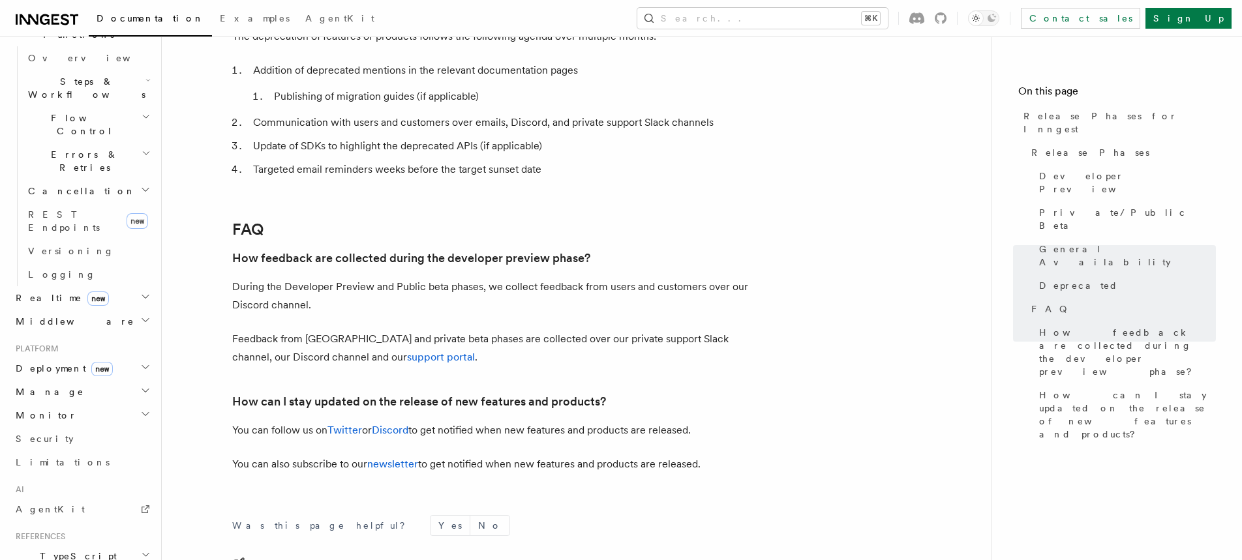
scroll to position [408, 0]
click at [103, 286] on h2 "Realtime new" at bounding box center [81, 297] width 143 height 23
click at [104, 339] on span "React hooks / Next.js" at bounding box center [85, 350] width 115 height 23
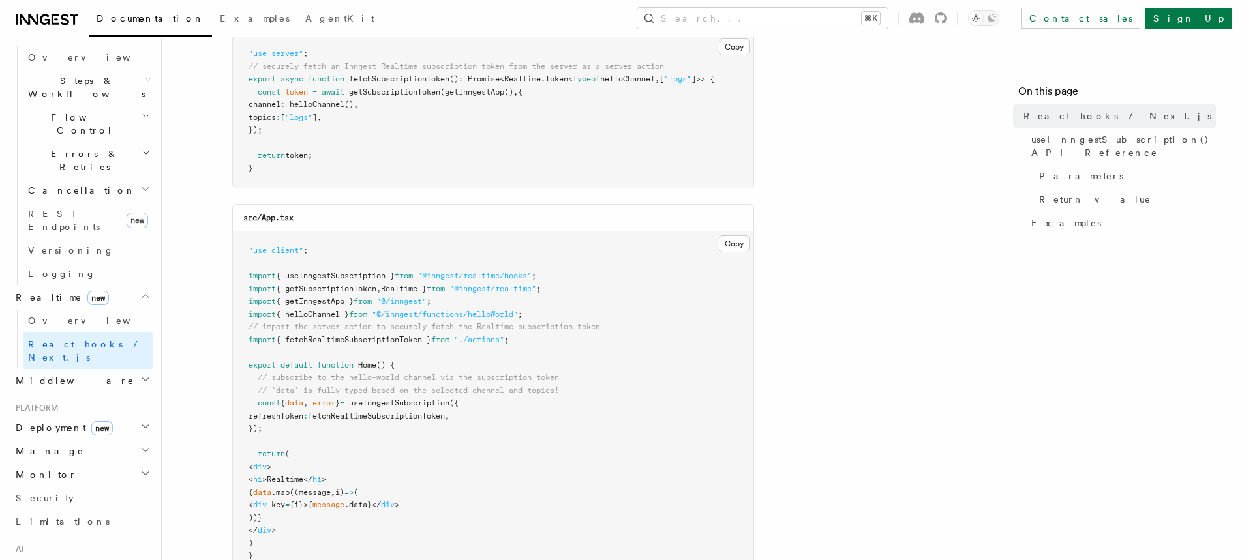
scroll to position [254, 0]
click at [76, 309] on link "Overview" at bounding box center [88, 320] width 130 height 23
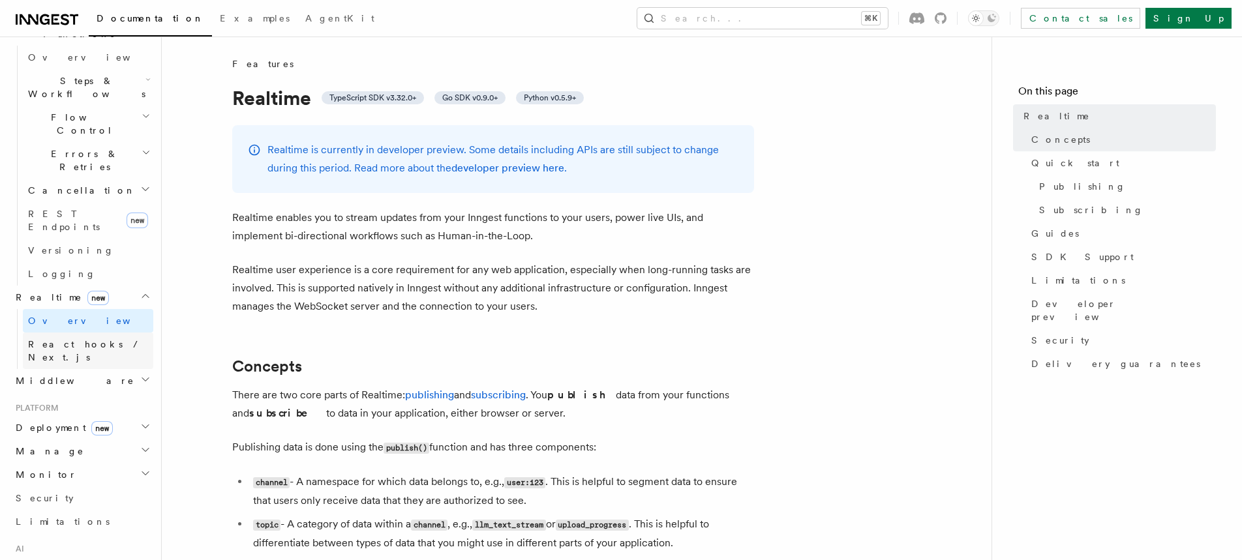
click at [69, 333] on link "React hooks / Next.js" at bounding box center [88, 351] width 130 height 37
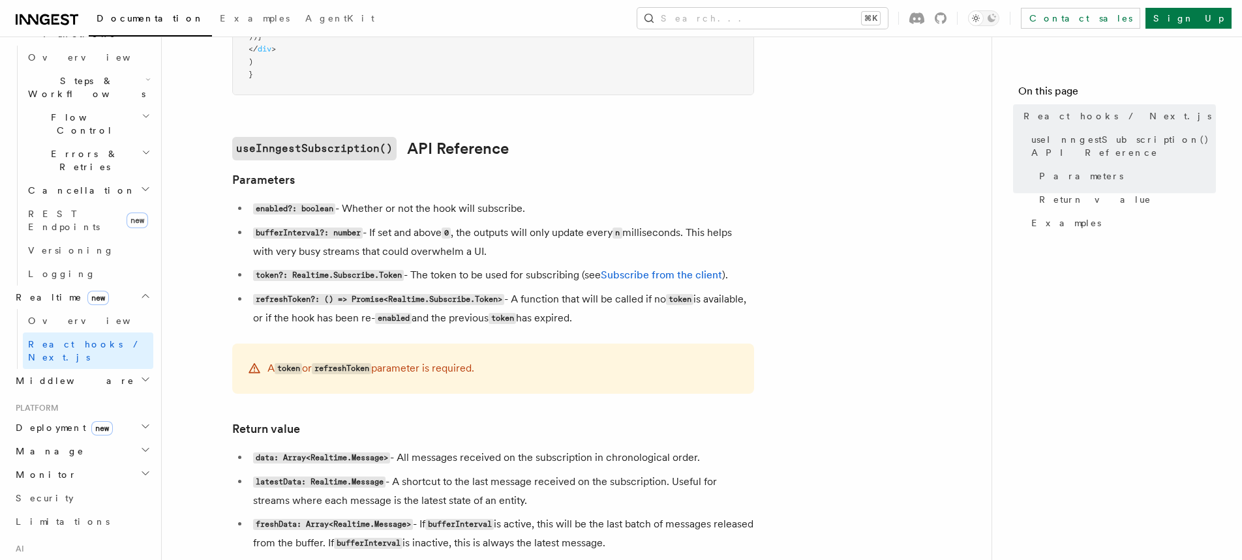
scroll to position [775, 0]
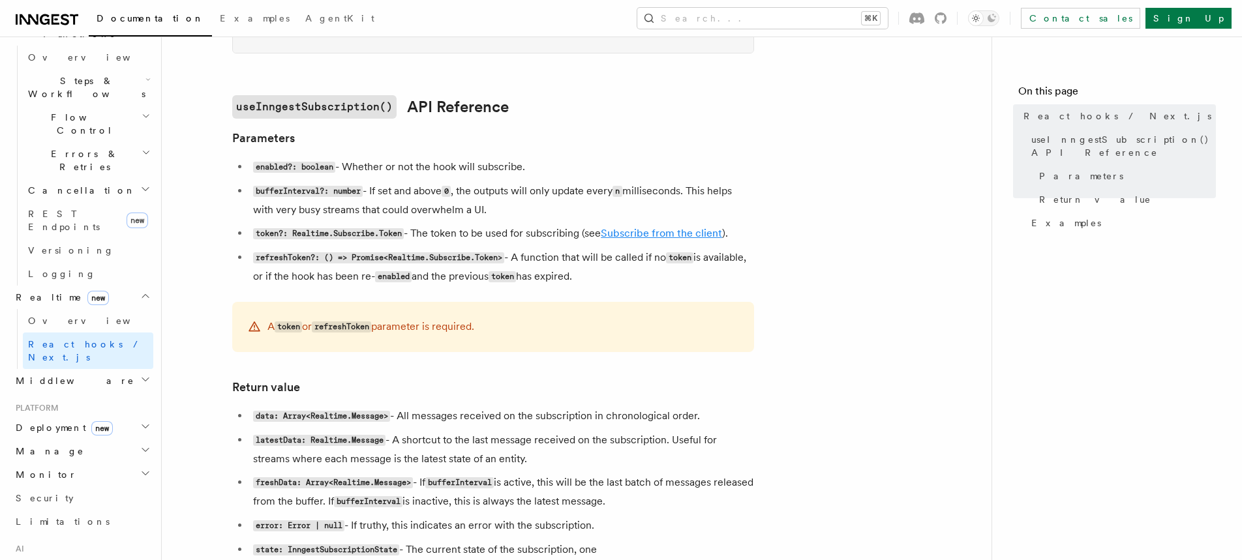
click at [642, 237] on link "Subscribe from the client" at bounding box center [661, 233] width 121 height 12
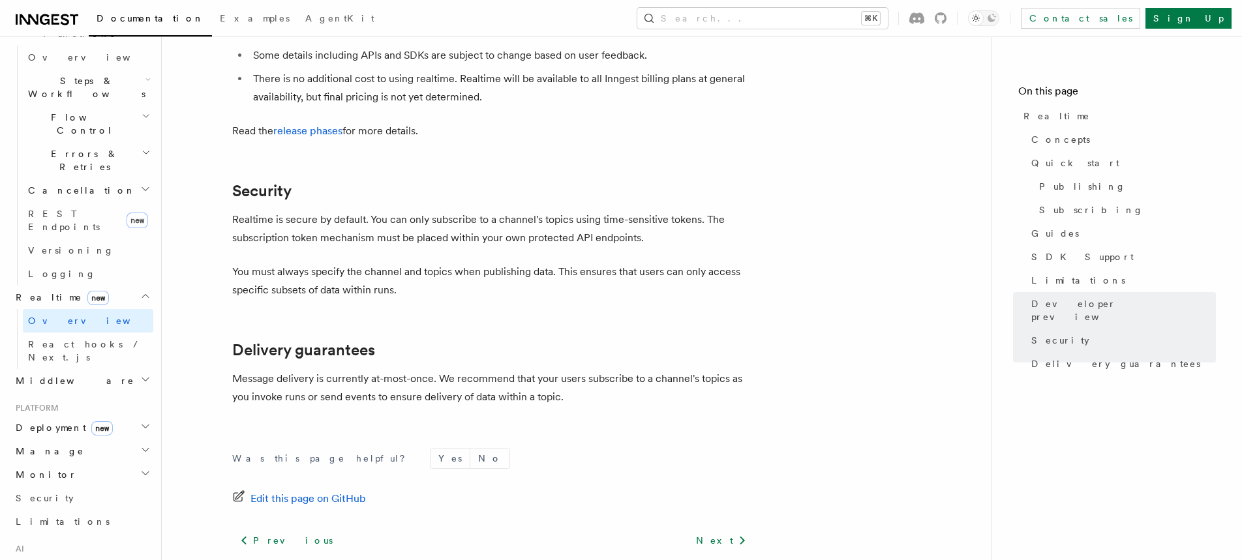
scroll to position [3532, 0]
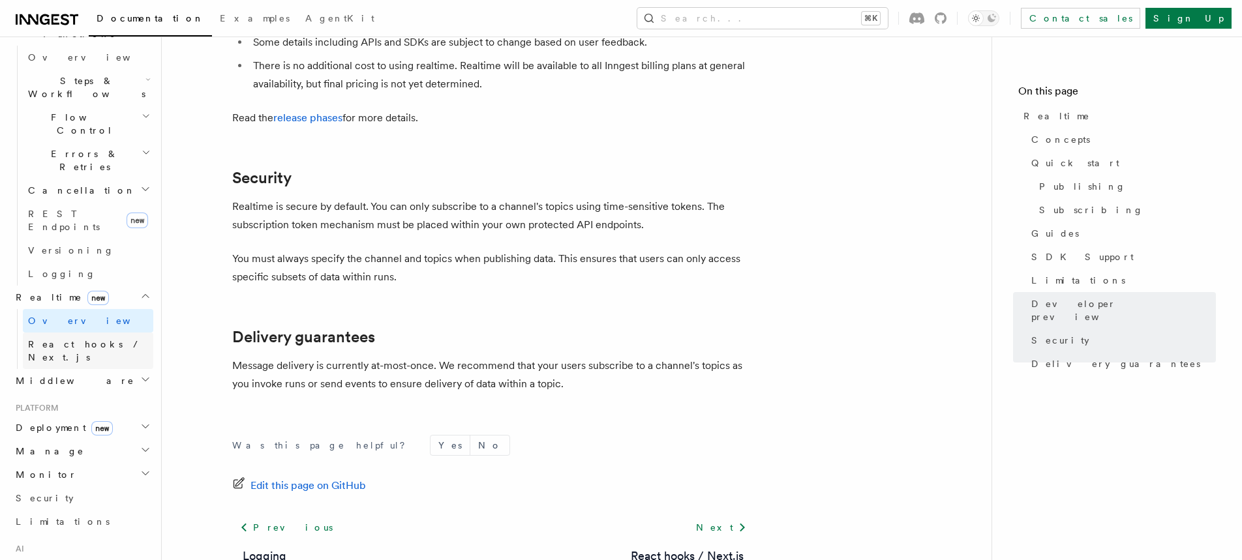
click at [67, 338] on span "React hooks / Next.js" at bounding box center [90, 351] width 125 height 26
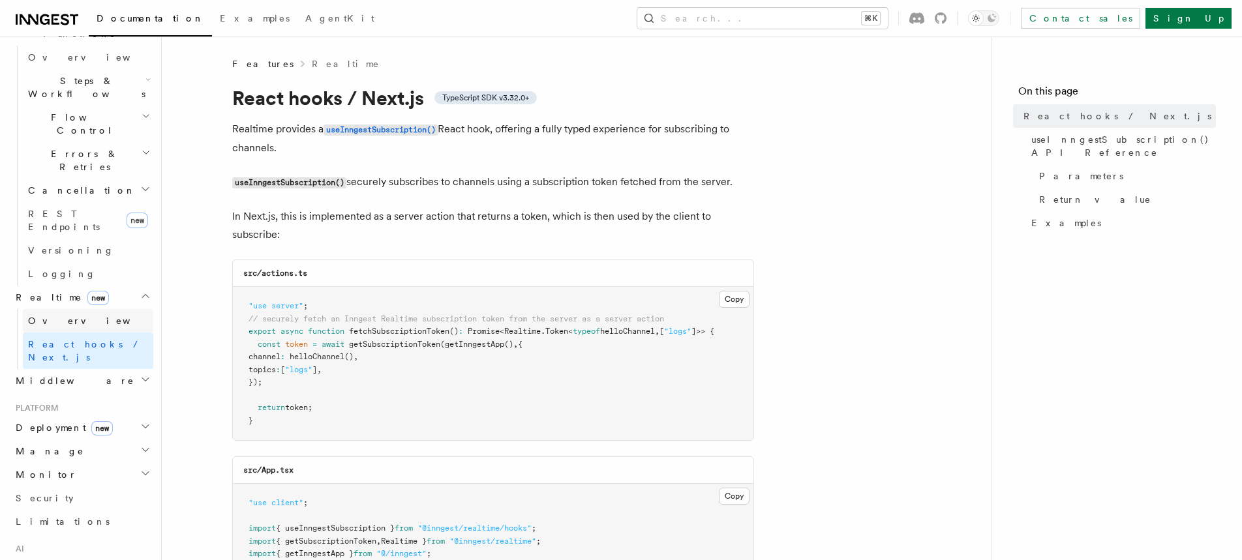
click at [89, 309] on link "Overview" at bounding box center [88, 320] width 130 height 23
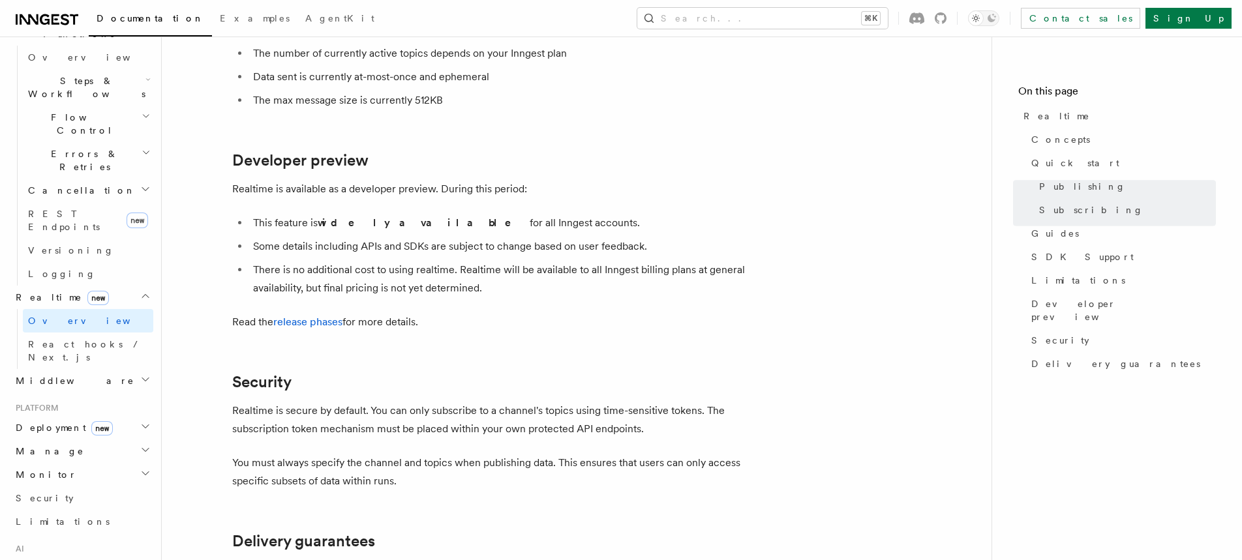
scroll to position [3586, 0]
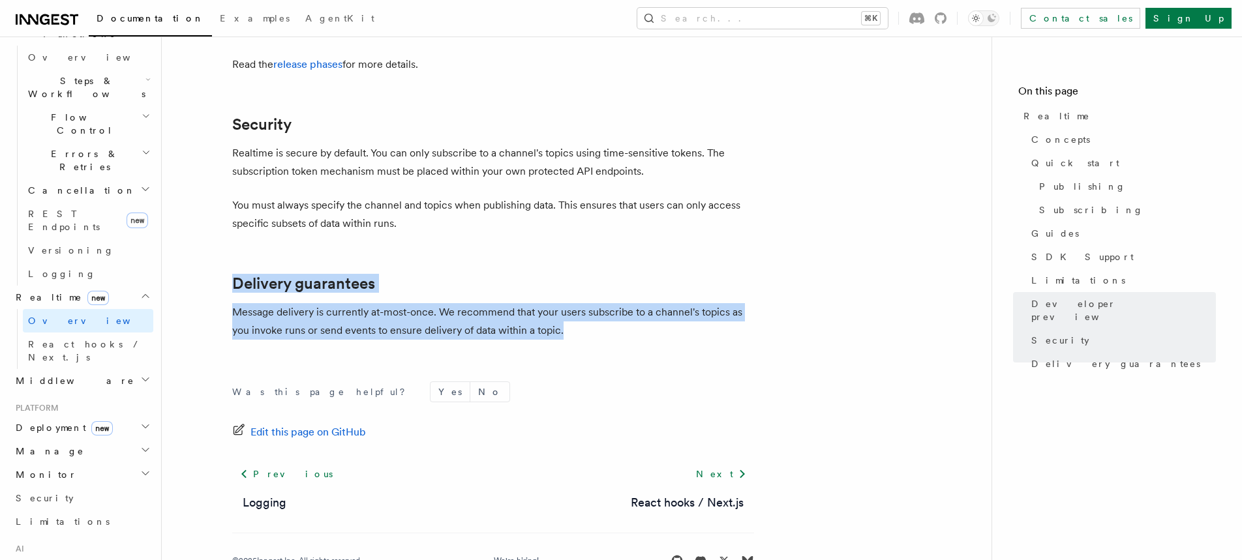
drag, startPoint x: 567, startPoint y: 296, endPoint x: 194, endPoint y: 245, distance: 376.5
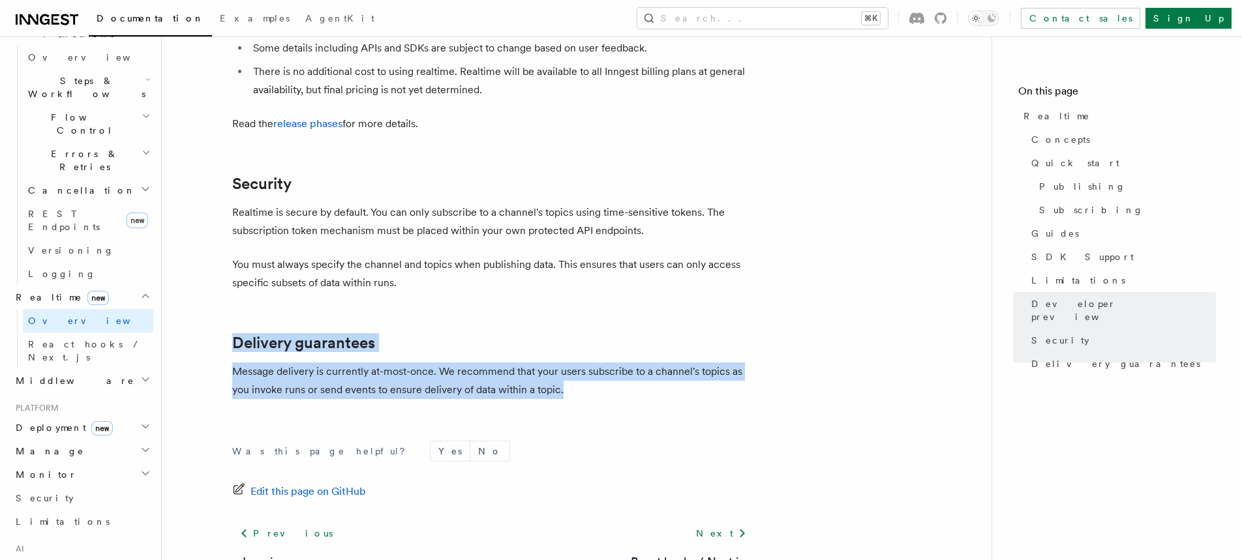
scroll to position [3448, 0]
